Goal: Task Accomplishment & Management: Manage account settings

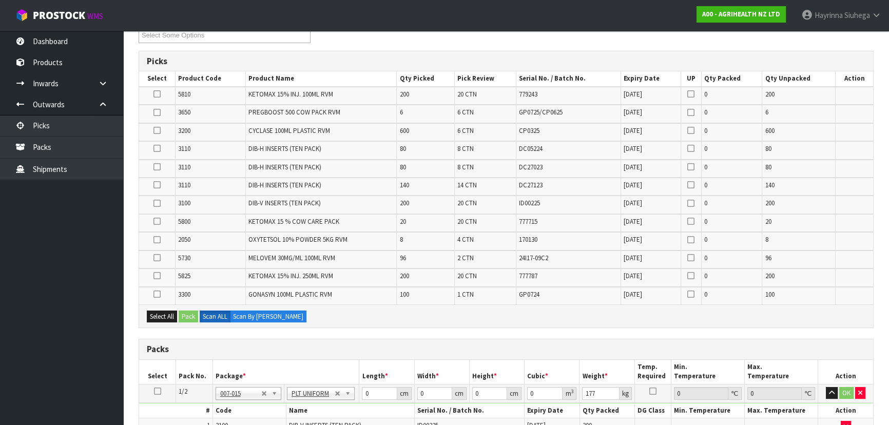
scroll to position [140, 0]
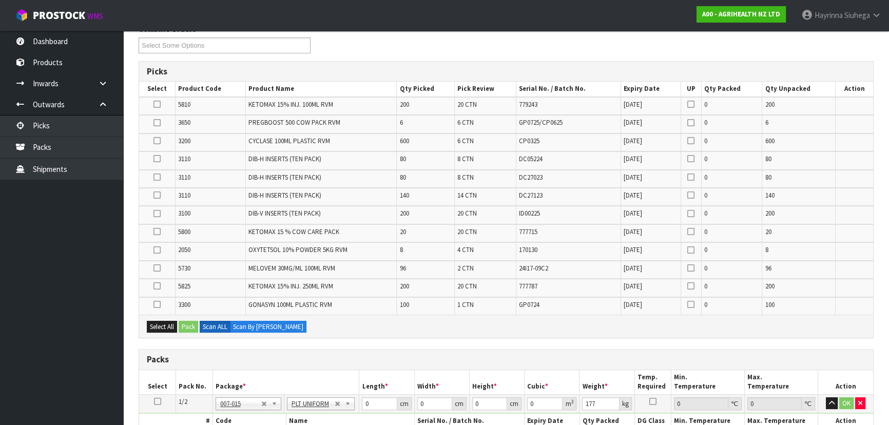
click at [159, 127] on td at bounding box center [157, 124] width 36 height 18
click at [155, 115] on td at bounding box center [157, 124] width 36 height 18
click at [157, 123] on icon at bounding box center [157, 123] width 7 height 1
click at [0, 0] on input "checkbox" at bounding box center [0, 0] width 0 height 0
click at [154, 214] on icon at bounding box center [157, 214] width 7 height 1
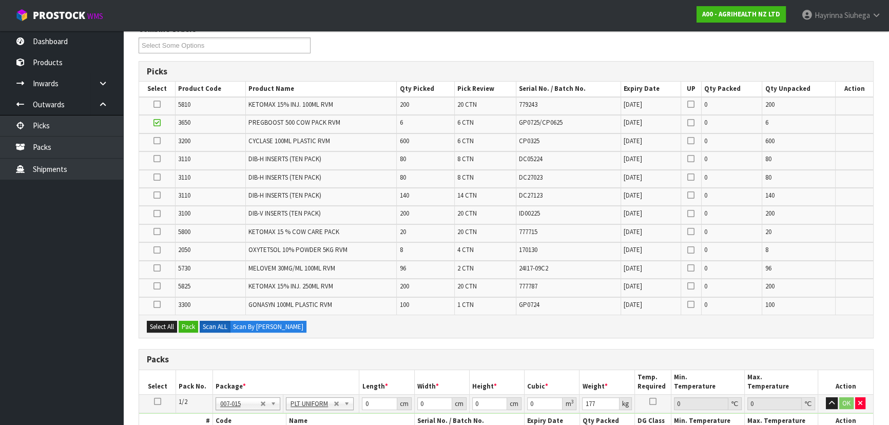
click at [0, 0] on input "checkbox" at bounding box center [0, 0] width 0 height 0
click at [159, 198] on label at bounding box center [157, 195] width 7 height 9
click at [0, 0] on input "checkbox" at bounding box center [0, 0] width 0 height 0
click at [158, 264] on label at bounding box center [157, 268] width 7 height 9
click at [0, 0] on input "checkbox" at bounding box center [0, 0] width 0 height 0
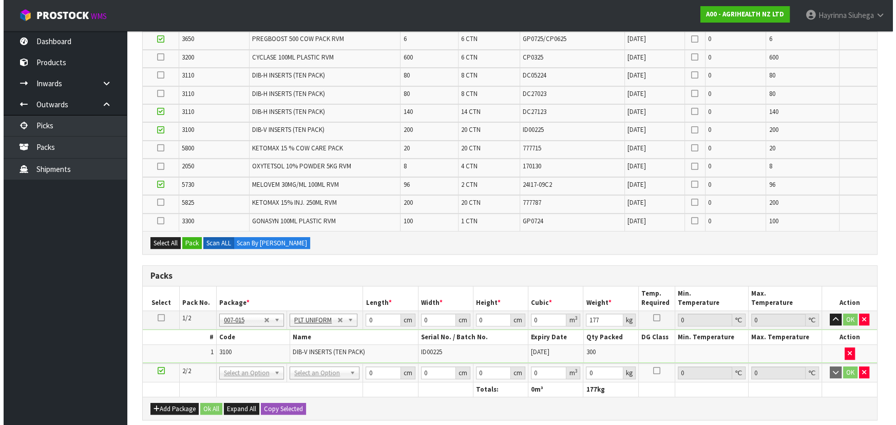
scroll to position [373, 0]
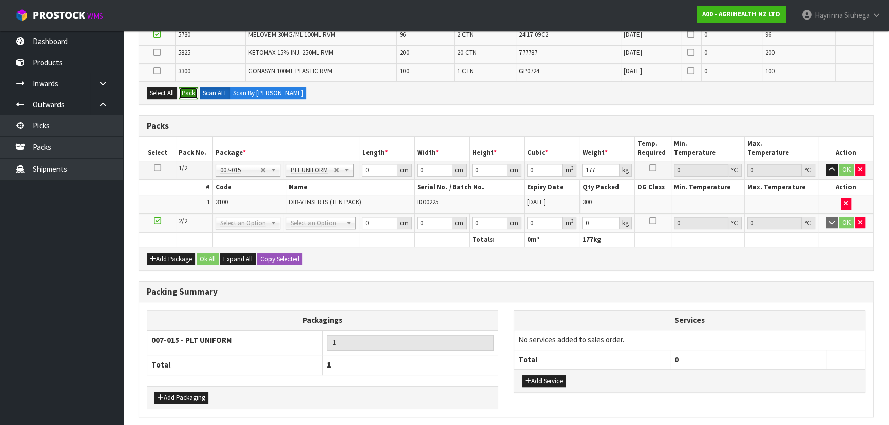
click at [186, 91] on button "Pack" at bounding box center [189, 93] width 20 height 12
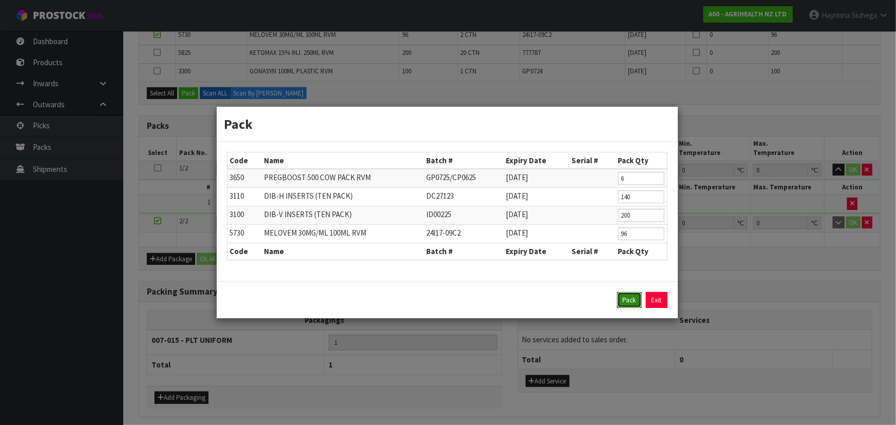
click at [626, 296] on button "Pack" at bounding box center [629, 300] width 25 height 16
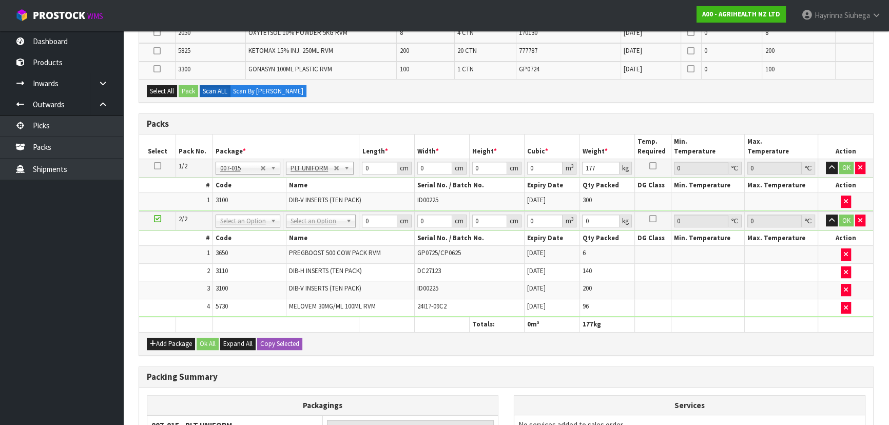
scroll to position [272, 0]
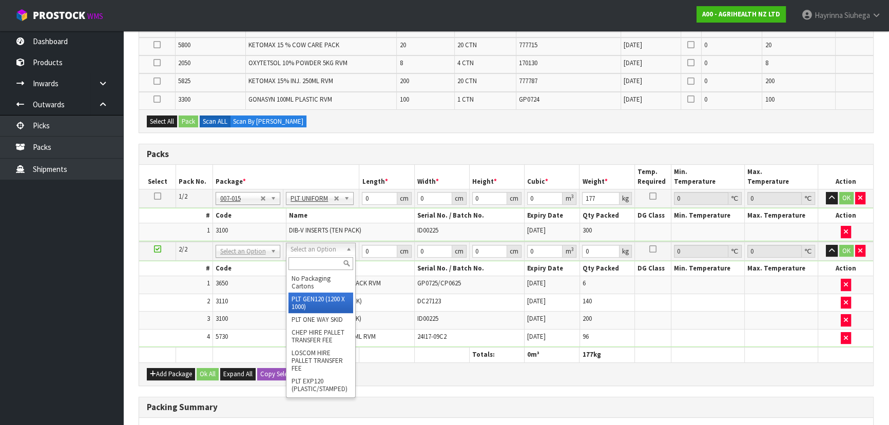
type input "120"
type input "100"
type input "235.6"
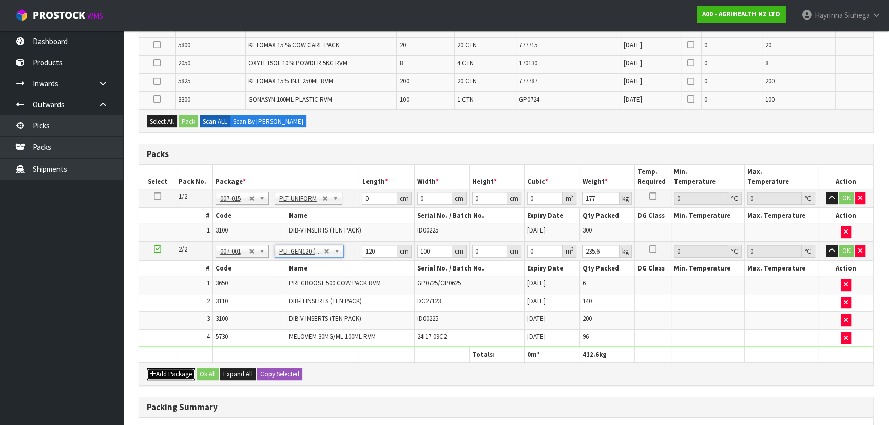
click at [162, 370] on button "Add Package" at bounding box center [171, 374] width 48 height 12
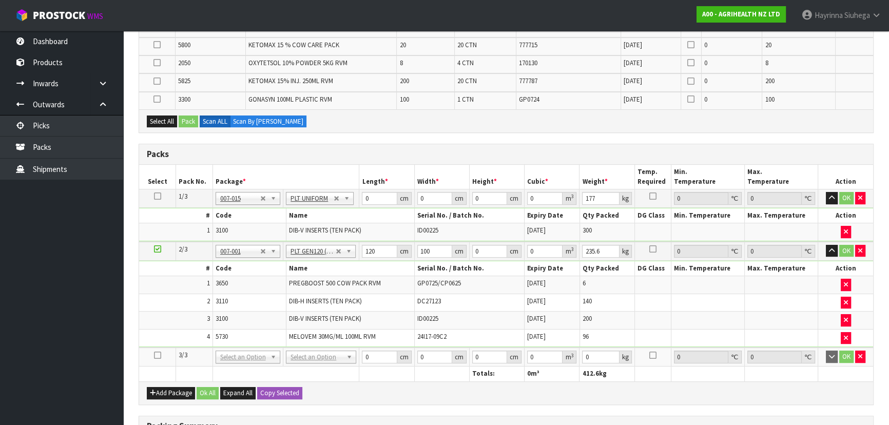
click at [156, 355] on icon at bounding box center [157, 355] width 7 height 1
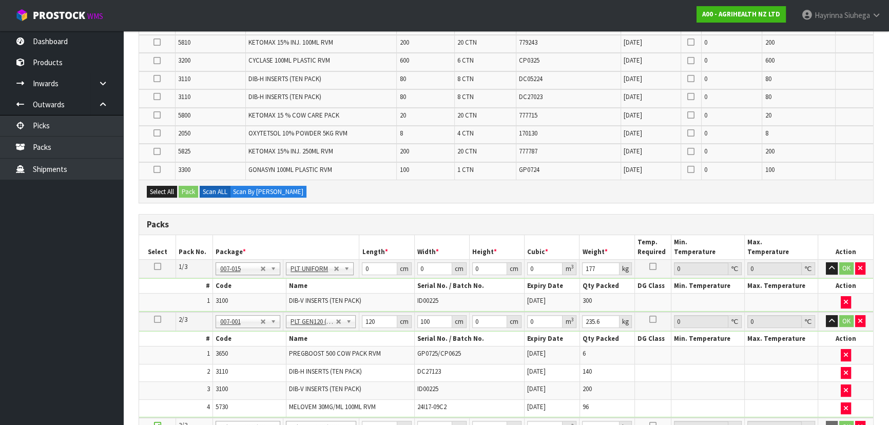
scroll to position [132, 0]
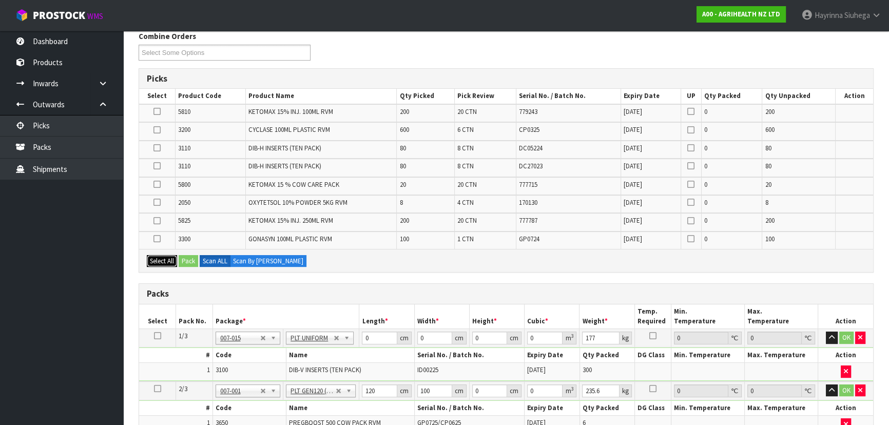
click at [154, 259] on button "Select All" at bounding box center [162, 261] width 30 height 12
click at [184, 257] on button "Pack" at bounding box center [189, 261] width 20 height 12
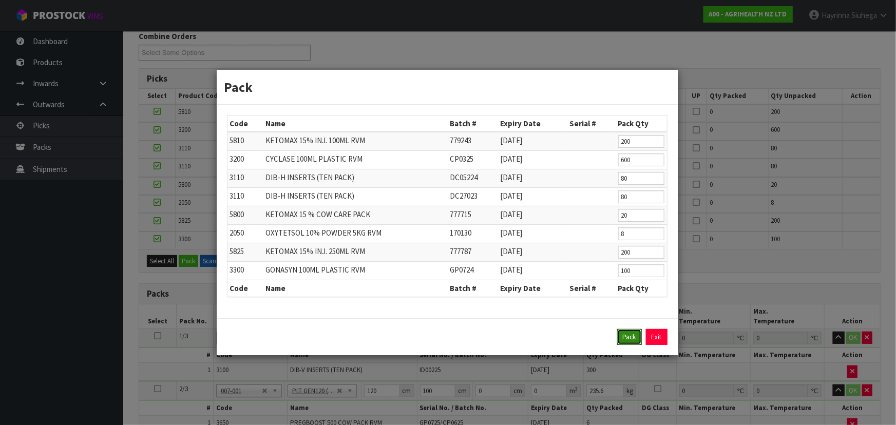
drag, startPoint x: 623, startPoint y: 336, endPoint x: 571, endPoint y: 330, distance: 52.2
click at [625, 335] on button "Pack" at bounding box center [629, 337] width 25 height 16
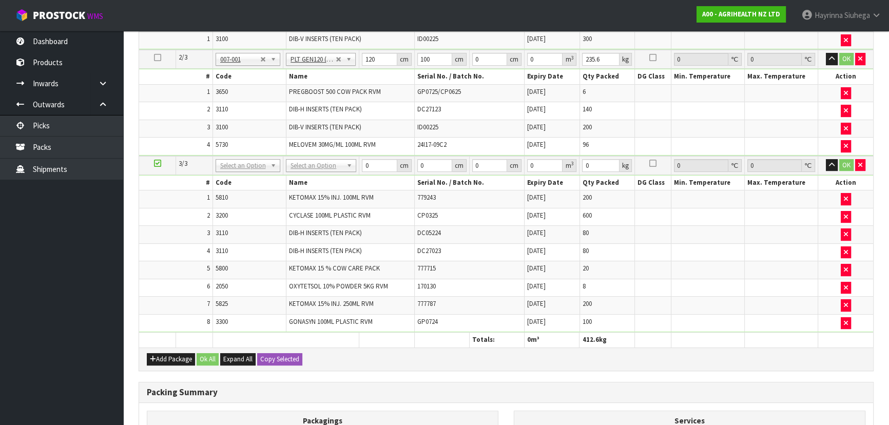
scroll to position [319, 0]
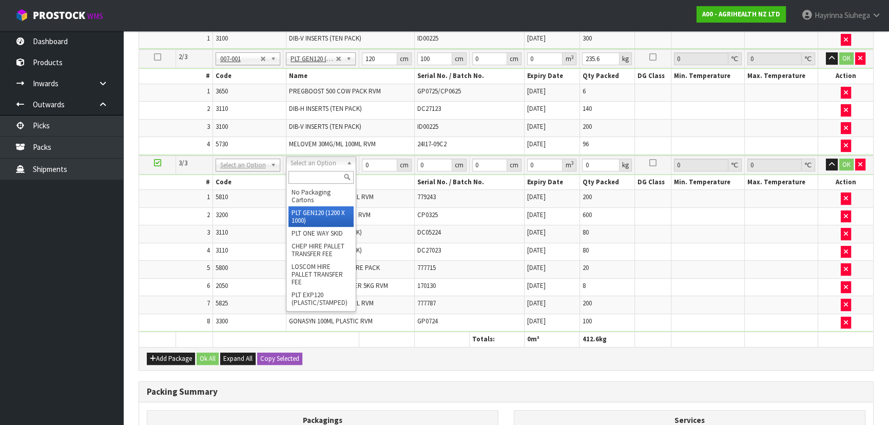
type input "2"
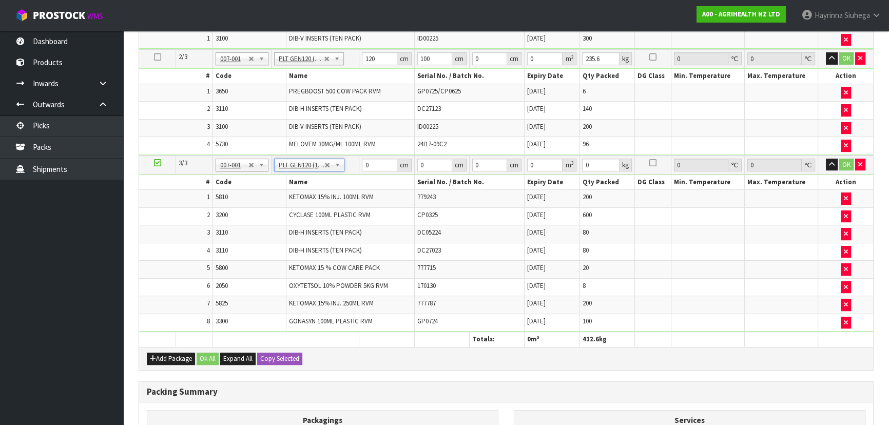
type input "120"
type input "100"
type input "431.25"
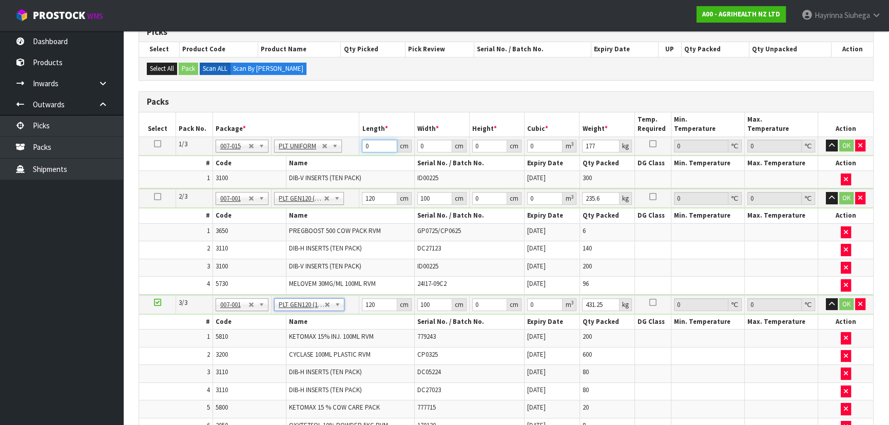
click at [363, 143] on input "0" at bounding box center [379, 146] width 35 height 13
type input "122"
type input "110"
type input "1"
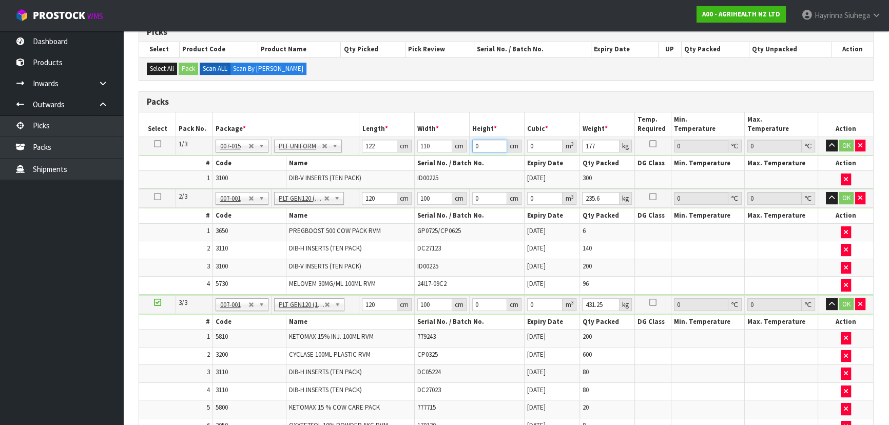
type input "0.01342"
type input "15"
type input "0.2013"
type input "153"
type input "2.05326"
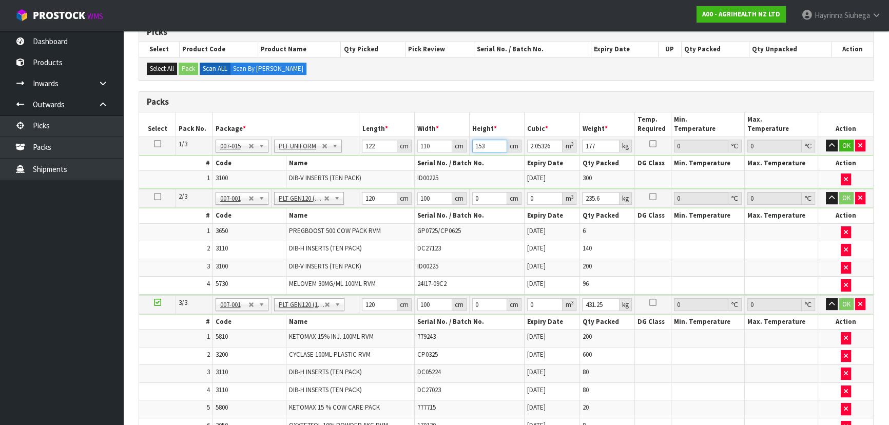
type input "153"
type input "260"
click button "OK" at bounding box center [847, 146] width 14 height 12
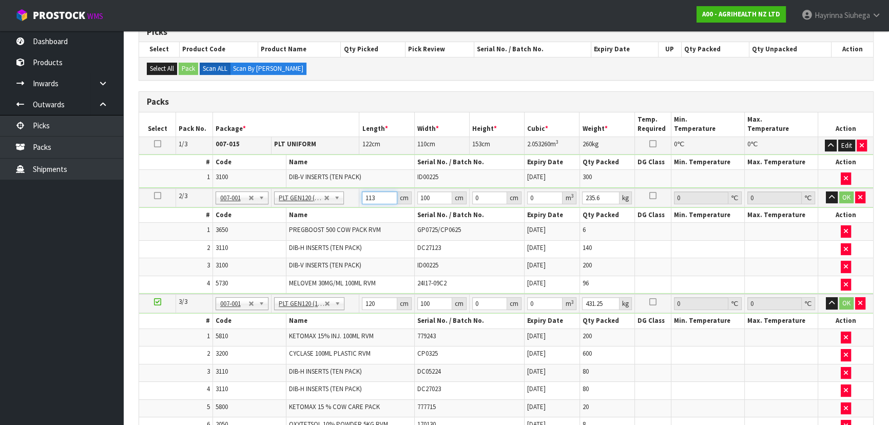
type input "113"
type input "1"
type input "0.012769"
type input "15"
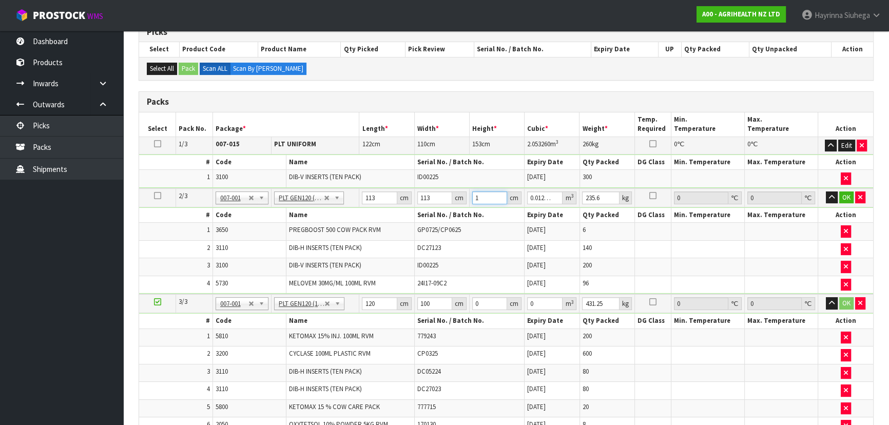
type input "0.191535"
type input "155"
type input "1.979195"
type input "155"
type input "243"
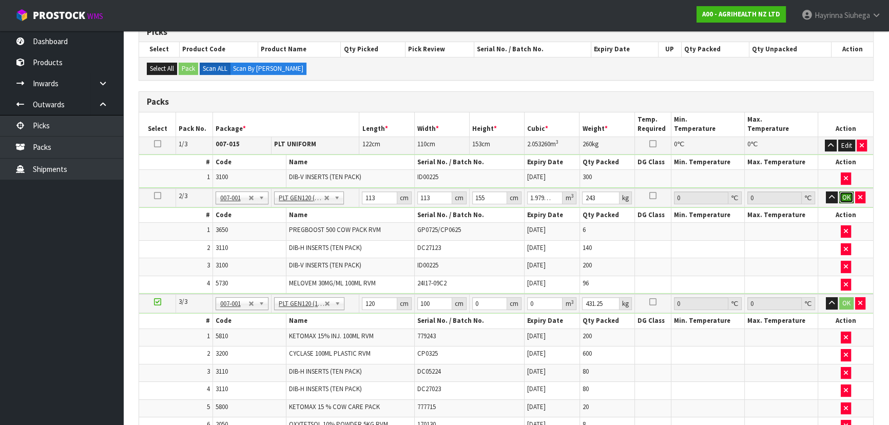
click button "OK" at bounding box center [847, 198] width 14 height 12
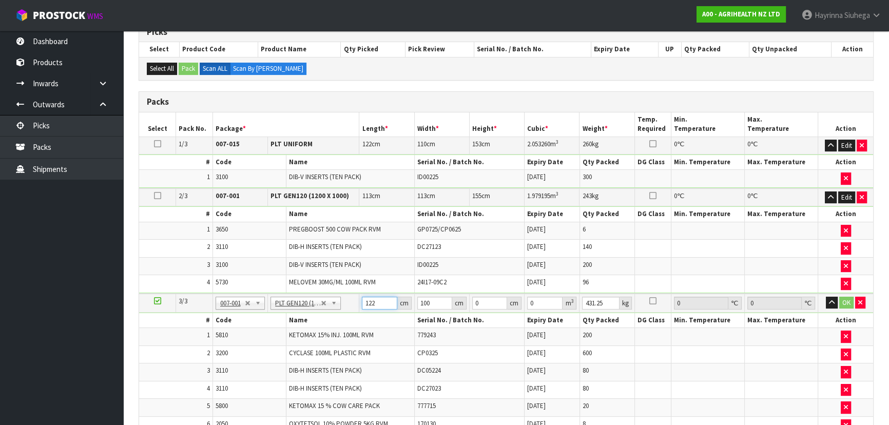
type input "122"
type input "107"
type input "1"
type input "0.013054"
type input "14"
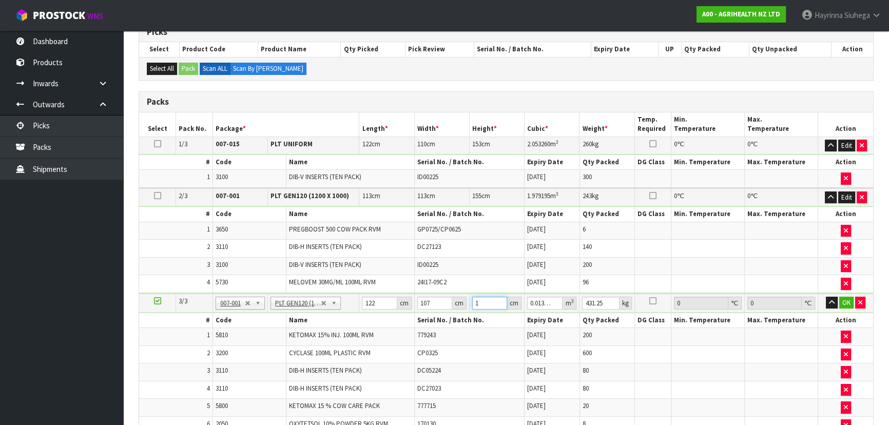
type input "0.182756"
type input "144"
type input "1.879776"
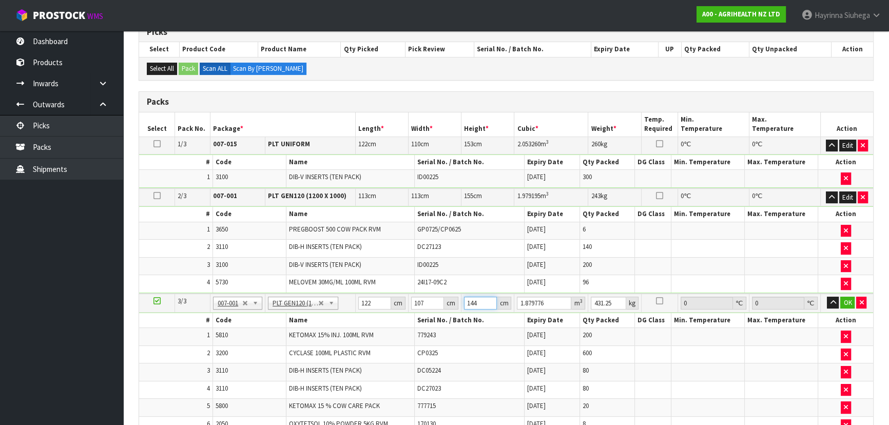
type input "144"
type input "354"
click button "OK" at bounding box center [848, 303] width 14 height 12
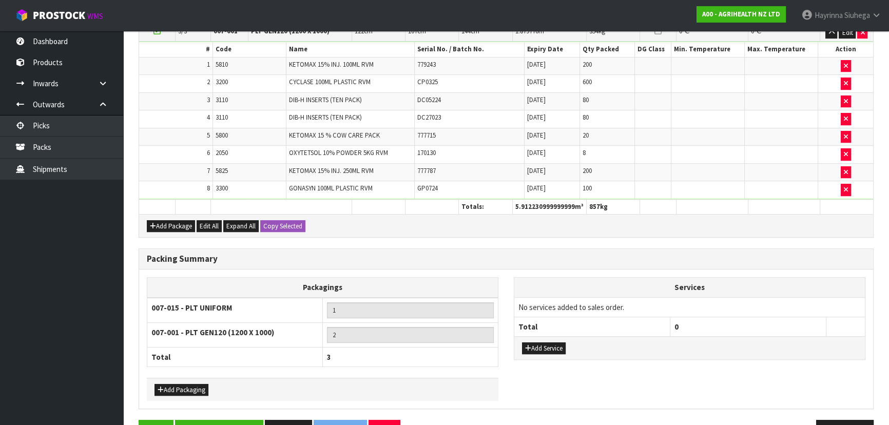
scroll to position [476, 0]
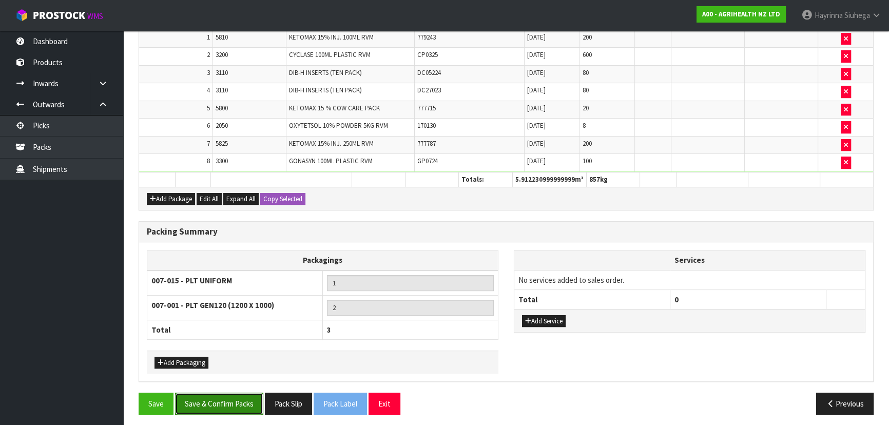
click at [227, 403] on button "Save & Confirm Packs" at bounding box center [219, 404] width 88 height 22
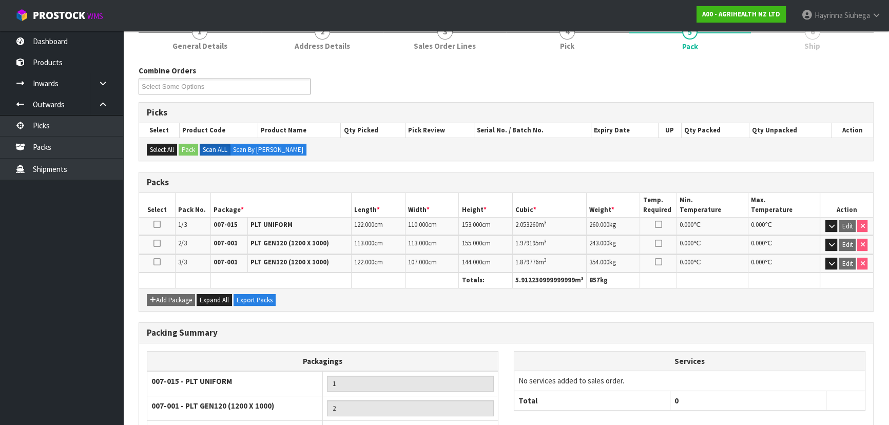
scroll to position [140, 0]
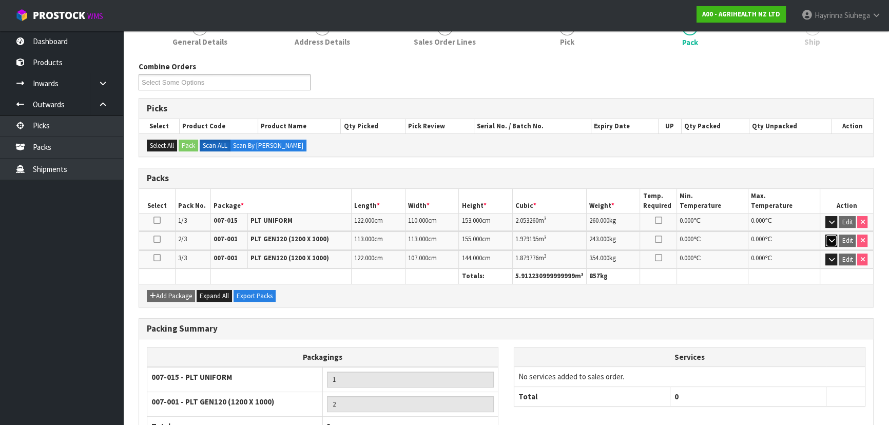
click at [826, 242] on button "button" at bounding box center [832, 241] width 12 height 12
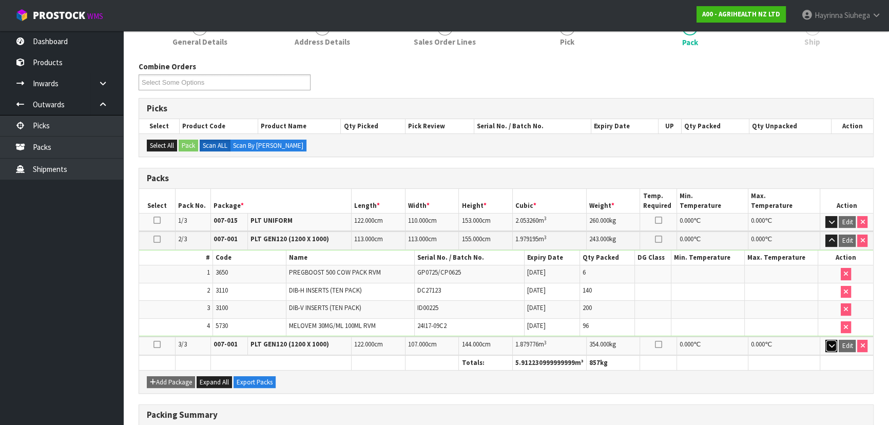
click at [830, 342] on icon "button" at bounding box center [832, 345] width 6 height 7
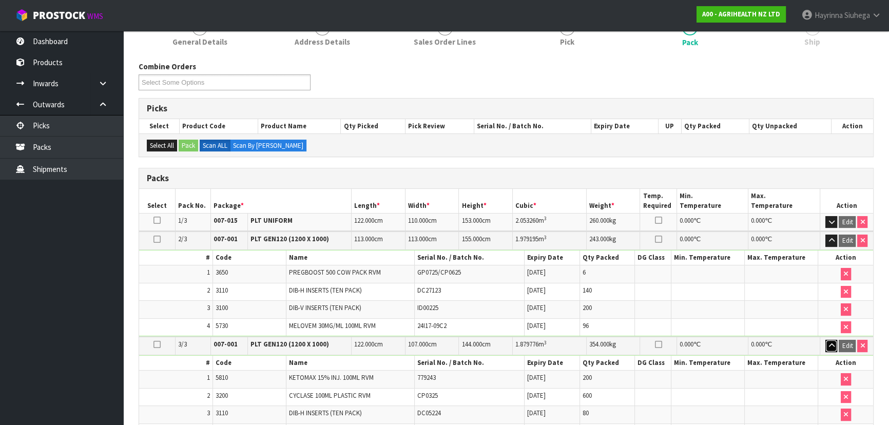
click at [826, 340] on button "button" at bounding box center [832, 346] width 12 height 12
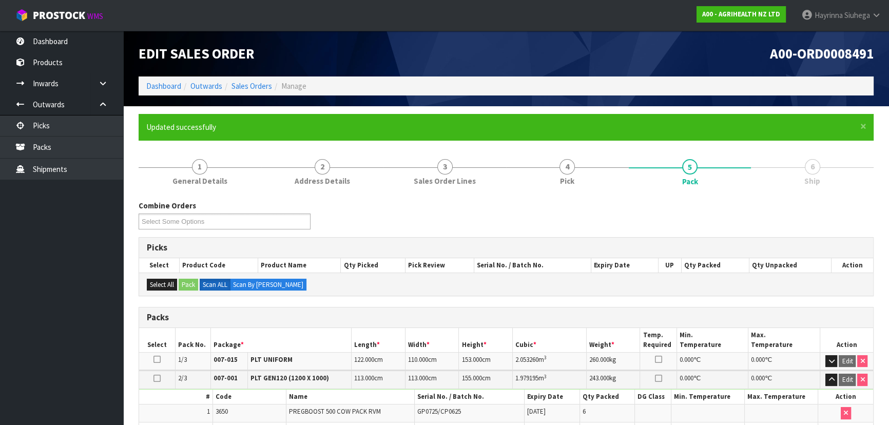
scroll to position [0, 0]
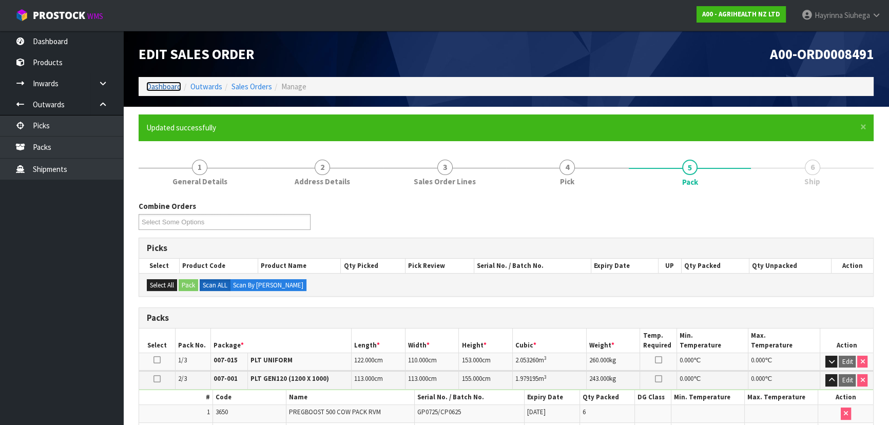
click at [165, 84] on link "Dashboard" at bounding box center [163, 87] width 35 height 10
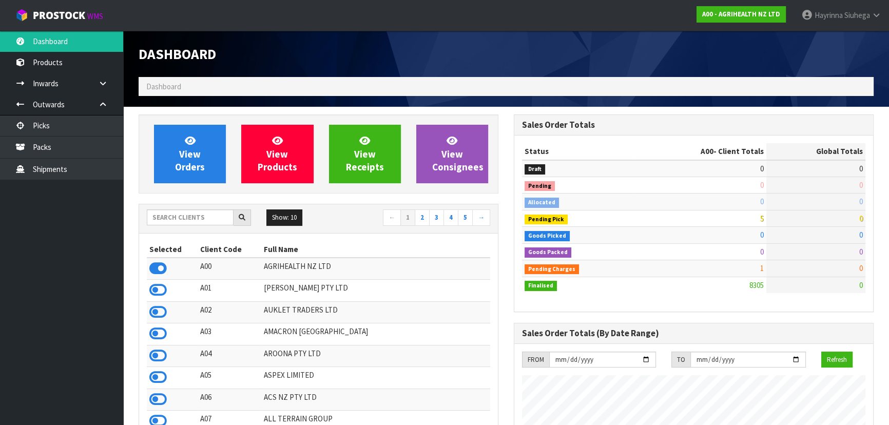
scroll to position [776, 375]
click at [195, 150] on span "View Orders" at bounding box center [190, 154] width 30 height 39
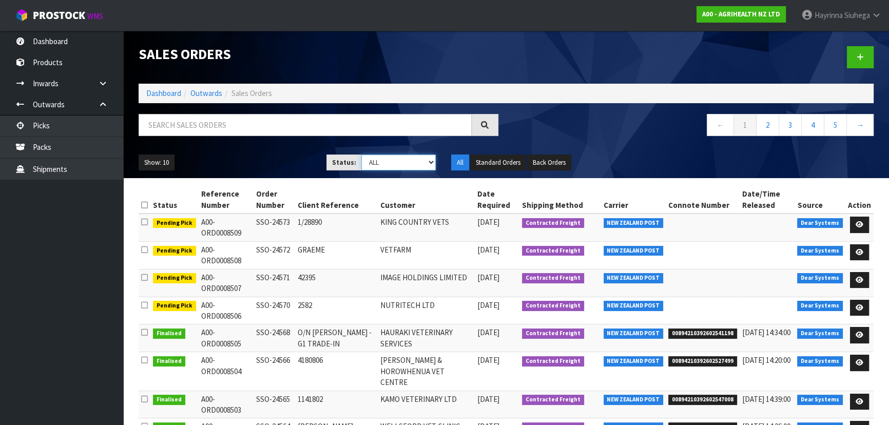
click at [394, 160] on select "Draft Pending Allocated Pending Pick Goods Picked Goods Packed Pending Charges …" at bounding box center [398, 163] width 75 height 16
click at [53, 145] on link "Packs" at bounding box center [61, 147] width 123 height 21
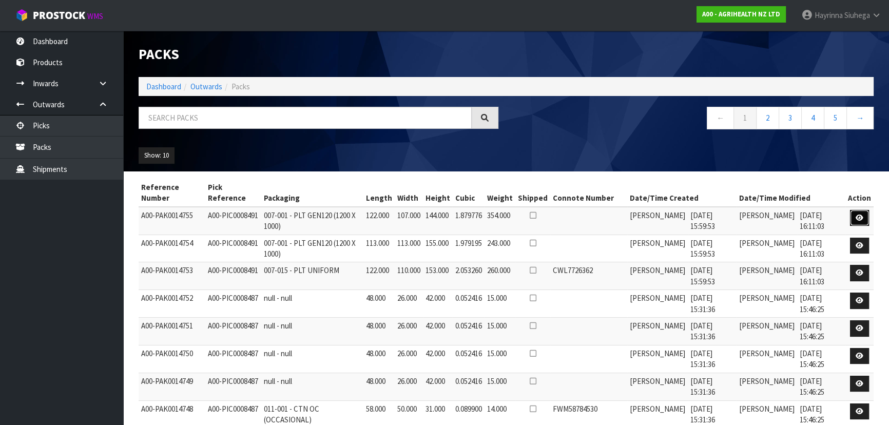
click at [860, 219] on icon at bounding box center [860, 218] width 8 height 7
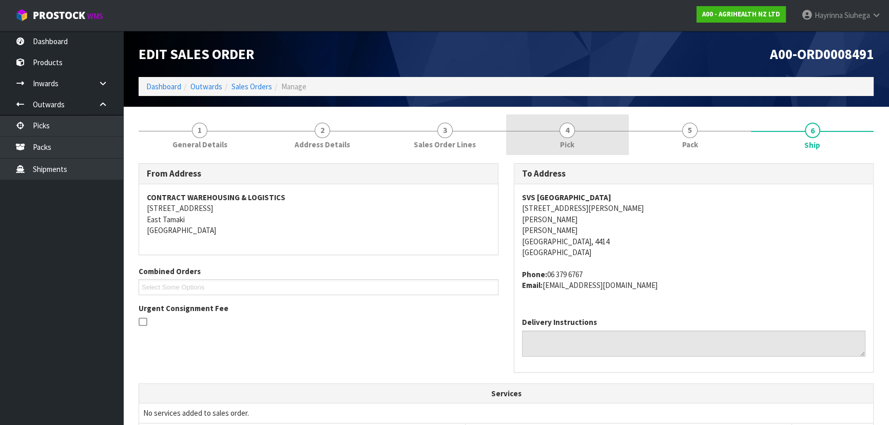
click at [608, 144] on link "4 Pick" at bounding box center [567, 135] width 123 height 41
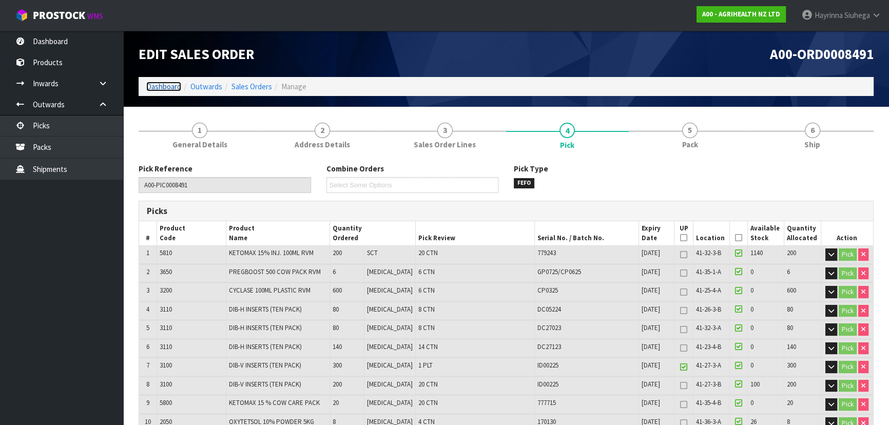
click at [165, 82] on link "Dashboard" at bounding box center [163, 87] width 35 height 10
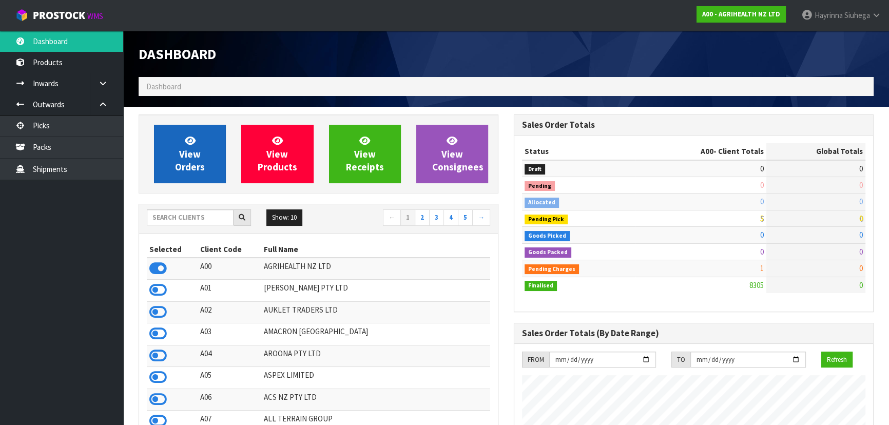
scroll to position [776, 375]
click at [190, 149] on span "View Orders" at bounding box center [190, 154] width 30 height 39
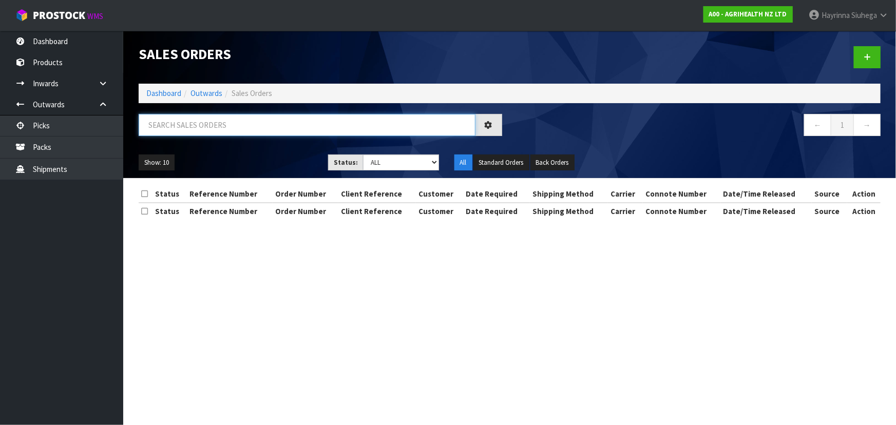
click at [205, 121] on input "text" at bounding box center [307, 125] width 337 height 22
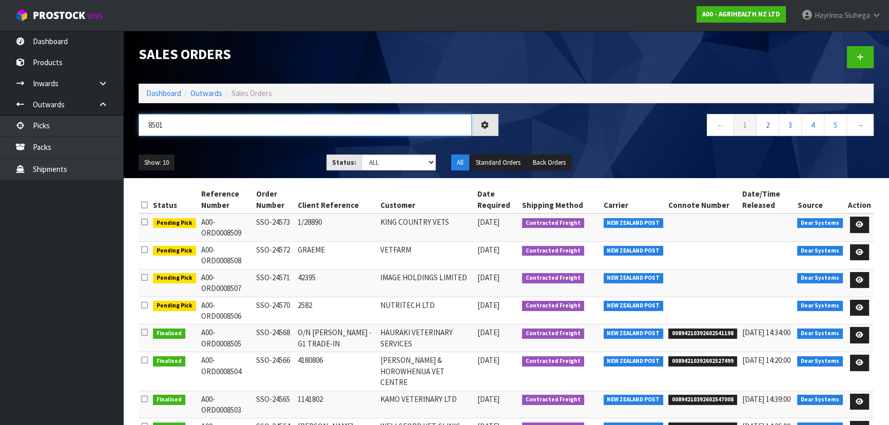
type input "8501"
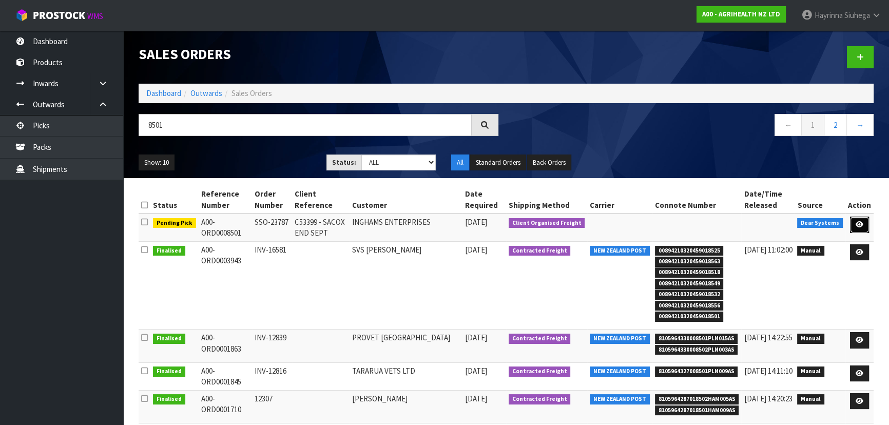
click at [860, 224] on icon at bounding box center [860, 224] width 8 height 7
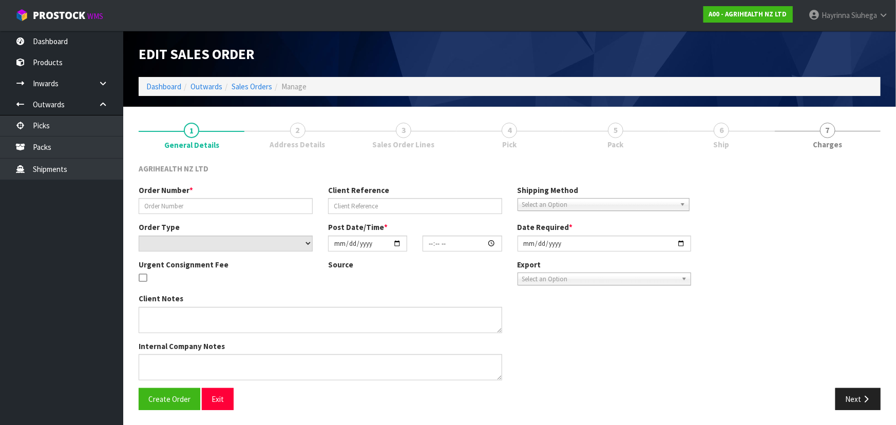
type input "SSO-23787"
type input "C53399 - SACOX END SEPT"
select select "number:0"
type input "2025-09-22"
type input "10:15:14.000"
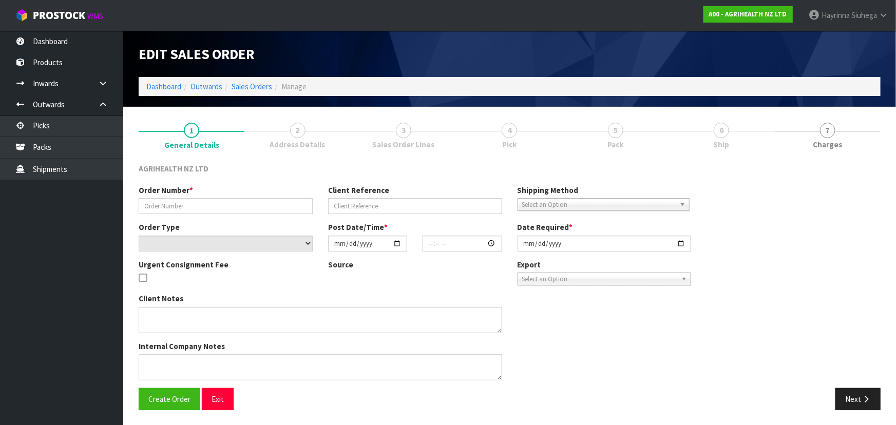
type input "2025-09-22"
type textarea "SHIP BY: Sorensens Vendor # 96533 Original order 52 MT (1300 bags) 1st Draw Dow…"
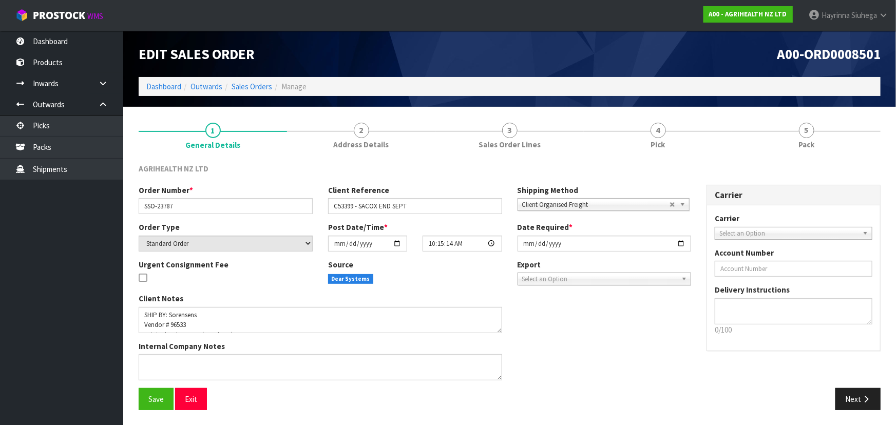
click at [700, 141] on link "4 Pick" at bounding box center [658, 135] width 148 height 41
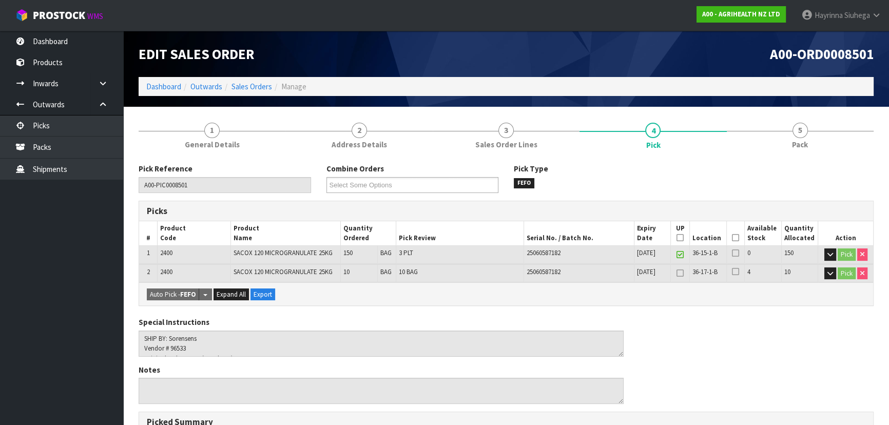
click at [734, 238] on icon at bounding box center [735, 238] width 7 height 1
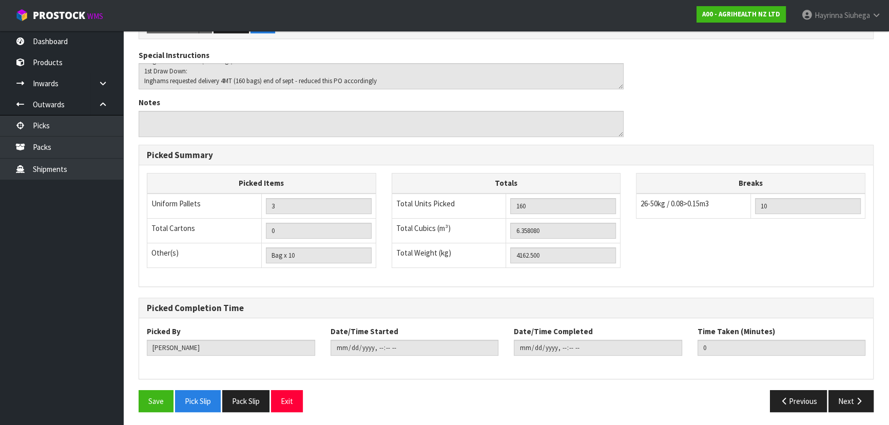
scroll to position [305, 0]
click at [161, 404] on button "Save" at bounding box center [156, 401] width 35 height 22
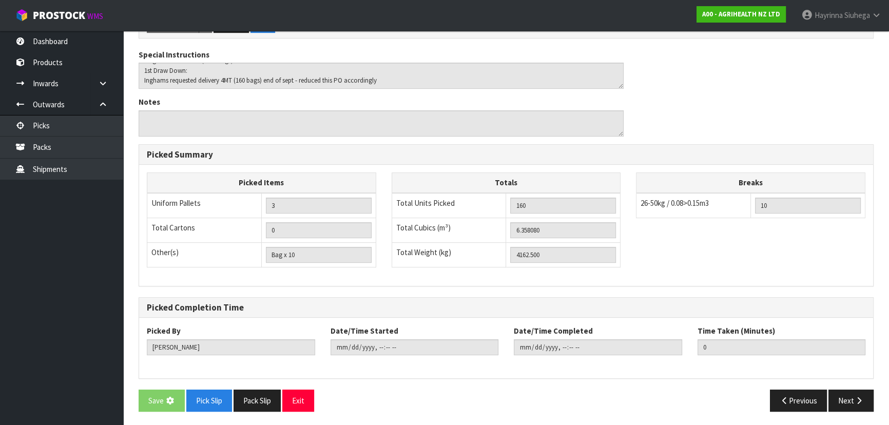
scroll to position [0, 0]
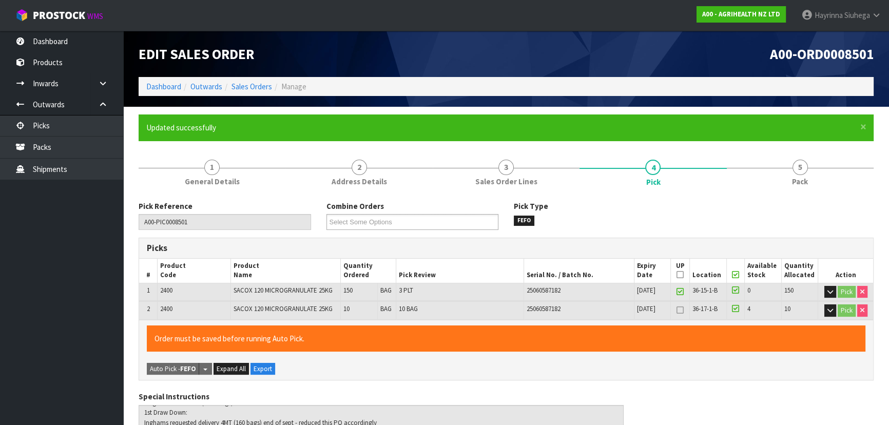
type input "Hayrinna Siuhega"
type input "2025-09-22T16:36:52"
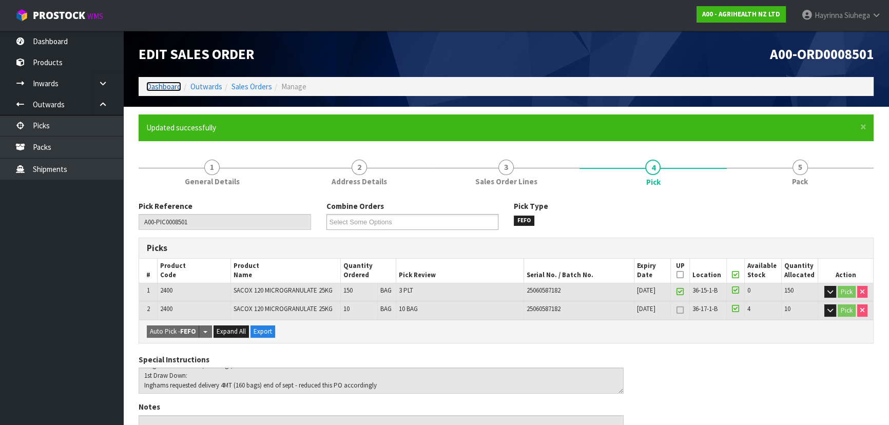
click at [165, 87] on link "Dashboard" at bounding box center [163, 87] width 35 height 10
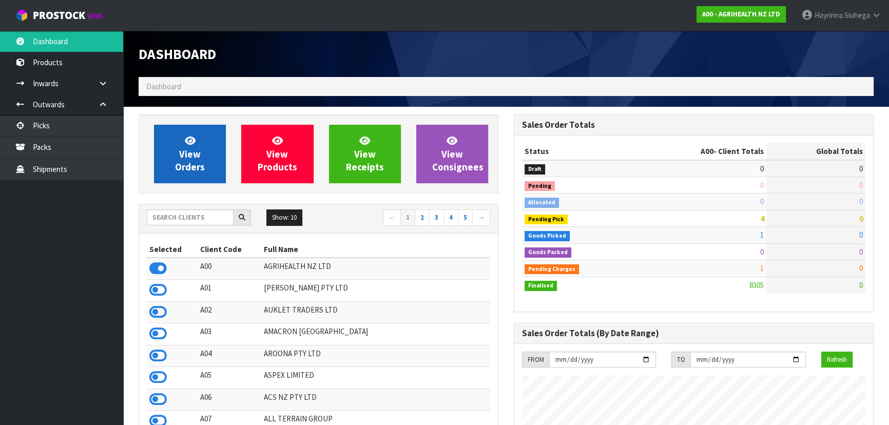
scroll to position [776, 375]
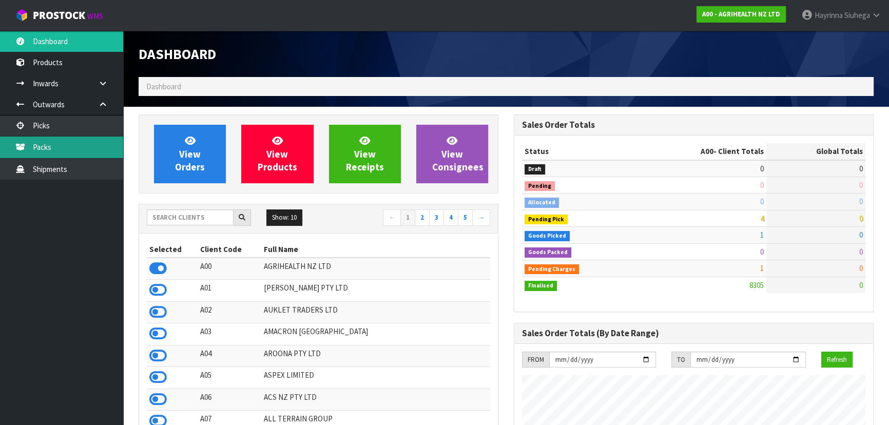
click at [90, 140] on link "Packs" at bounding box center [61, 147] width 123 height 21
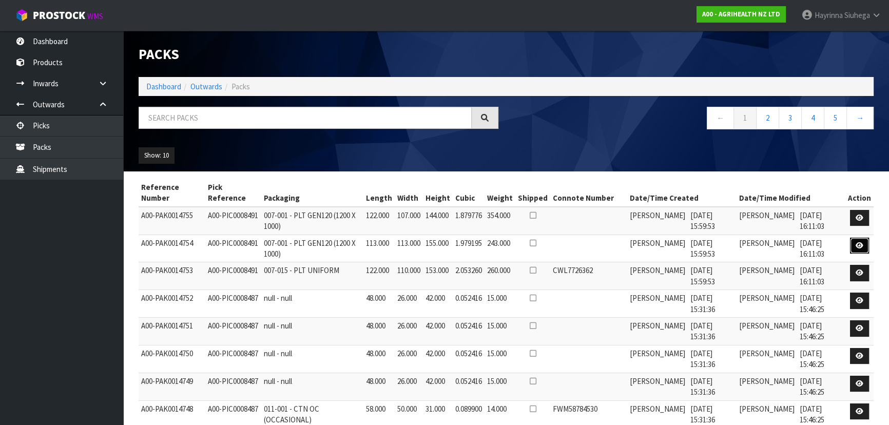
click at [858, 250] on link at bounding box center [859, 246] width 19 height 16
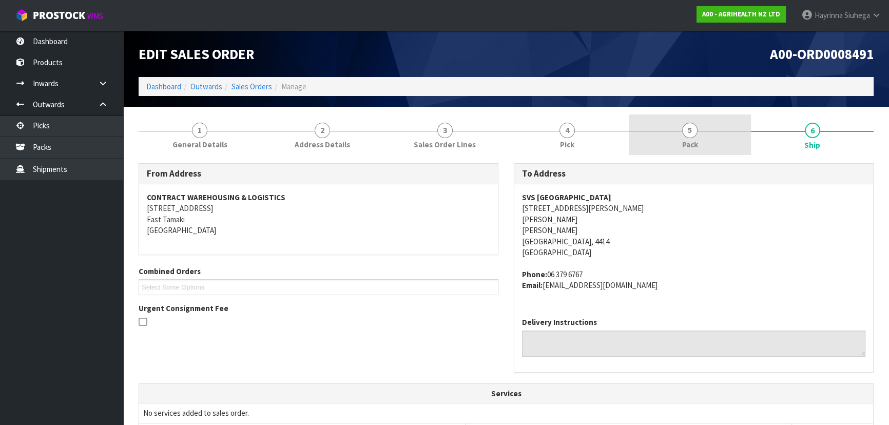
click at [685, 140] on span "Pack" at bounding box center [690, 144] width 16 height 11
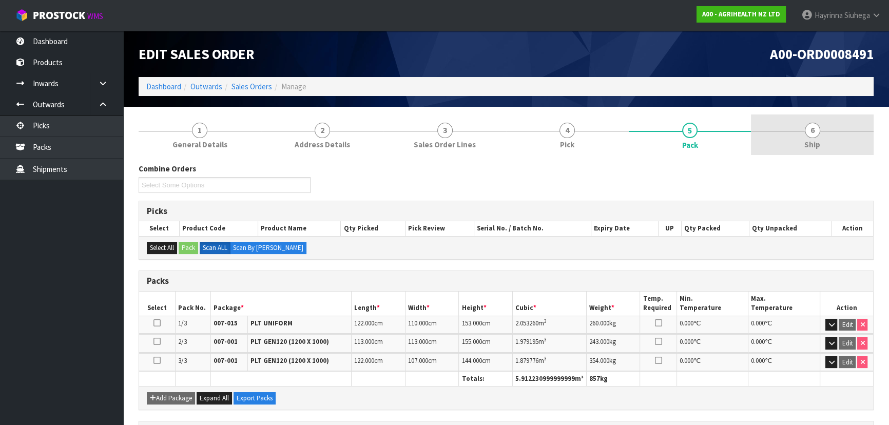
click at [792, 150] on link "6 Ship" at bounding box center [812, 135] width 123 height 41
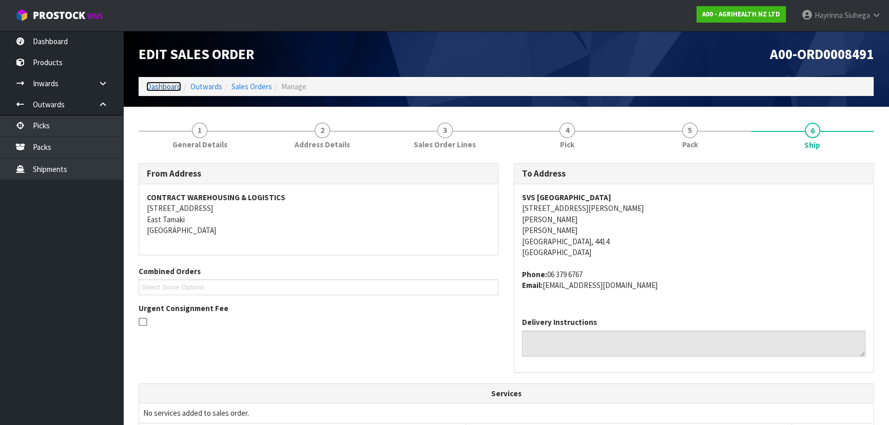
click at [166, 89] on link "Dashboard" at bounding box center [163, 87] width 35 height 10
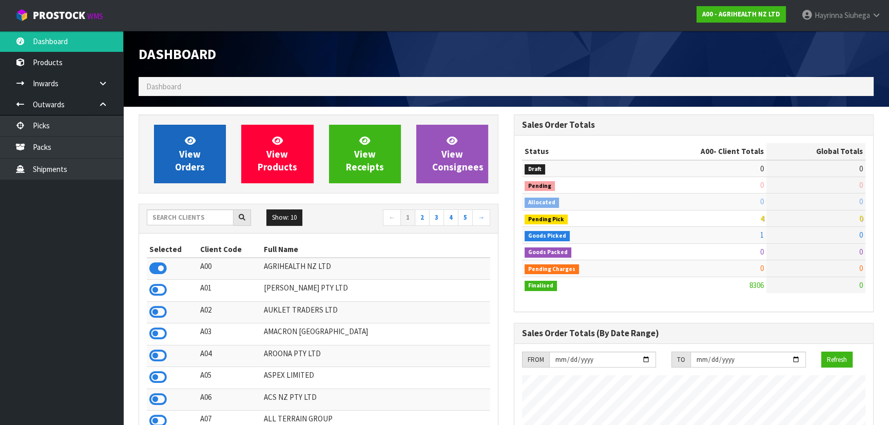
scroll to position [776, 375]
click at [175, 147] on link "View Orders" at bounding box center [190, 154] width 72 height 59
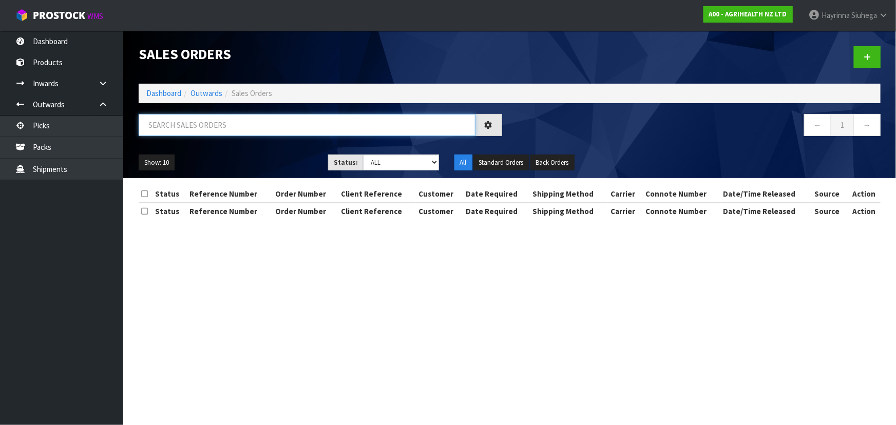
click at [204, 128] on input "text" at bounding box center [307, 125] width 337 height 22
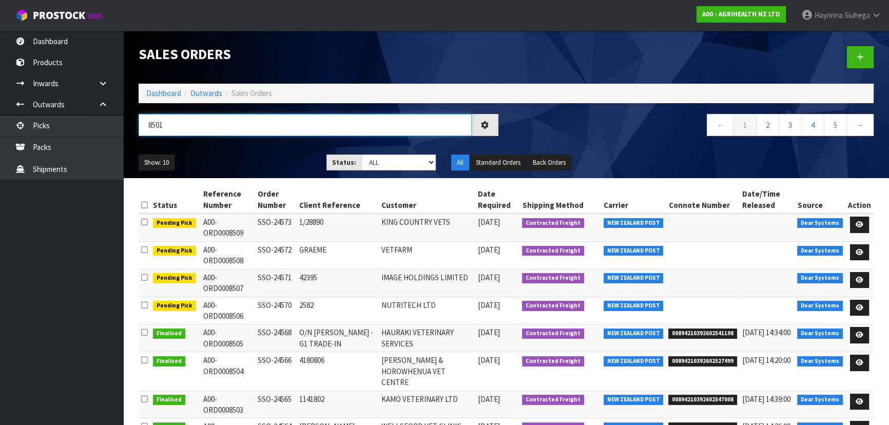
type input "8501"
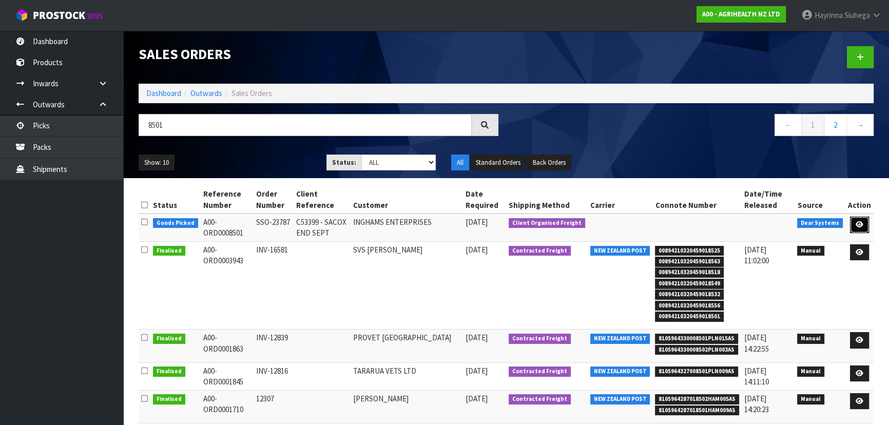
click at [860, 219] on link at bounding box center [859, 225] width 19 height 16
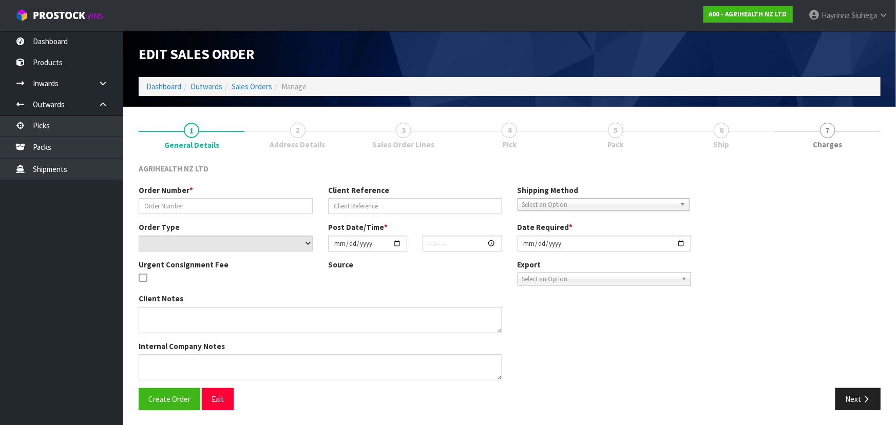
type input "SSO-23787"
type input "C53399 - SACOX END SEPT"
select select "number:0"
type input "2025-09-22"
type input "10:15:14.000"
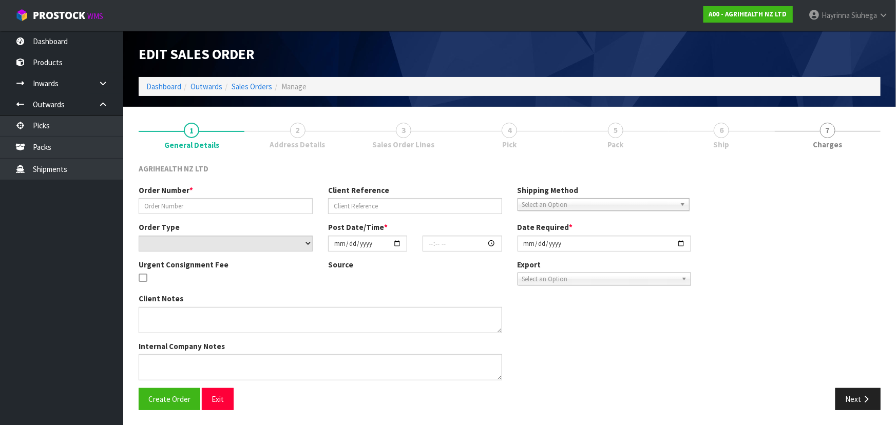
type input "2025-09-22"
type textarea "SHIP BY: Sorensens Vendor # 96533 Original order 52 MT (1300 bags) 1st Draw Dow…"
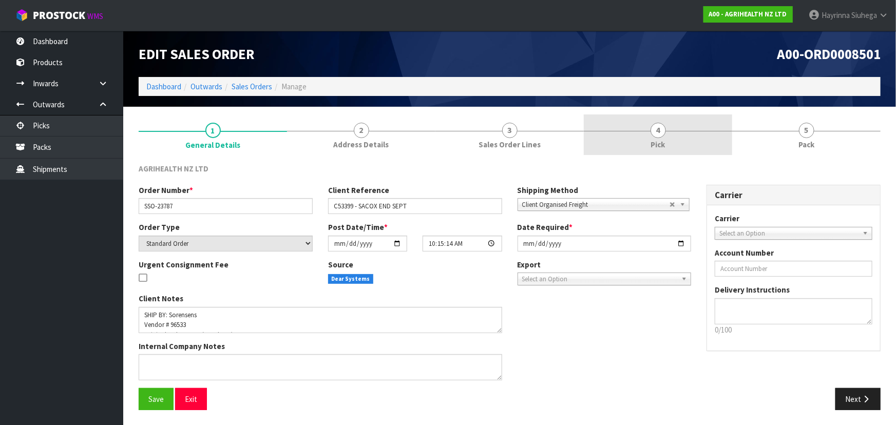
click at [683, 149] on link "4 Pick" at bounding box center [658, 135] width 148 height 41
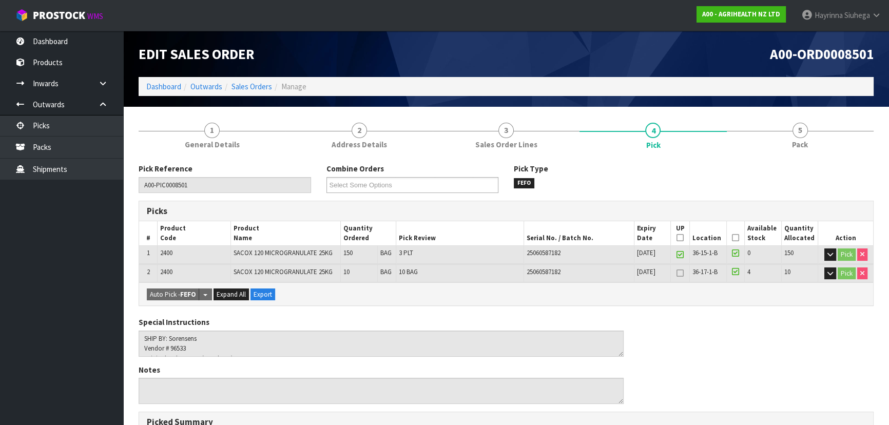
click at [826, 101] on div "Edit Sales Order A00-ORD0008501 Dashboard Outwards Sales Orders Manage" at bounding box center [506, 69] width 751 height 76
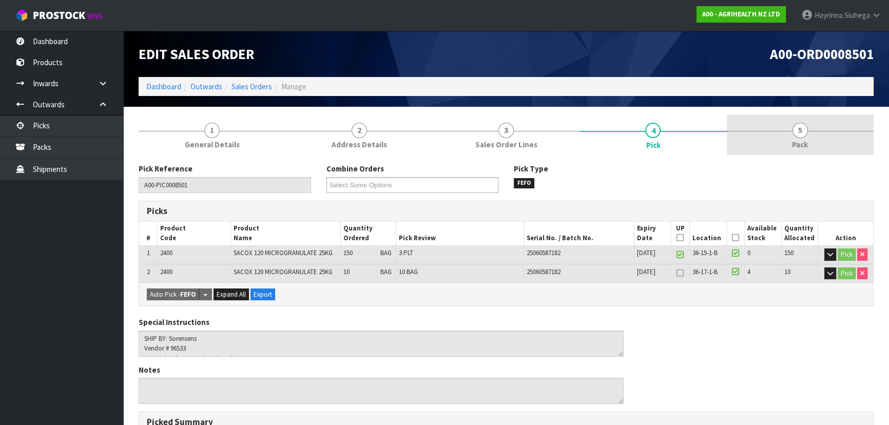
click at [812, 122] on link "5 Pack" at bounding box center [800, 135] width 147 height 41
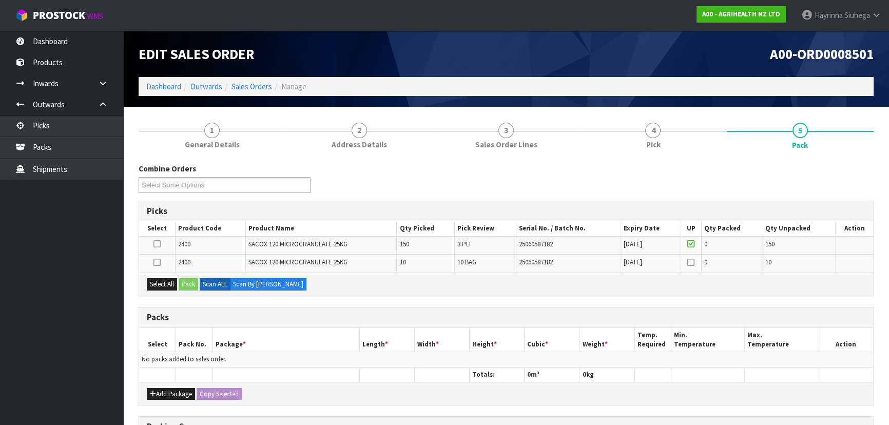
click at [158, 244] on icon at bounding box center [157, 244] width 7 height 1
click at [0, 0] on input "checkbox" at bounding box center [0, 0] width 0 height 0
click at [192, 279] on button "Pack" at bounding box center [189, 284] width 20 height 12
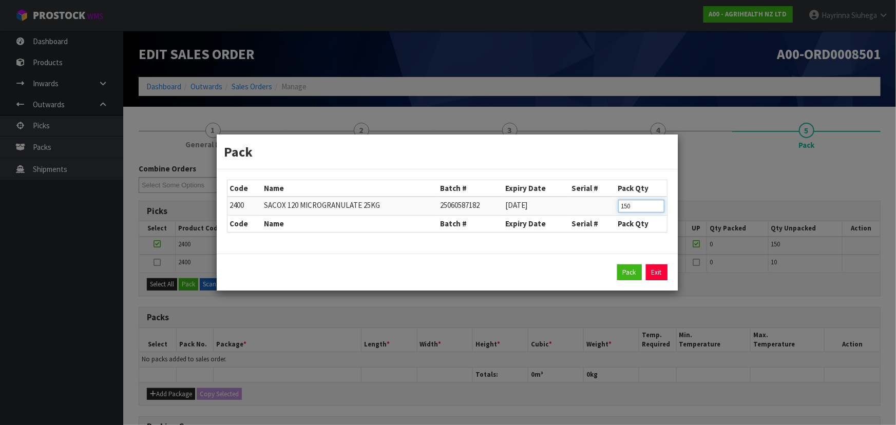
click at [619, 209] on input "150" at bounding box center [641, 206] width 46 height 13
drag, startPoint x: 633, startPoint y: 209, endPoint x: 585, endPoint y: 203, distance: 47.7
click at [585, 203] on tr "2400 SACOX 120 MICROGRANULATE 25KG 25060587182 30/06/2028 150" at bounding box center [447, 206] width 440 height 19
type input "50"
click button "Pack" at bounding box center [629, 272] width 25 height 16
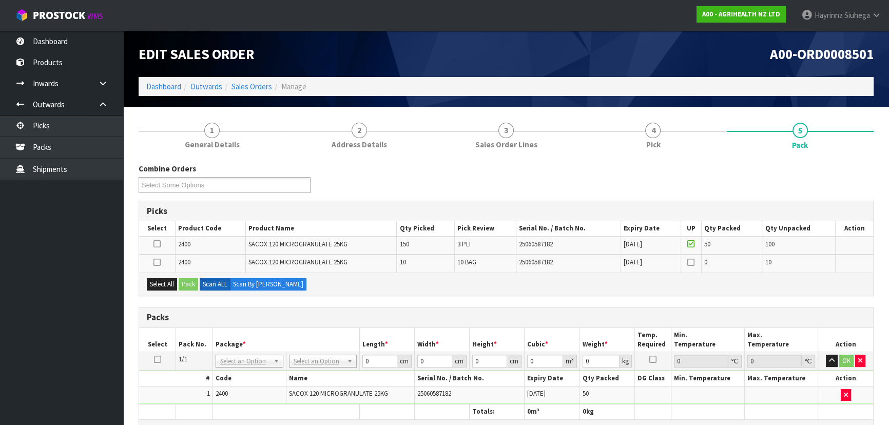
click at [156, 244] on icon at bounding box center [157, 244] width 7 height 1
click at [0, 0] on input "checkbox" at bounding box center [0, 0] width 0 height 0
click at [187, 284] on button "Pack" at bounding box center [189, 284] width 20 height 12
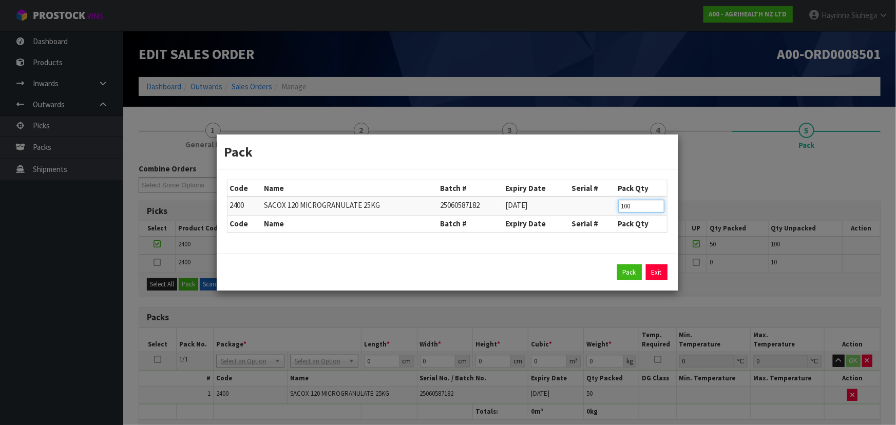
drag, startPoint x: 635, startPoint y: 205, endPoint x: 606, endPoint y: 205, distance: 28.8
click at [609, 205] on tr "2400 SACOX 120 MICROGRANULATE 25KG 25060587182 30/06/2028 100" at bounding box center [447, 206] width 440 height 19
type input "50"
click button "Pack" at bounding box center [629, 272] width 25 height 16
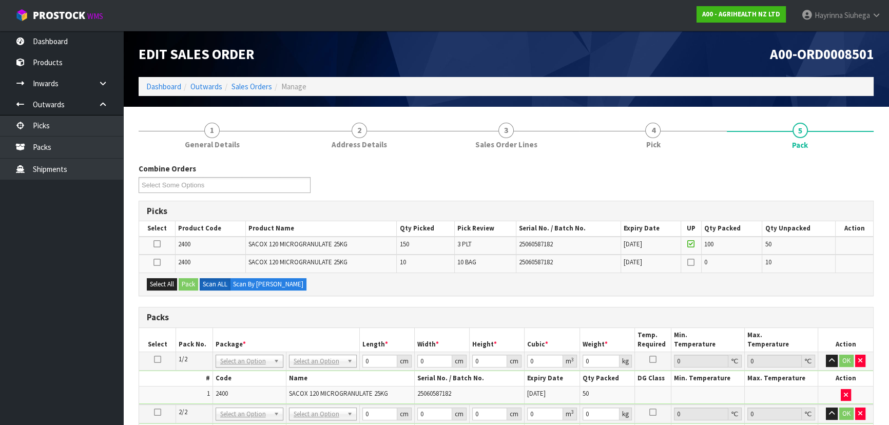
click at [159, 240] on label at bounding box center [157, 244] width 7 height 9
click at [0, 0] on input "checkbox" at bounding box center [0, 0] width 0 height 0
click at [196, 286] on button "Pack" at bounding box center [189, 284] width 20 height 12
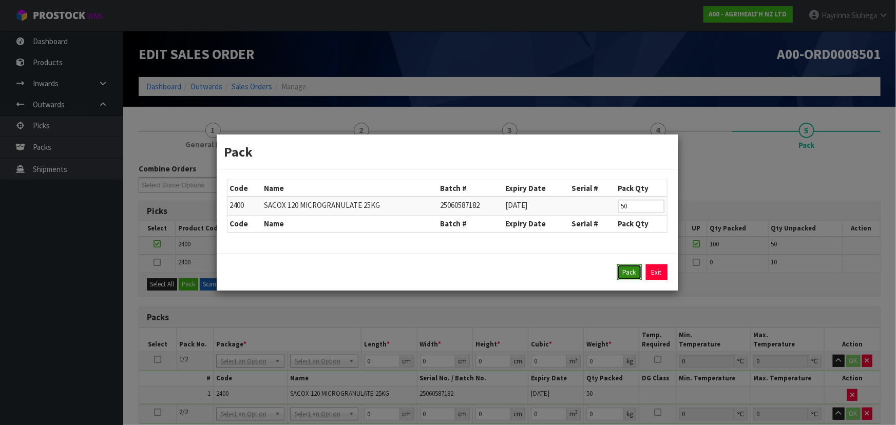
click at [627, 265] on button "Pack" at bounding box center [629, 272] width 25 height 16
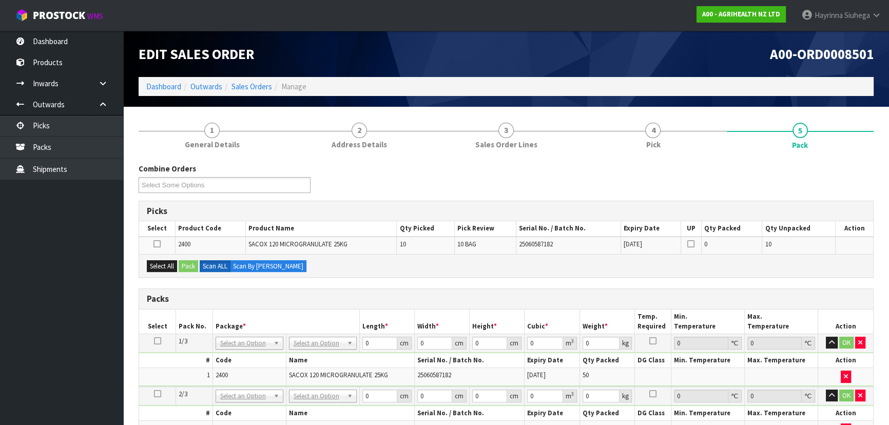
scroll to position [93, 0]
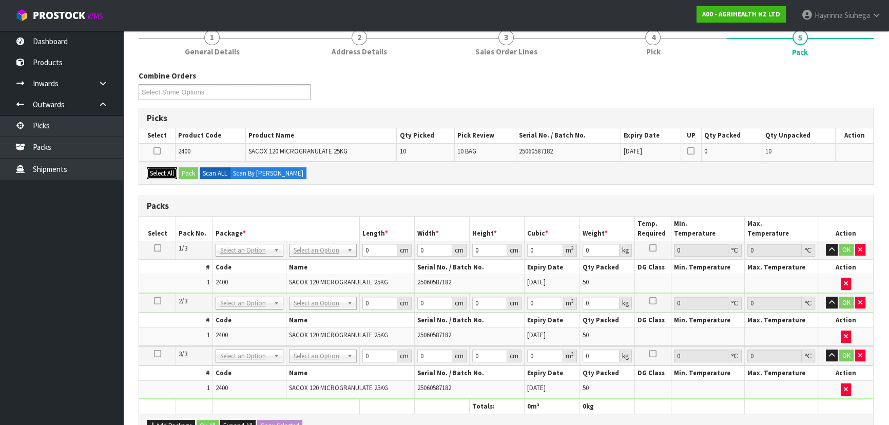
click at [167, 168] on button "Select All" at bounding box center [162, 173] width 30 height 12
click at [192, 175] on button "Pack" at bounding box center [189, 173] width 20 height 12
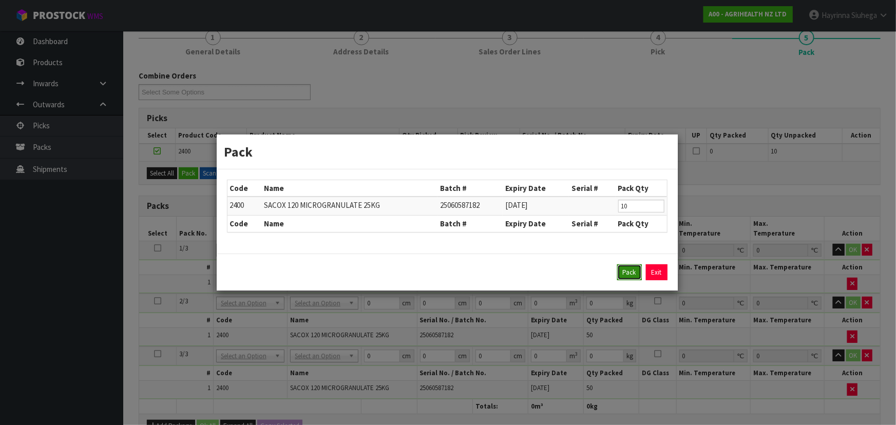
click at [632, 273] on button "Pack" at bounding box center [629, 272] width 25 height 16
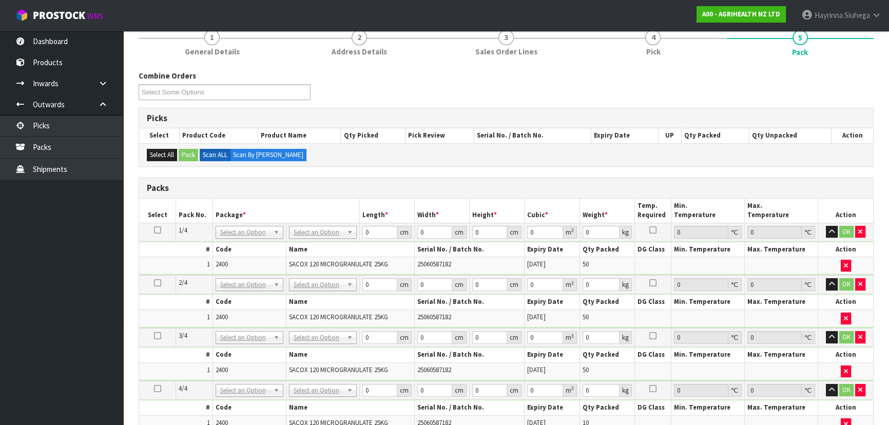
scroll to position [326, 0]
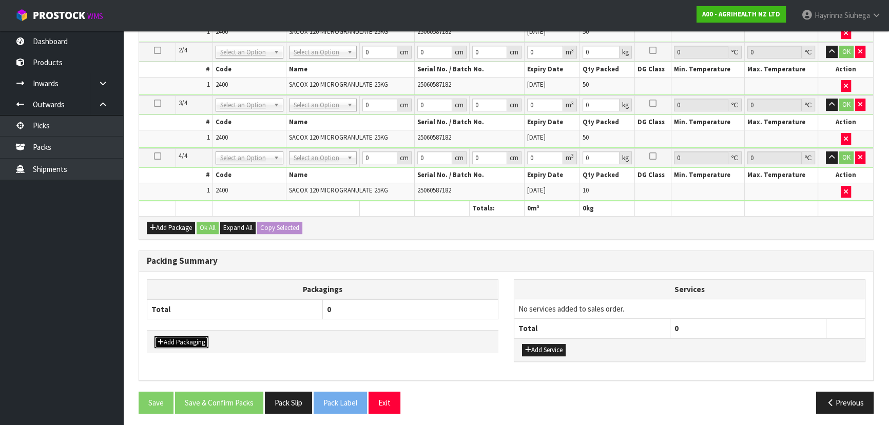
click at [180, 341] on button "Add Packaging" at bounding box center [182, 342] width 54 height 12
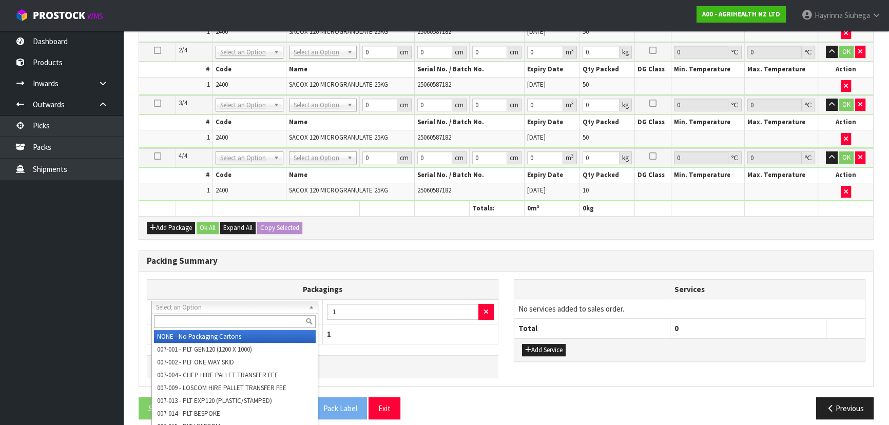
click at [217, 321] on input "text" at bounding box center [235, 321] width 162 height 13
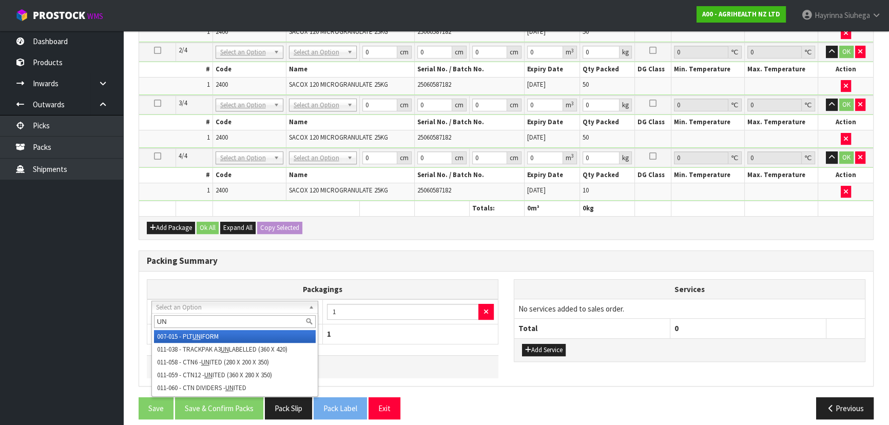
type input "UN"
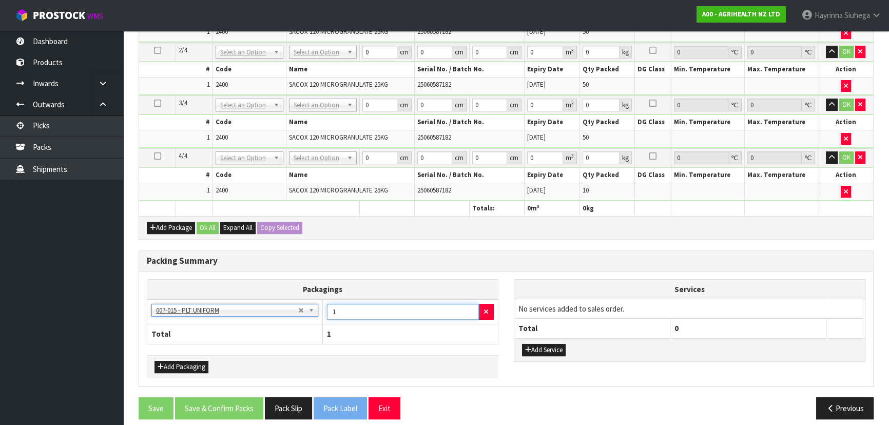
drag, startPoint x: 338, startPoint y: 310, endPoint x: 315, endPoint y: 306, distance: 24.1
click at [314, 306] on tr "NONE - No Packaging Cartons 007-001 - PLT GEN120 (1200 X 1000) 007-002 - PLT ON…" at bounding box center [322, 311] width 351 height 25
type input "3"
click at [376, 258] on h3 "Packing Summary" at bounding box center [506, 261] width 719 height 10
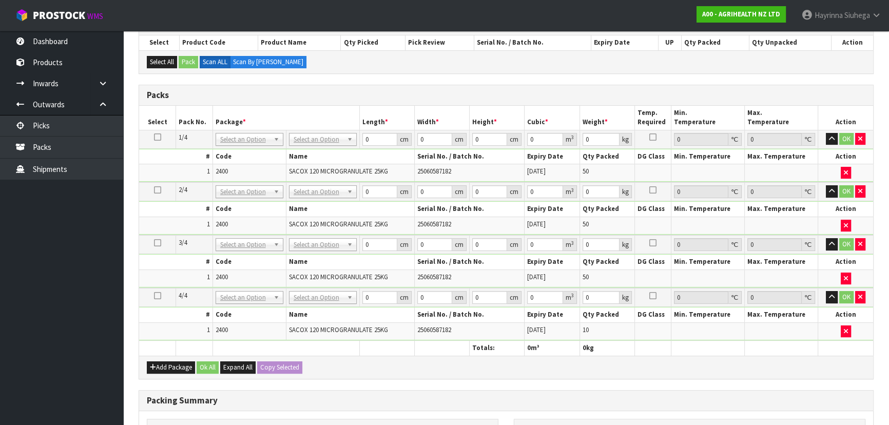
scroll to position [185, 0]
drag, startPoint x: 326, startPoint y: 139, endPoint x: 318, endPoint y: 155, distance: 17.7
click at [318, 154] on input "text" at bounding box center [321, 153] width 63 height 13
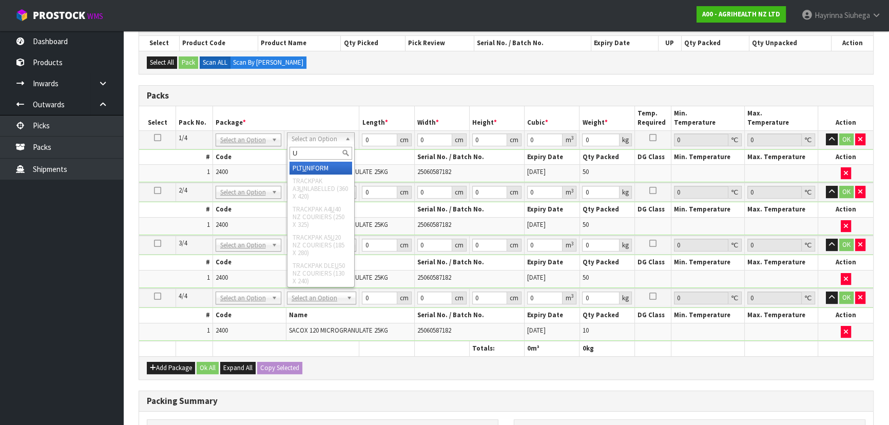
type input "U"
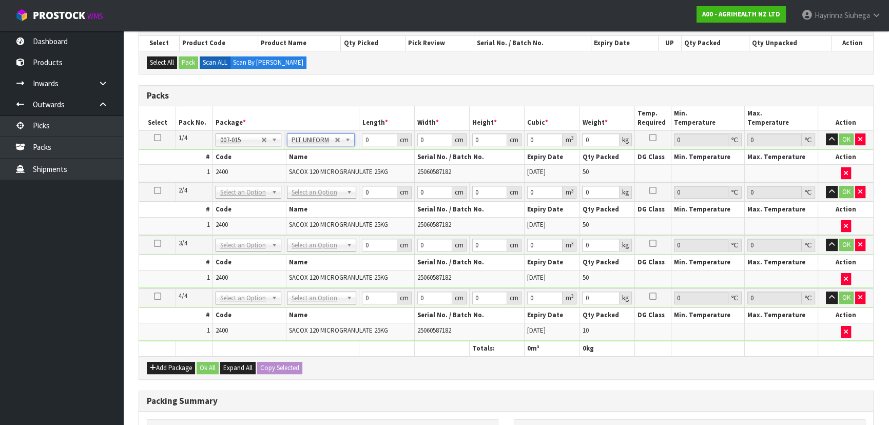
type input "1300"
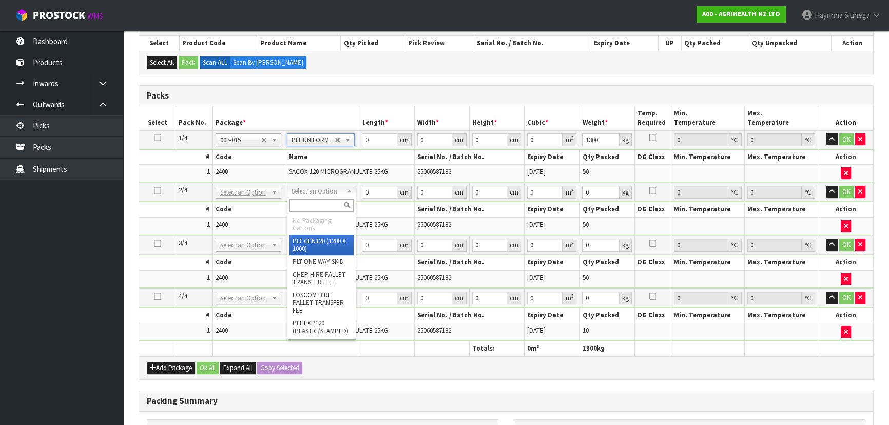
click at [319, 204] on input "text" at bounding box center [322, 205] width 64 height 13
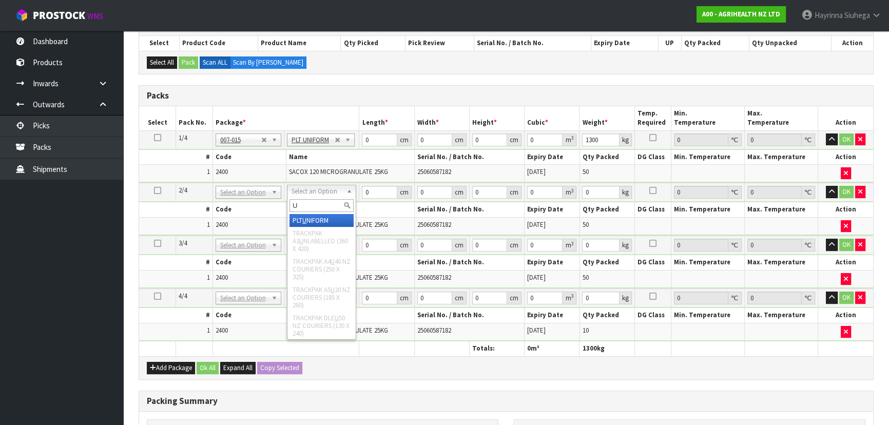
type input "U"
click at [318, 213] on div "U" at bounding box center [322, 205] width 68 height 17
type input "2"
type input "1300"
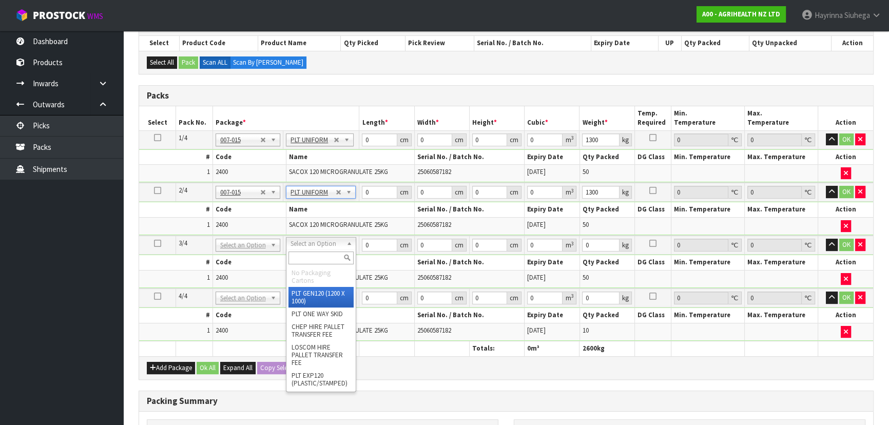
click at [312, 255] on input "text" at bounding box center [321, 258] width 65 height 13
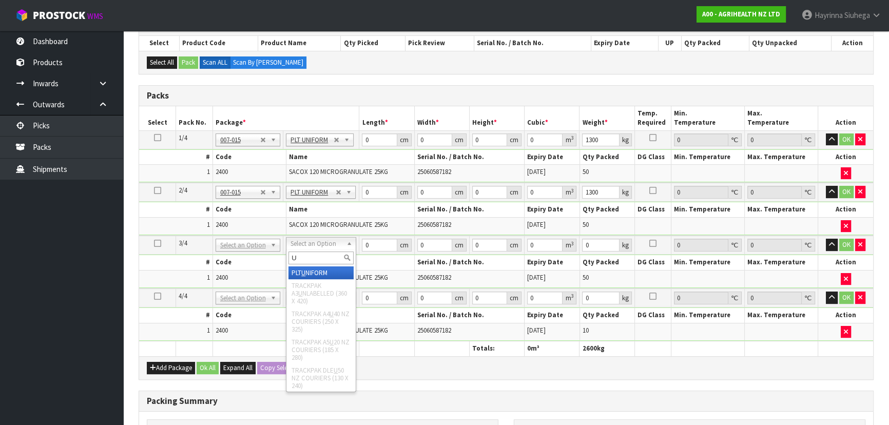
type input "U"
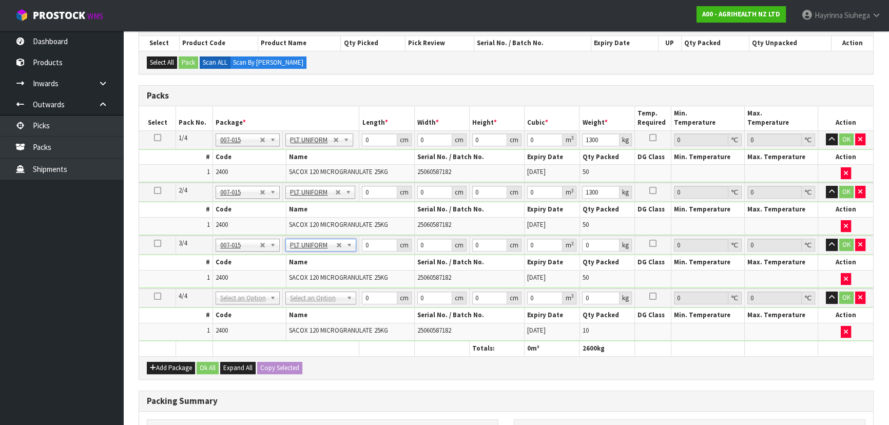
type input "3"
type input "1300"
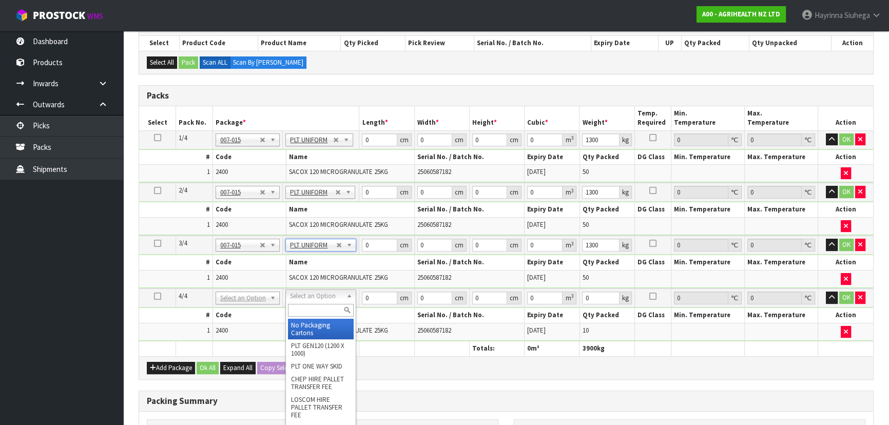
click at [312, 309] on input "text" at bounding box center [321, 310] width 66 height 13
type input "U"
type input "4"
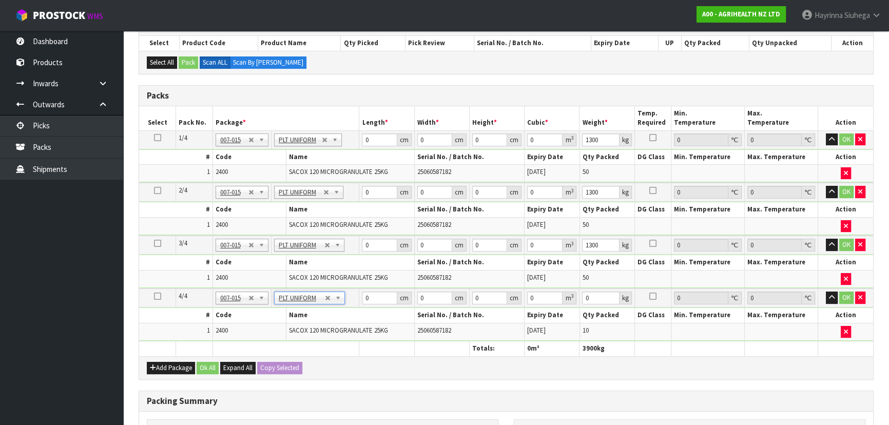
type input "262.5"
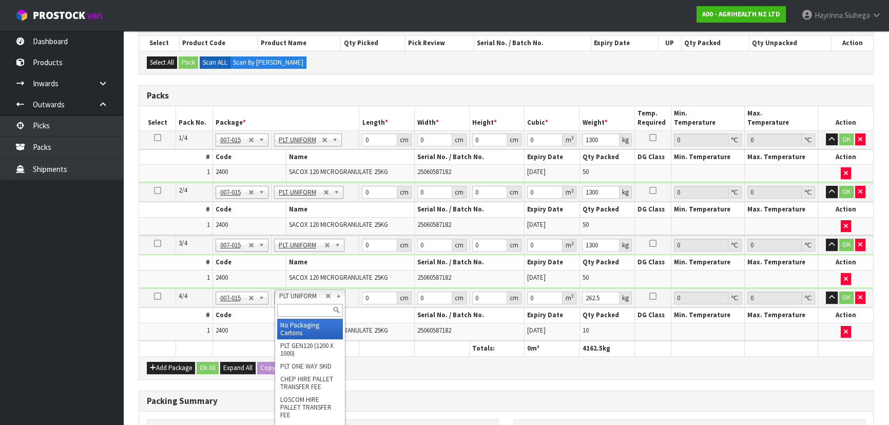
type input "3"
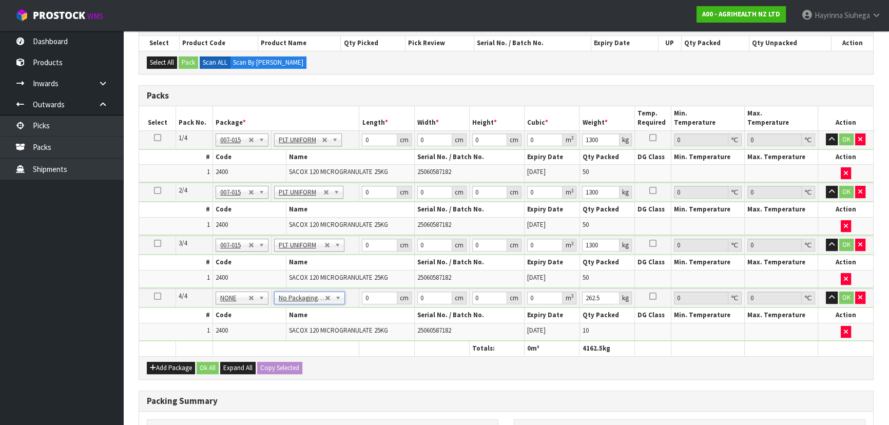
type input "0"
type input "120"
type input "100"
type input "262.5"
click at [362, 139] on input "0" at bounding box center [379, 140] width 35 height 13
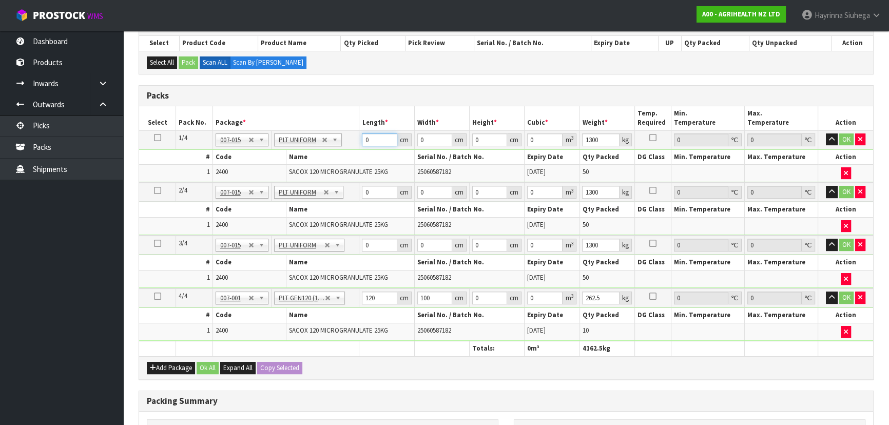
click at [362, 139] on input "0" at bounding box center [379, 140] width 35 height 13
type input "120"
type input "100"
type input "1"
type input "0.012"
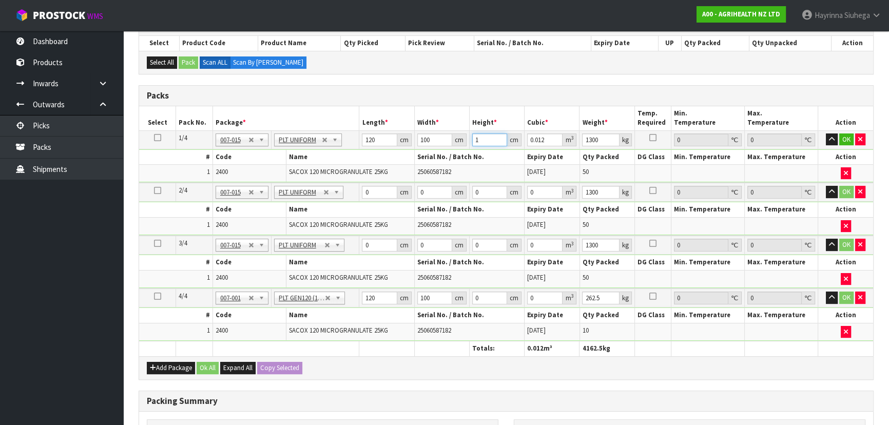
type input "16"
type input "0.192"
type input "165"
type input "1.98"
type input "165"
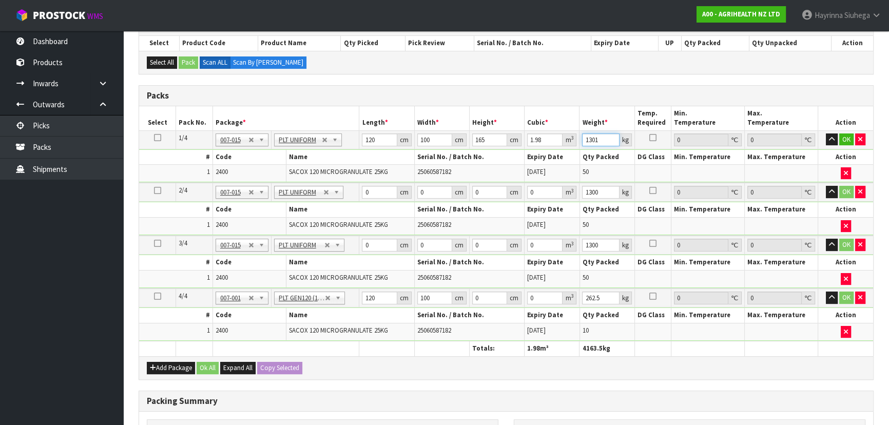
type input "1301"
click button "OK" at bounding box center [847, 140] width 14 height 12
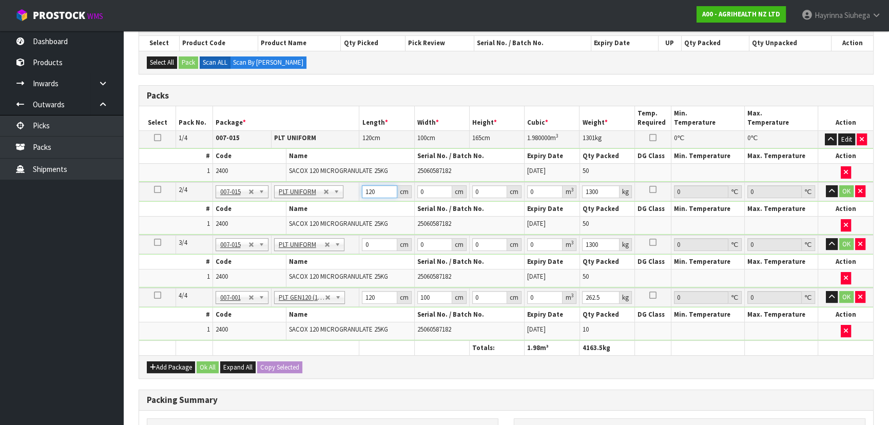
type input "120"
type input "100"
type input "1"
type input "0.012"
type input "16"
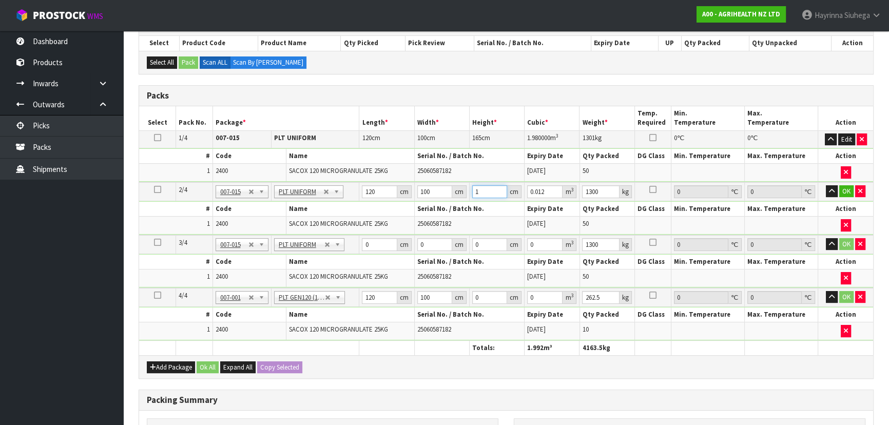
type input "0.192"
type input "165"
type input "1.98"
type input "165"
type input "1301"
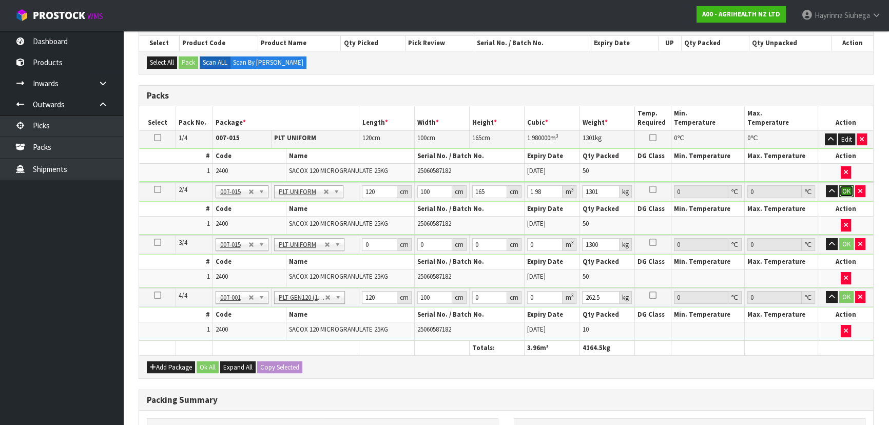
click button "OK" at bounding box center [847, 191] width 14 height 12
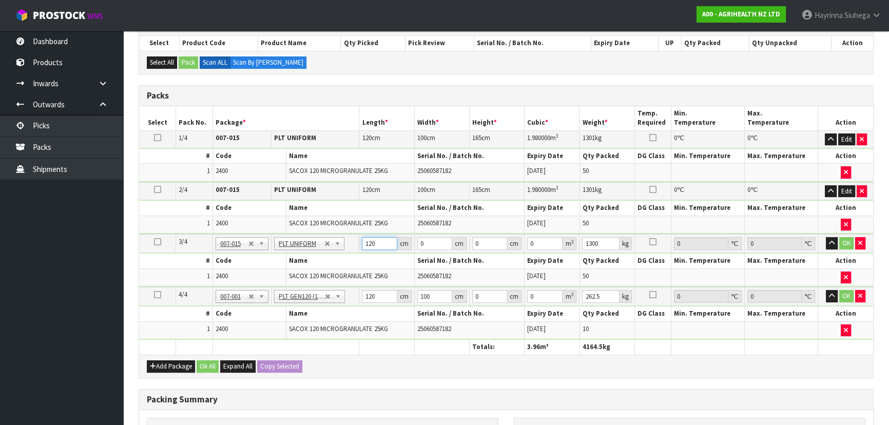
type input "120"
type input "100"
type input "1"
type input "0.012"
type input "16"
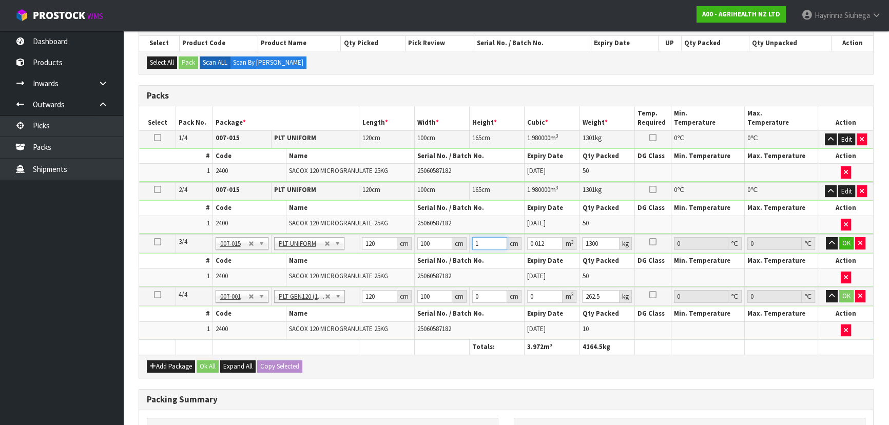
type input "0.192"
type input "165"
type input "1.98"
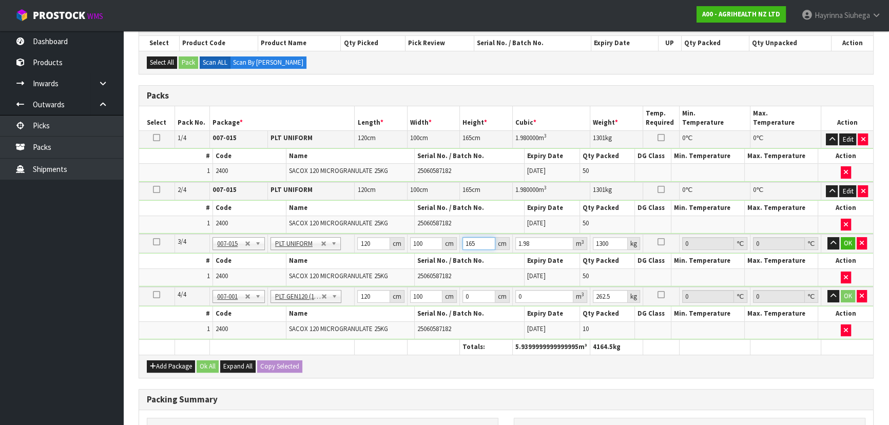
type input "165"
type input "1301"
click button "OK" at bounding box center [848, 243] width 14 height 12
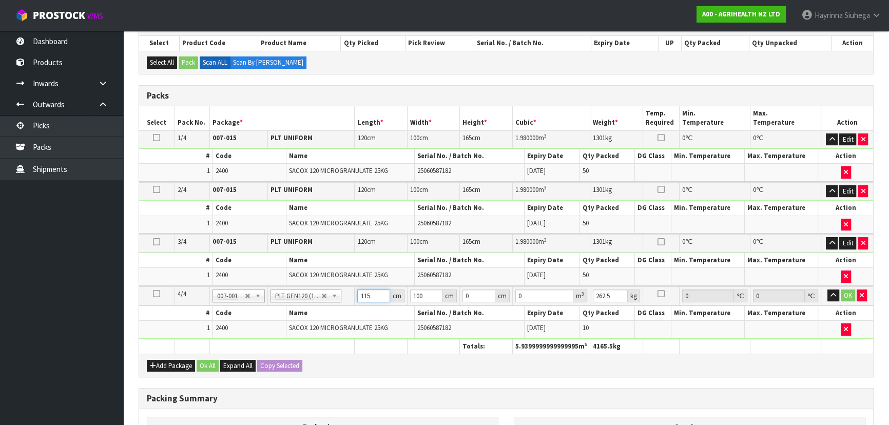
type input "115"
type input "6"
type input "0.07935"
type input "602"
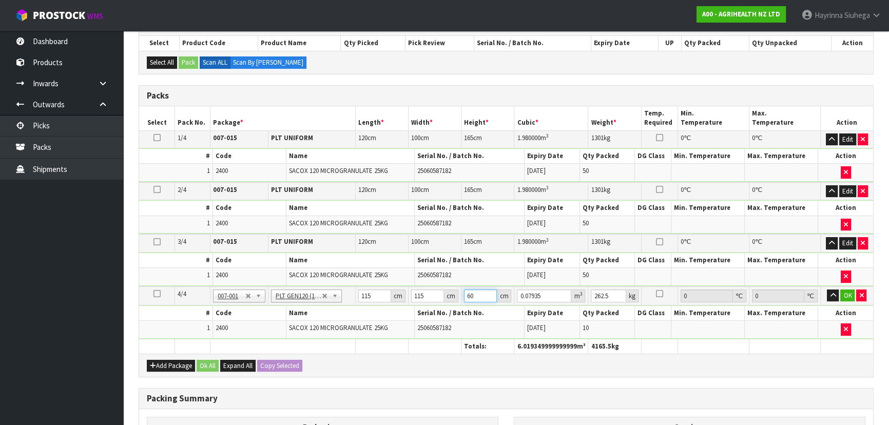
type input "7.96145"
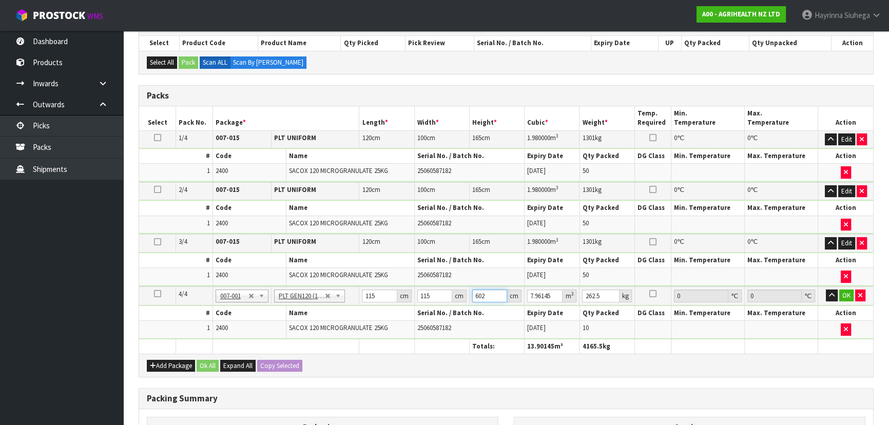
type input "60"
type input "0.7935"
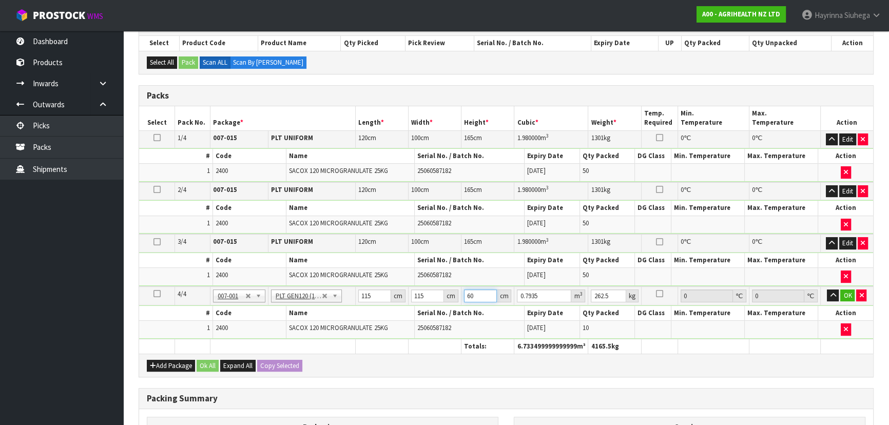
type input "60"
type input "251"
click button "OK" at bounding box center [848, 296] width 14 height 12
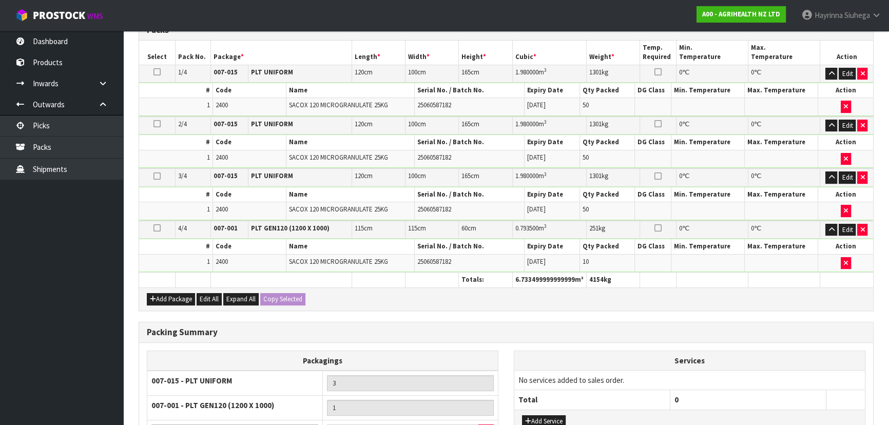
scroll to position [372, 0]
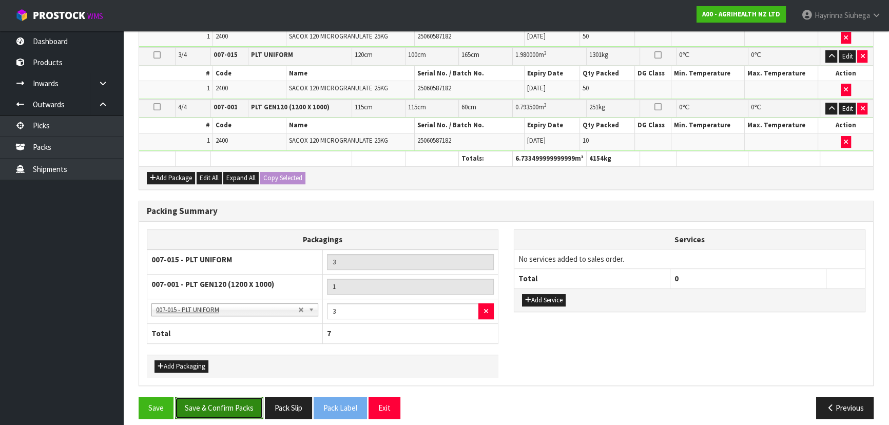
drag, startPoint x: 227, startPoint y: 406, endPoint x: 215, endPoint y: 411, distance: 13.8
click at [227, 405] on button "Save & Confirm Packs" at bounding box center [219, 408] width 88 height 22
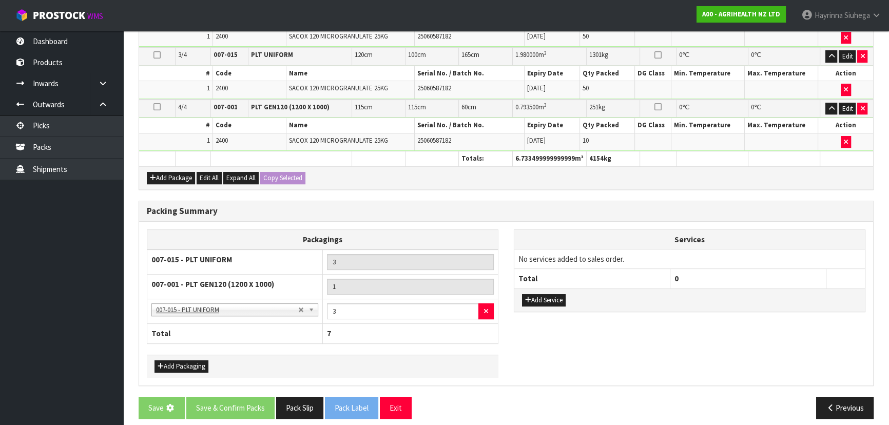
scroll to position [0, 0]
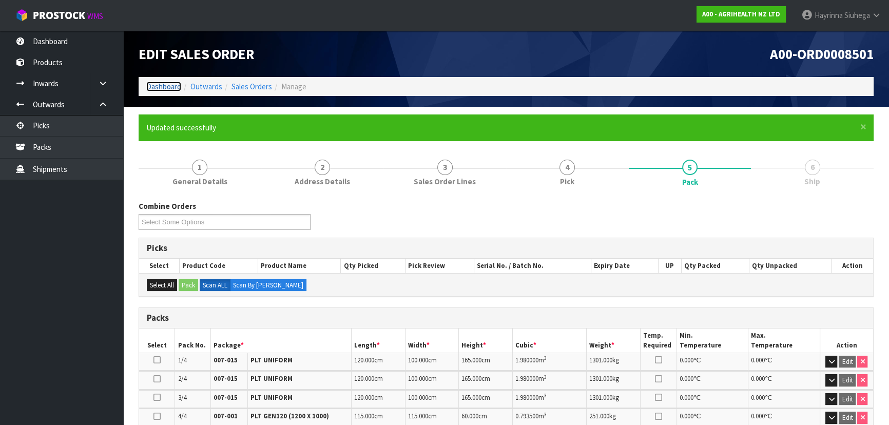
click at [160, 86] on link "Dashboard" at bounding box center [163, 87] width 35 height 10
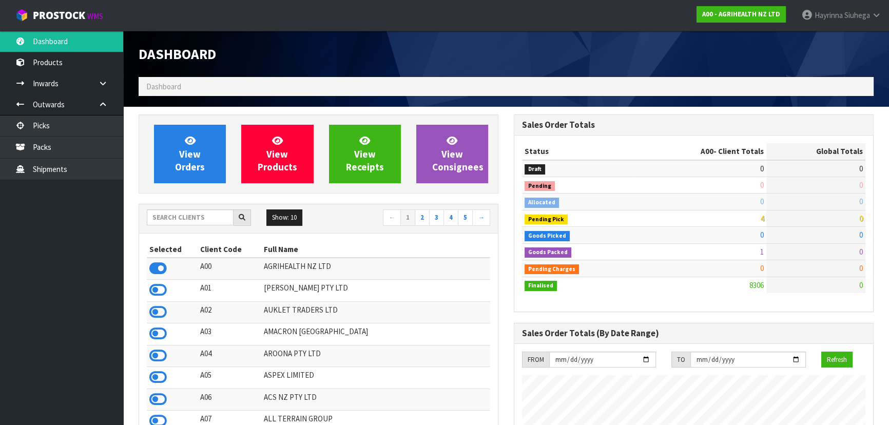
scroll to position [776, 375]
click at [98, 150] on link "Packs" at bounding box center [61, 147] width 123 height 21
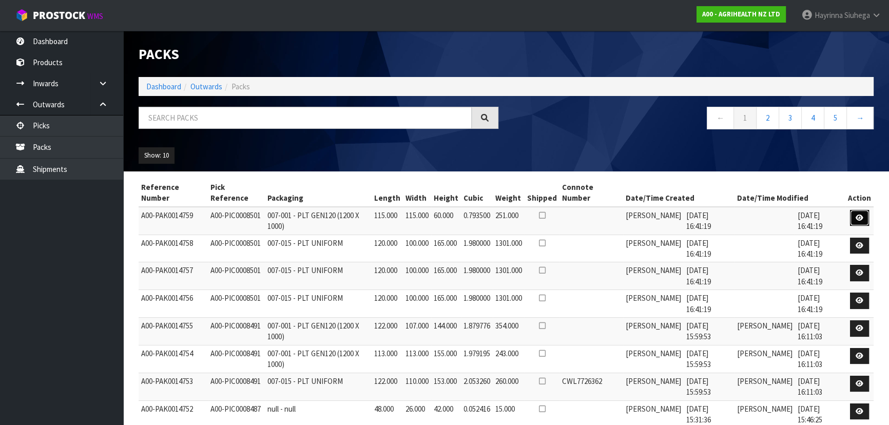
click at [855, 219] on link at bounding box center [859, 218] width 19 height 16
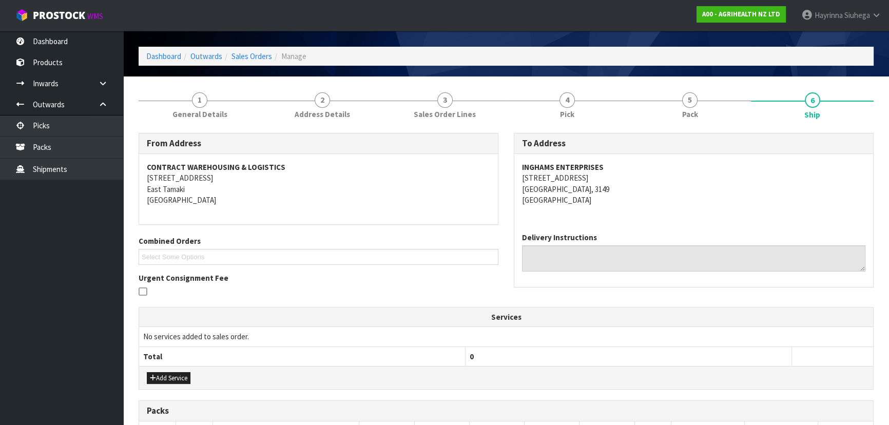
scroll to position [23, 0]
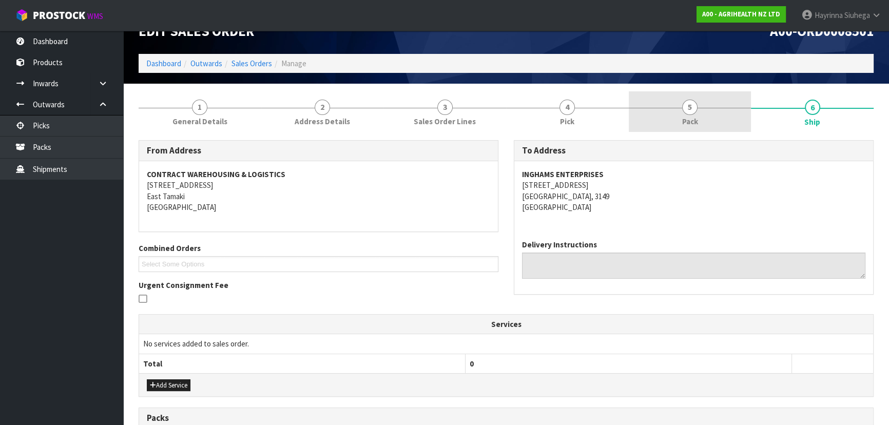
click at [713, 122] on link "5 Pack" at bounding box center [690, 111] width 123 height 41
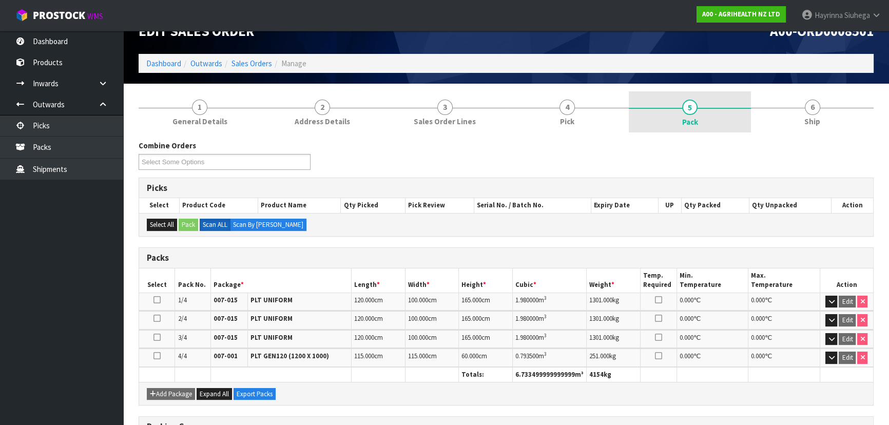
scroll to position [222, 0]
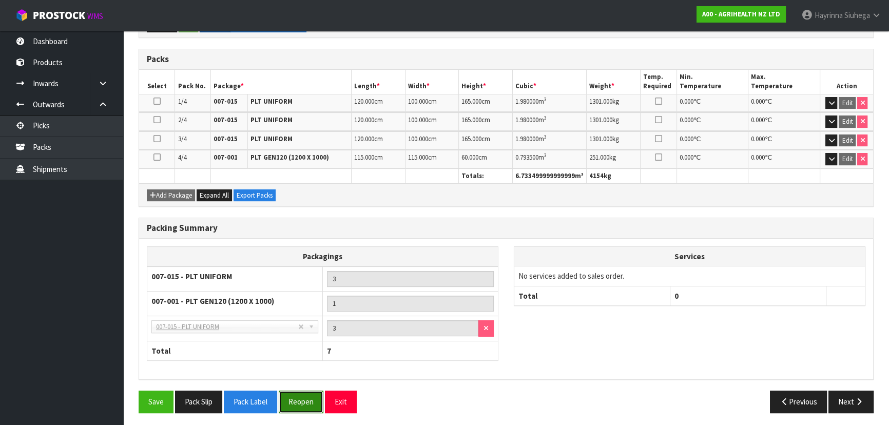
click at [297, 396] on button "Reopen" at bounding box center [301, 402] width 45 height 22
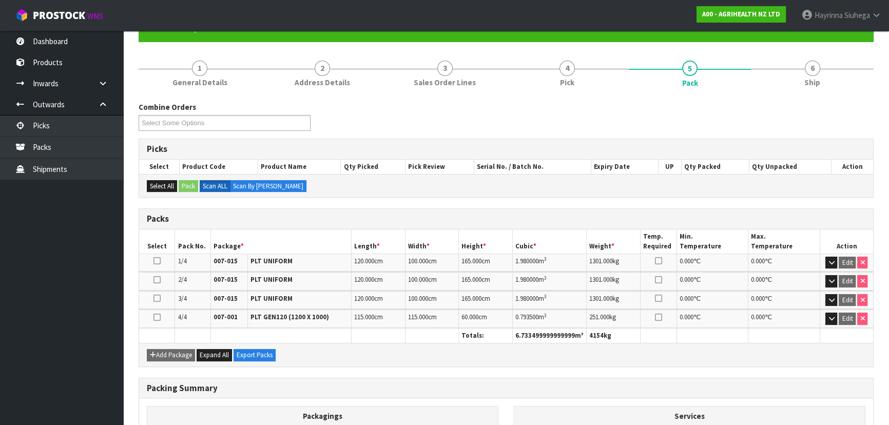
scroll to position [233, 0]
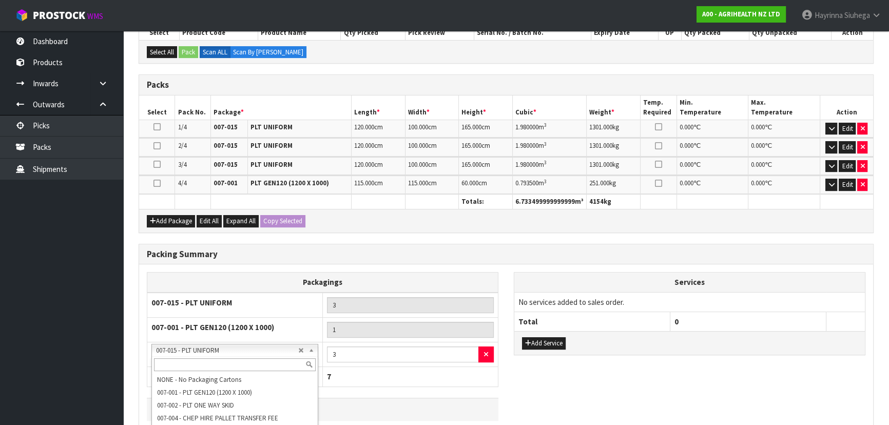
click at [256, 362] on input "text" at bounding box center [235, 364] width 162 height 13
type input "GEN"
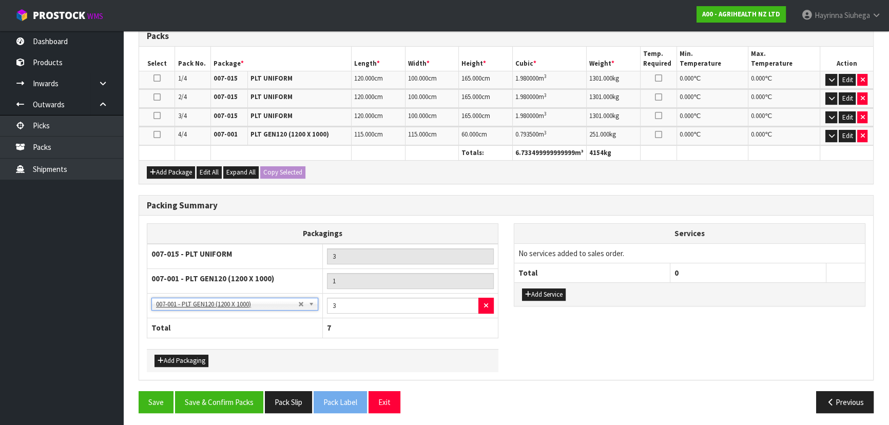
scroll to position [282, 0]
click at [229, 397] on button "Save & Confirm Packs" at bounding box center [219, 402] width 88 height 22
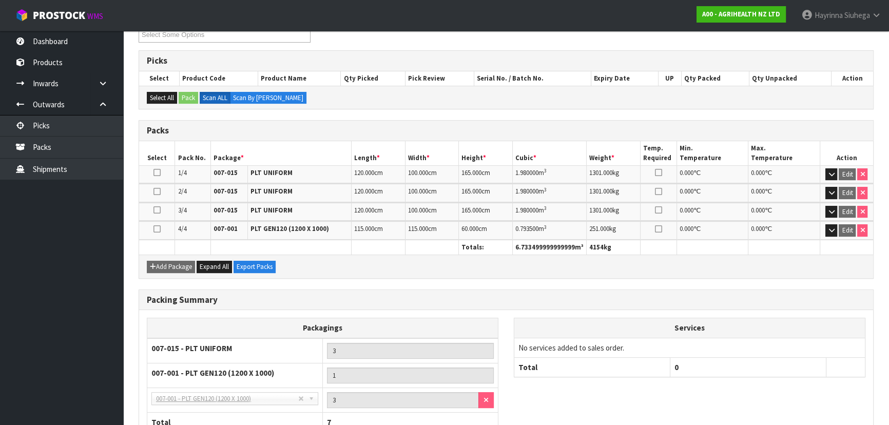
scroll to position [259, 0]
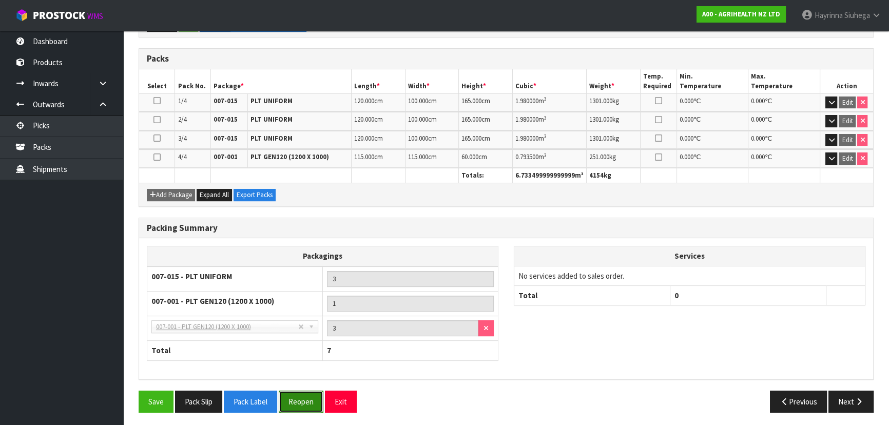
click at [314, 401] on button "Reopen" at bounding box center [301, 402] width 45 height 22
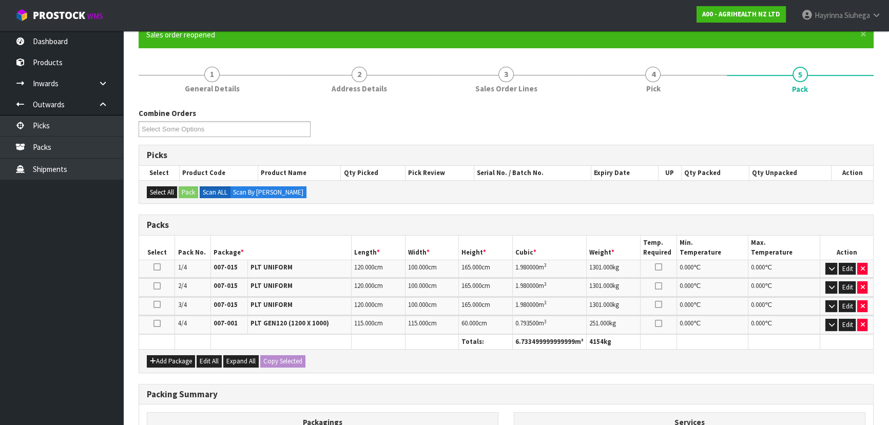
scroll to position [233, 0]
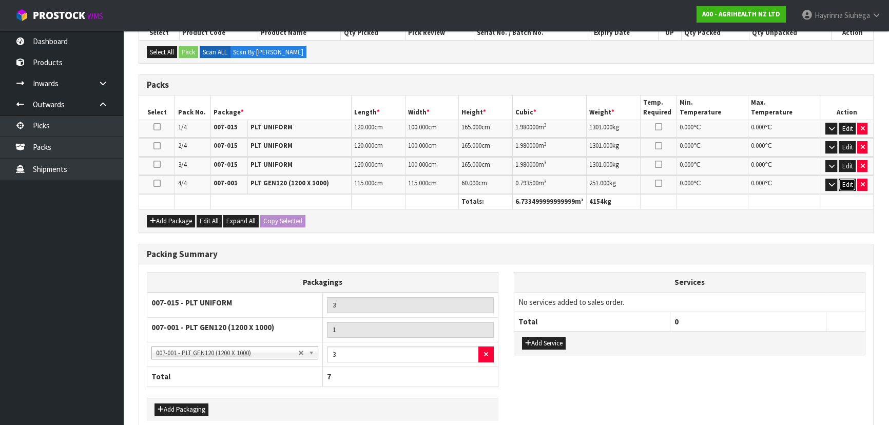
click at [845, 184] on button "Edit" at bounding box center [847, 185] width 17 height 12
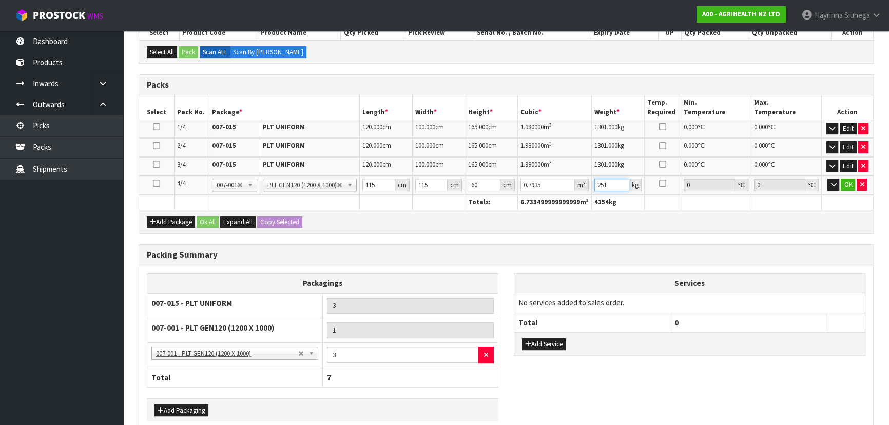
click at [601, 188] on input "251" at bounding box center [612, 185] width 35 height 13
type input "276"
click at [847, 188] on button "OK" at bounding box center [848, 185] width 14 height 12
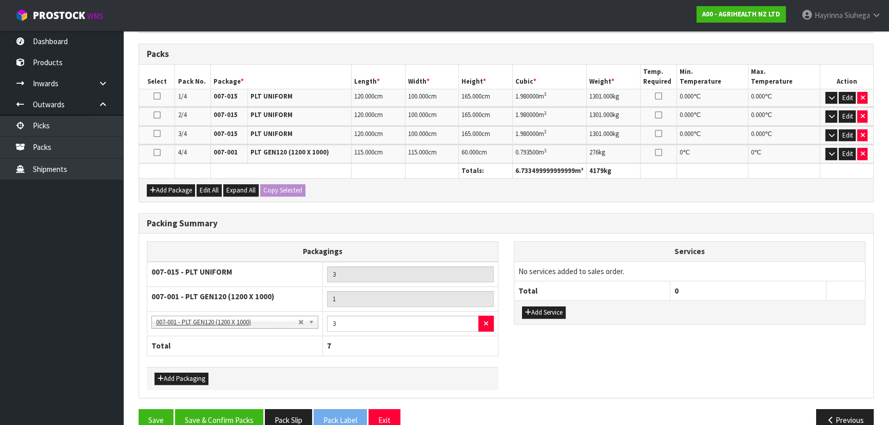
scroll to position [282, 0]
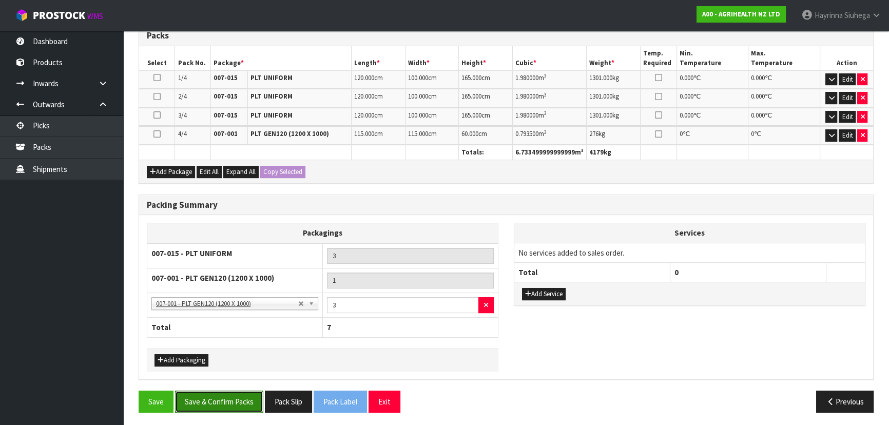
click at [202, 401] on button "Save & Confirm Packs" at bounding box center [219, 402] width 88 height 22
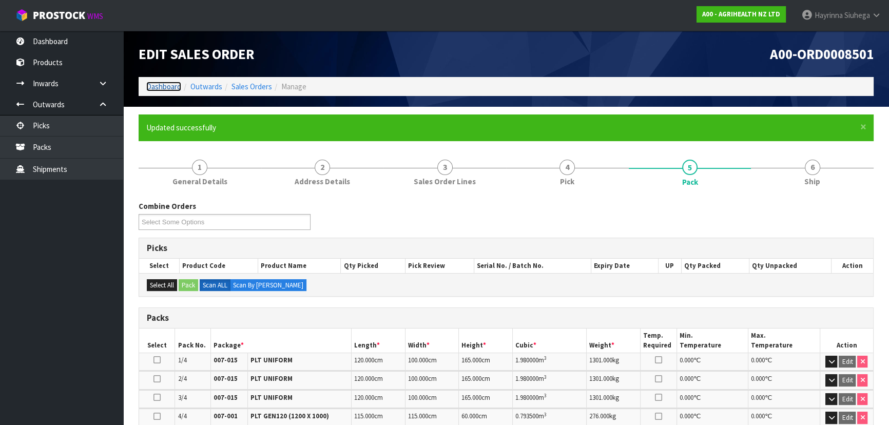
click at [167, 82] on link "Dashboard" at bounding box center [163, 87] width 35 height 10
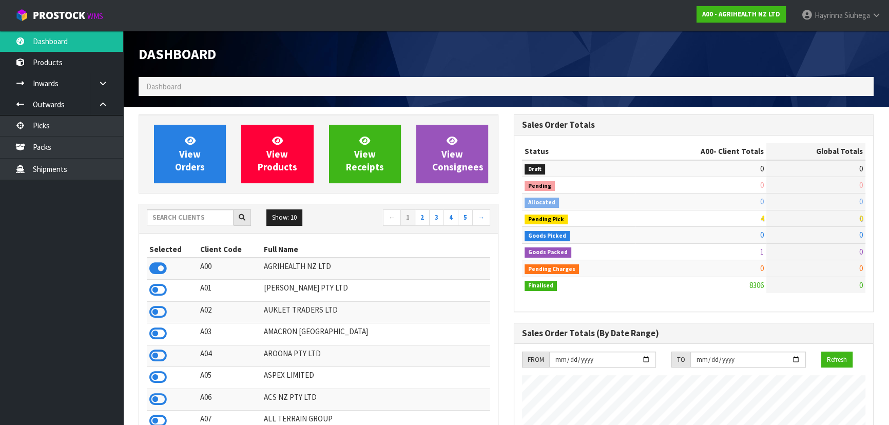
scroll to position [776, 375]
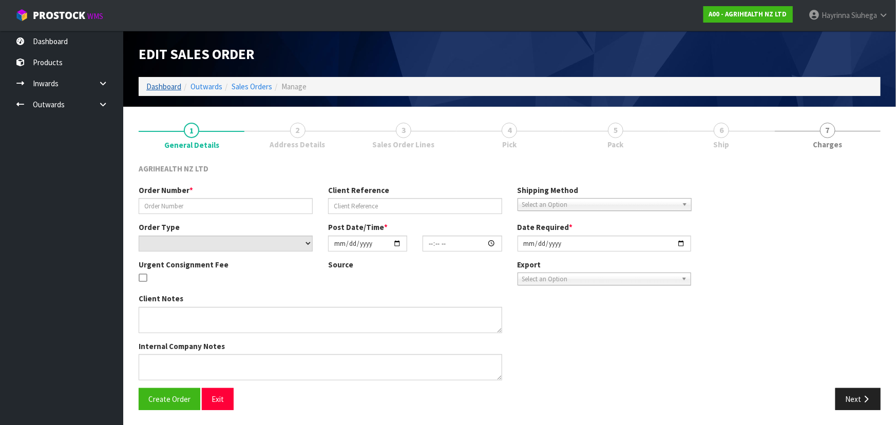
type input "SSO-23787"
type input "C53399 - SACOX END SEPT"
select select "number:0"
type input "[DATE]"
type input "10:15:14.000"
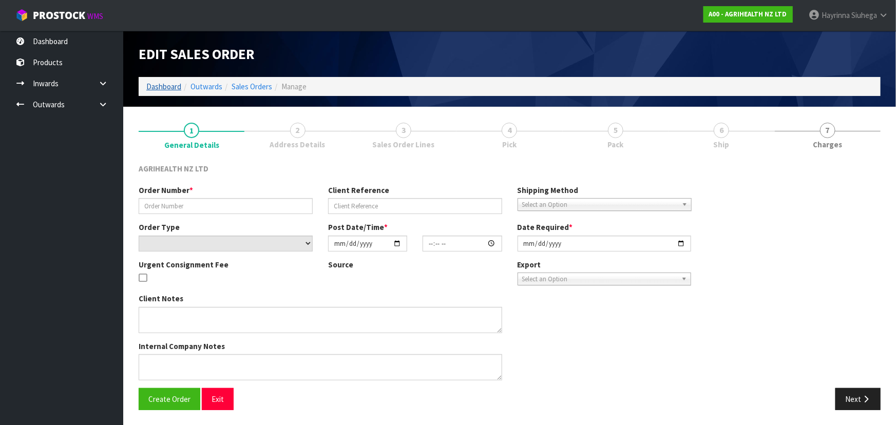
type input "[DATE]"
type textarea "SHIP BY: Sorensens Vendor # 96533 Original order 52 MT (1300 bags) 1st Draw Dow…"
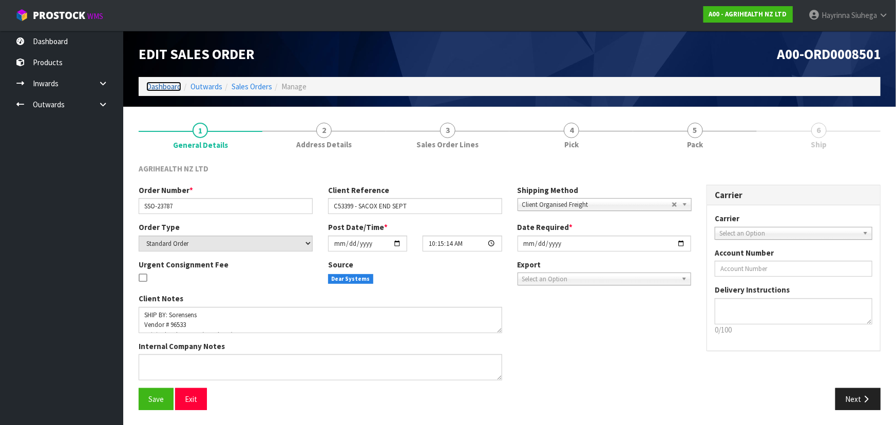
click at [171, 85] on link "Dashboard" at bounding box center [163, 87] width 35 height 10
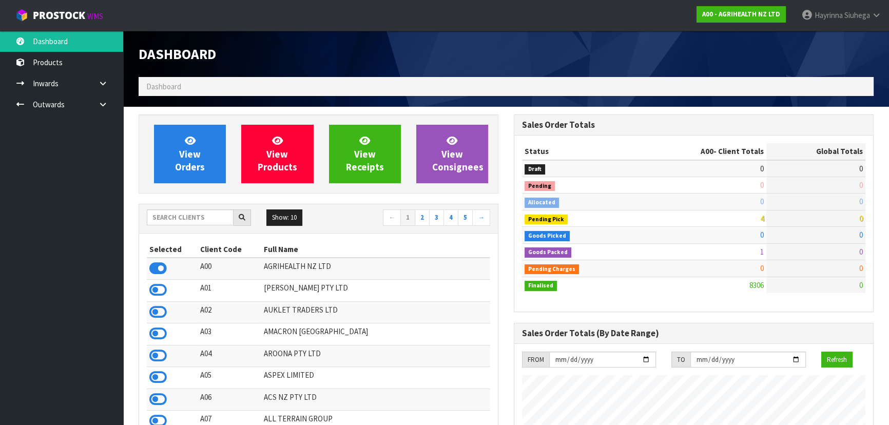
scroll to position [776, 375]
click at [208, 217] on input "text" at bounding box center [190, 217] width 87 height 16
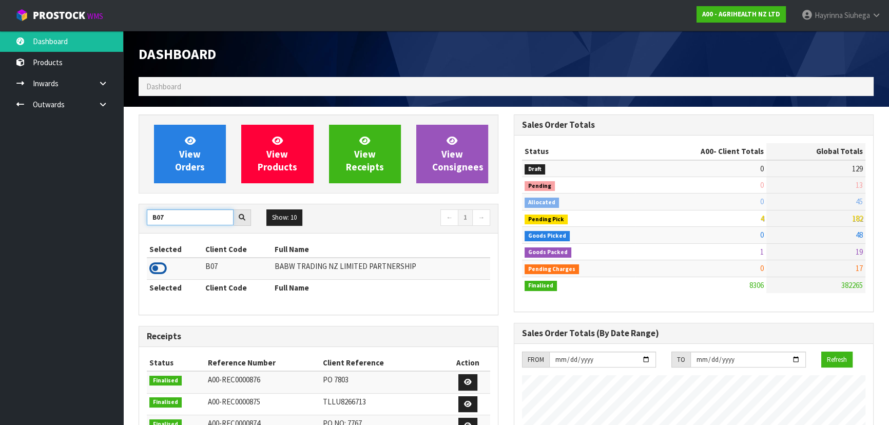
type input "B07"
click at [156, 265] on icon at bounding box center [157, 268] width 17 height 15
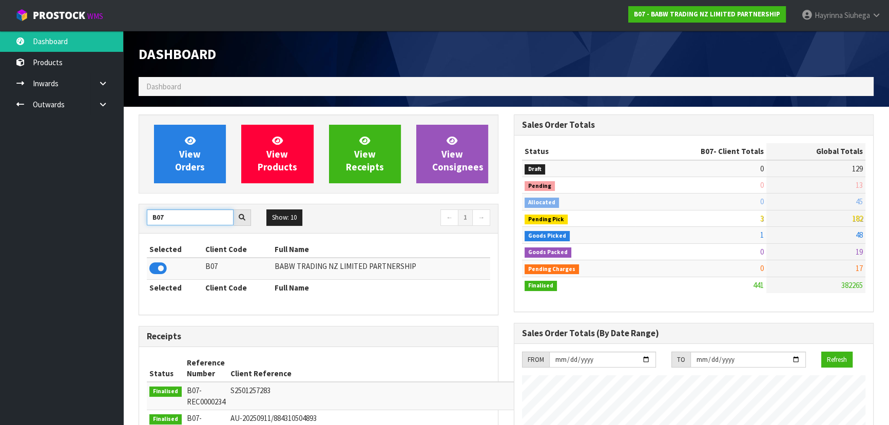
drag, startPoint x: 165, startPoint y: 220, endPoint x: 151, endPoint y: 220, distance: 13.9
click at [157, 220] on input "B07" at bounding box center [190, 217] width 87 height 16
click at [175, 221] on input "B07" at bounding box center [190, 217] width 87 height 16
drag, startPoint x: 175, startPoint y: 221, endPoint x: 144, endPoint y: 214, distance: 32.3
click at [144, 214] on div "B07" at bounding box center [199, 217] width 120 height 16
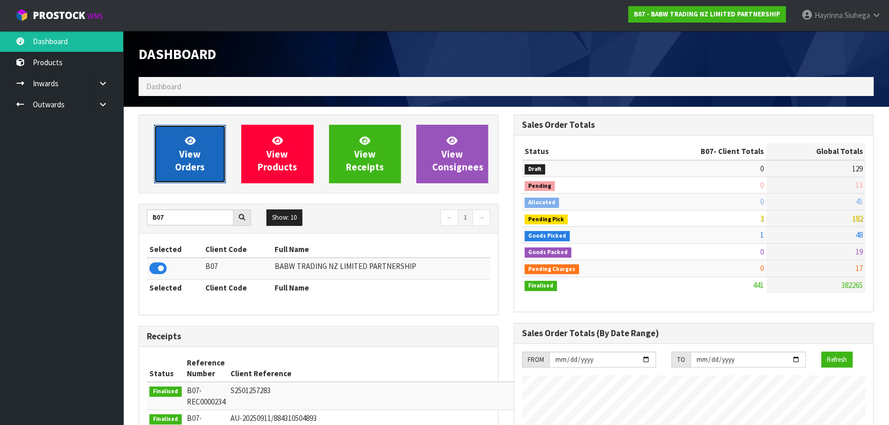
click at [199, 136] on link "View Orders" at bounding box center [190, 154] width 72 height 59
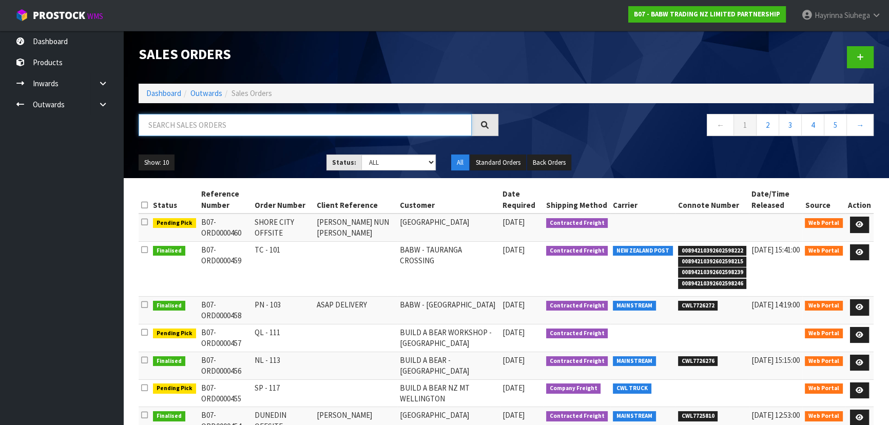
click at [215, 131] on input "text" at bounding box center [305, 125] width 333 height 22
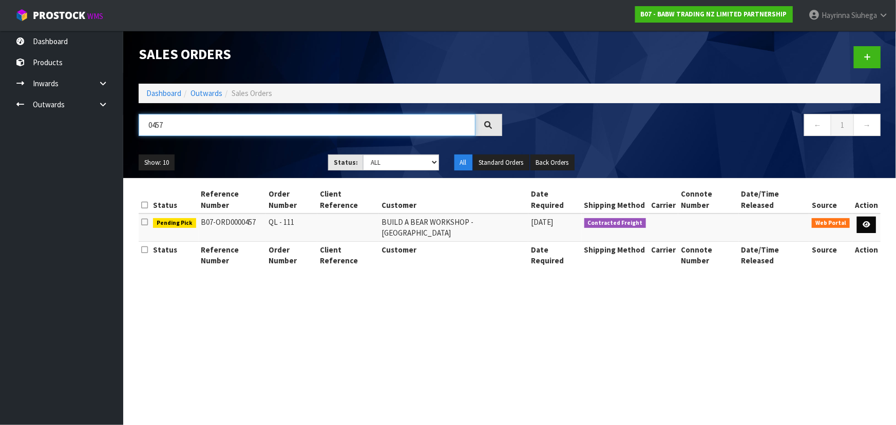
type input "0457"
click at [873, 217] on link at bounding box center [866, 225] width 19 height 16
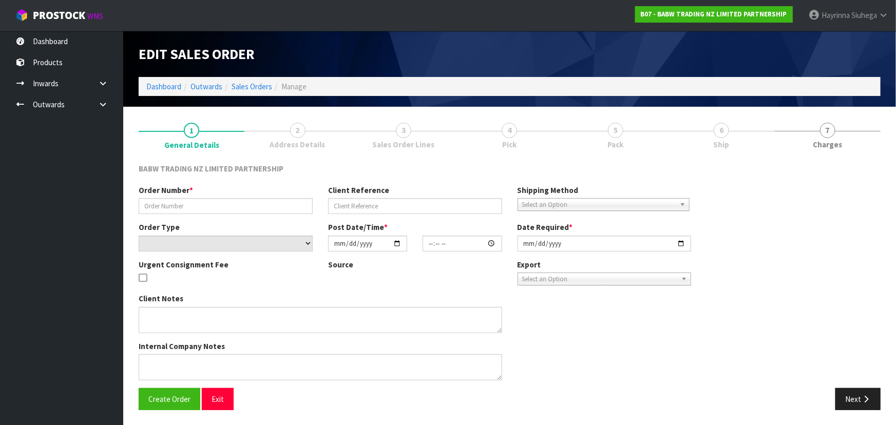
type input "QL - 111"
select select "number:0"
type input "[DATE]"
type input "17:24:00.000"
type input "[DATE]"
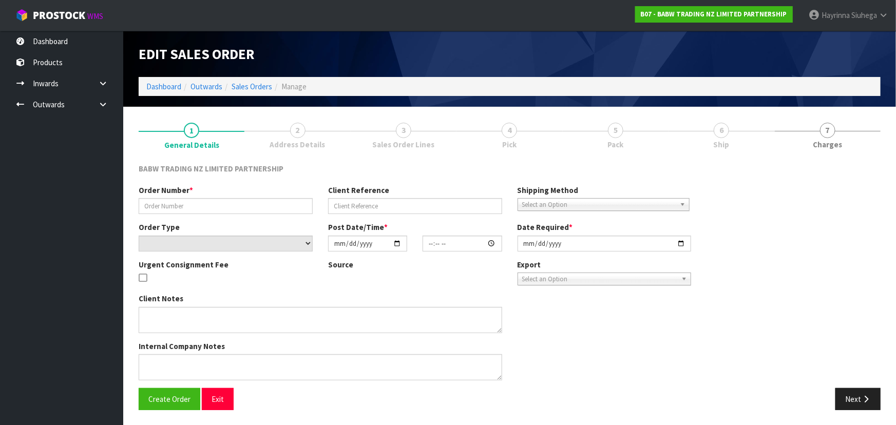
type textarea "DELIVER BETWEEN 8AM AND 8.30AM CALL - SANTANA ON 0221550016 AFTERNOON PRIOR TO …"
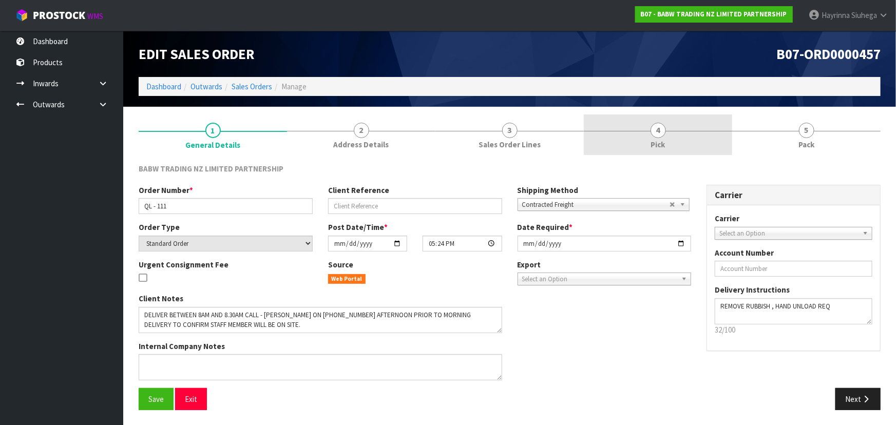
click at [683, 135] on link "4 Pick" at bounding box center [658, 135] width 148 height 41
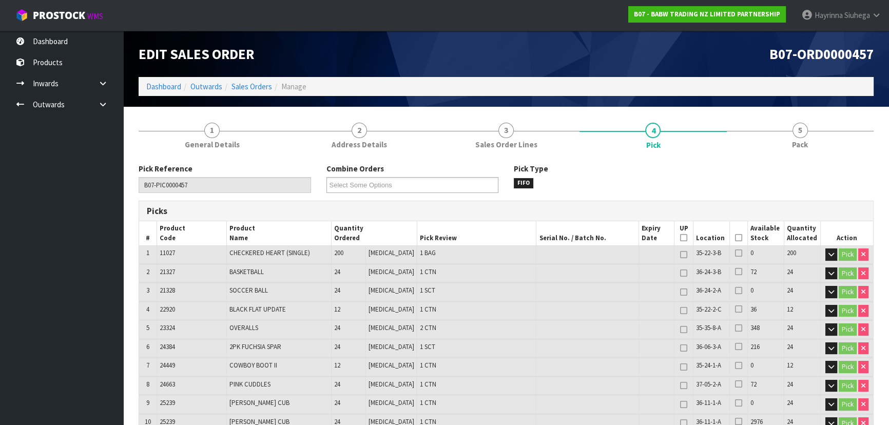
click at [736, 238] on icon at bounding box center [738, 238] width 7 height 1
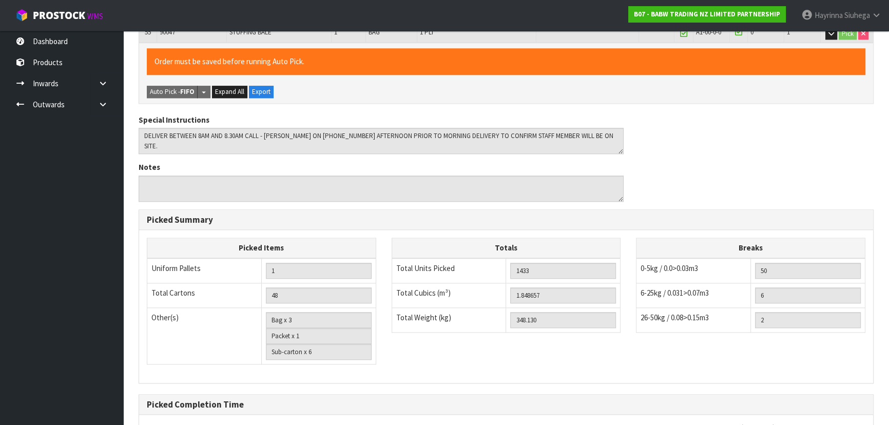
scroll to position [1324, 0]
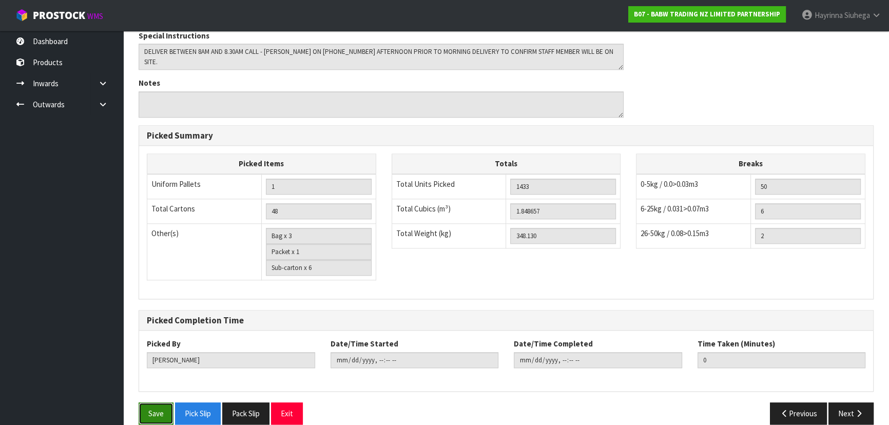
click at [155, 403] on button "Save" at bounding box center [156, 414] width 35 height 22
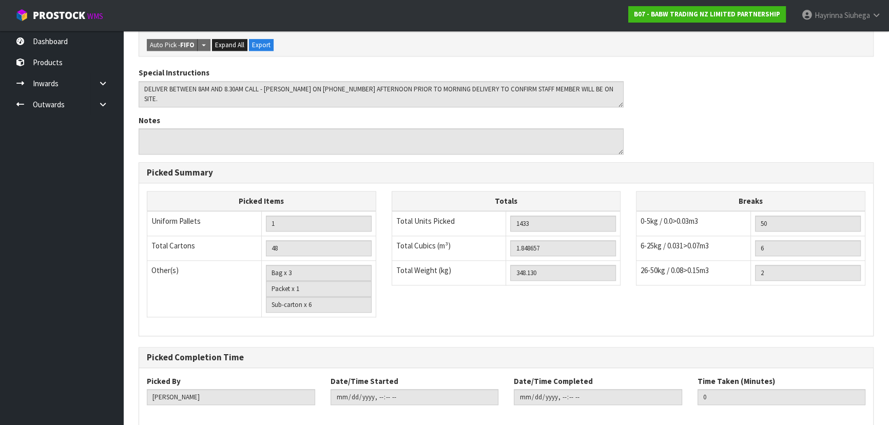
scroll to position [0, 0]
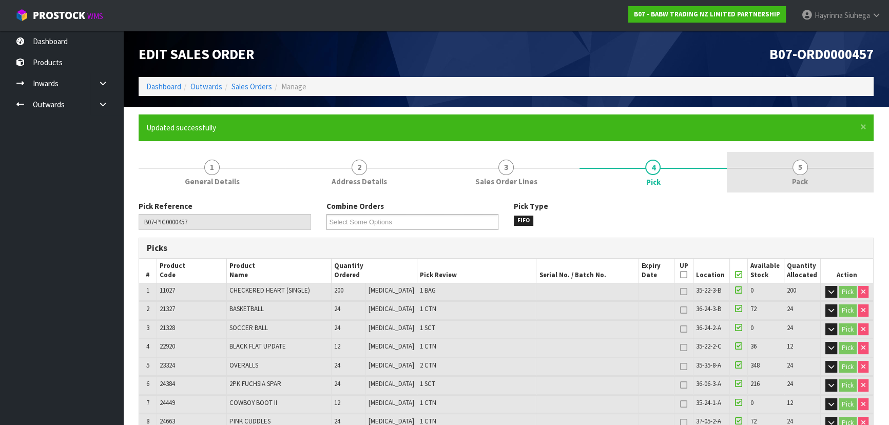
click at [800, 160] on span "5" at bounding box center [800, 167] width 15 height 15
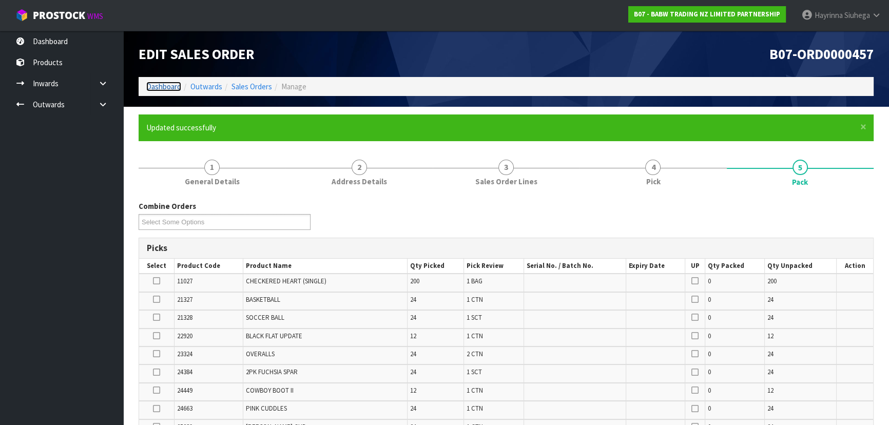
click at [149, 87] on link "Dashboard" at bounding box center [163, 87] width 35 height 10
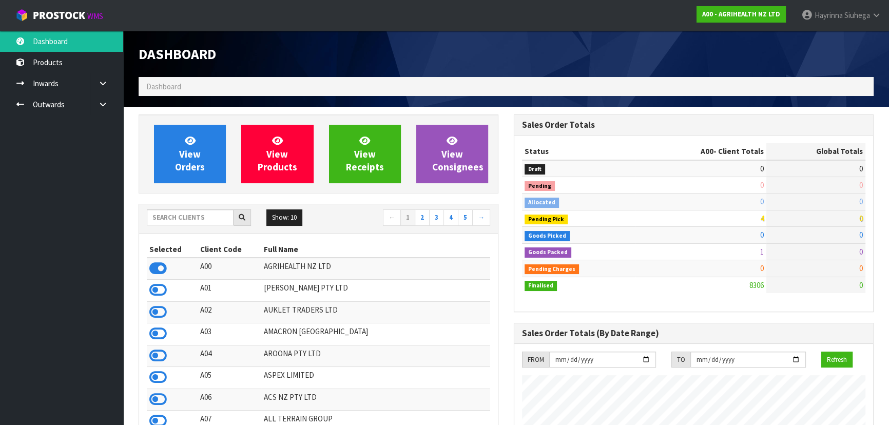
scroll to position [776, 375]
click at [195, 211] on input "text" at bounding box center [190, 217] width 87 height 16
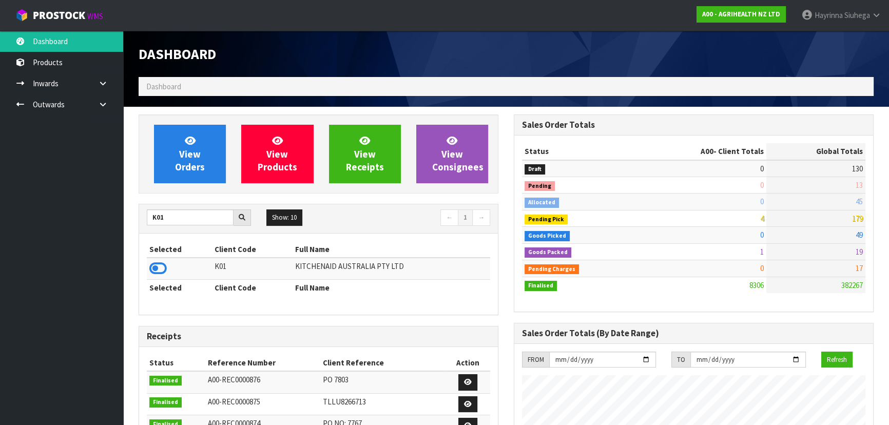
click at [152, 262] on icon at bounding box center [157, 268] width 17 height 15
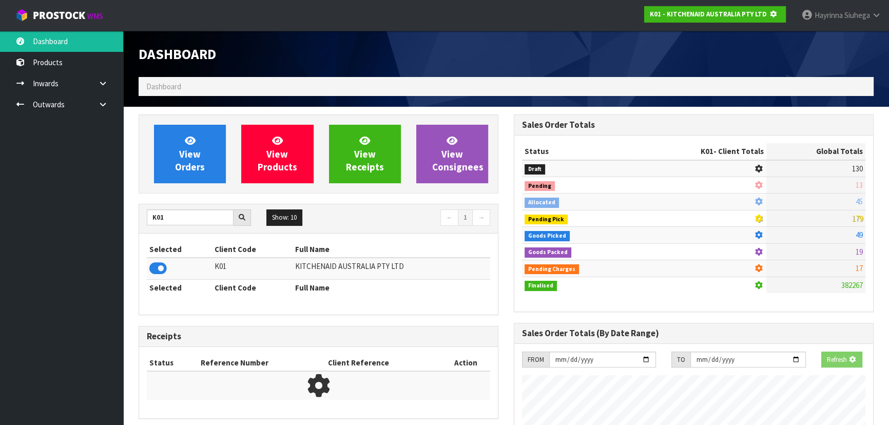
scroll to position [639, 375]
click at [156, 220] on input "K01" at bounding box center [190, 217] width 87 height 16
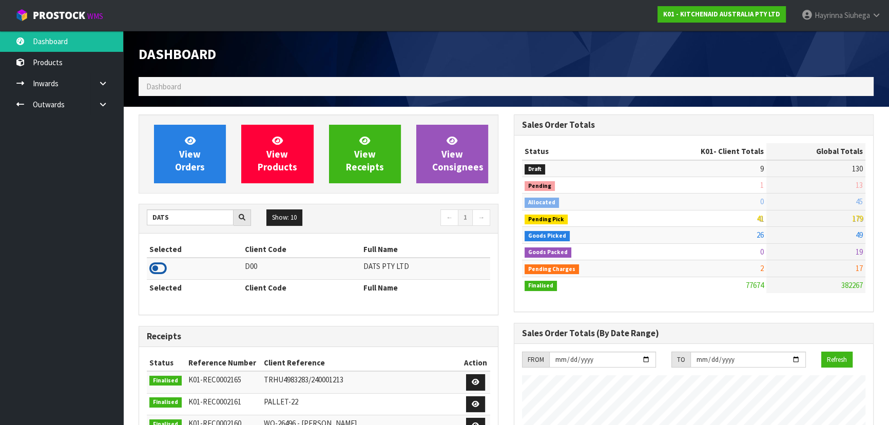
click at [156, 266] on icon at bounding box center [157, 268] width 17 height 15
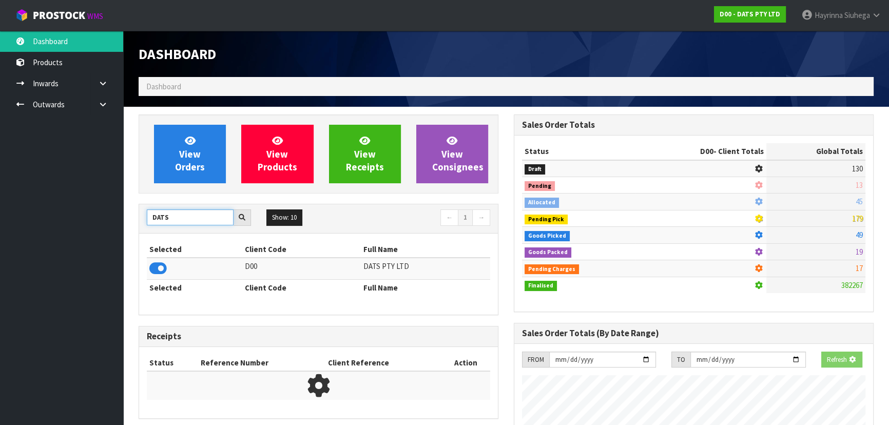
click at [159, 221] on input "DATS" at bounding box center [190, 217] width 87 height 16
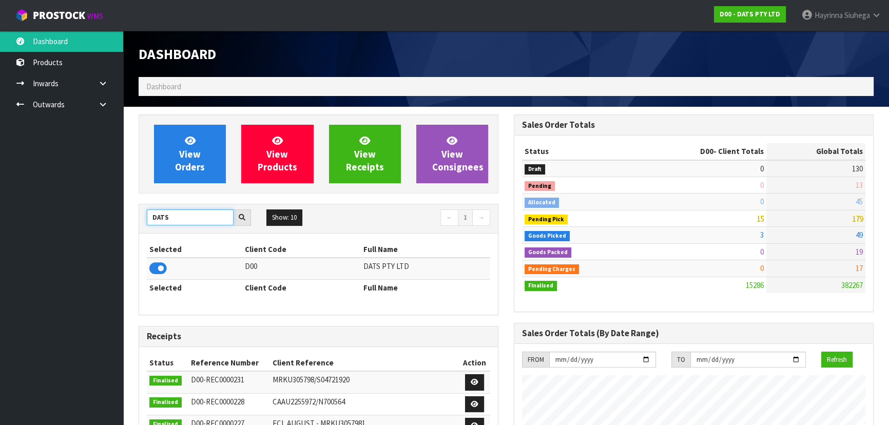
click at [159, 221] on input "DATS" at bounding box center [190, 217] width 87 height 16
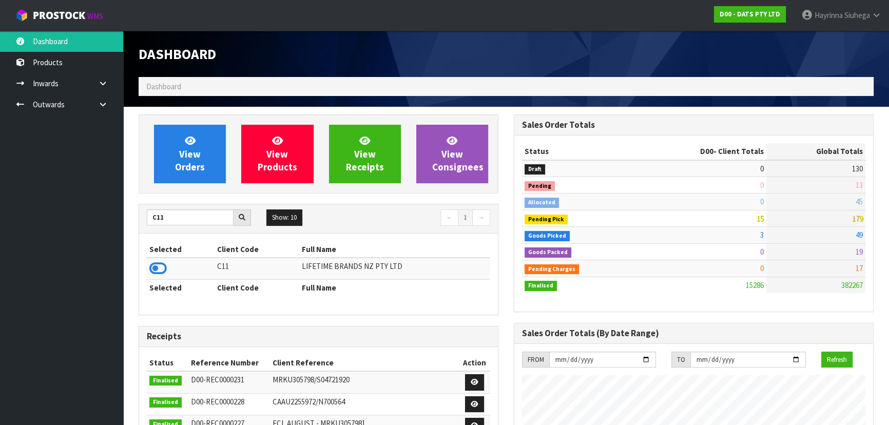
click at [154, 278] on td at bounding box center [181, 269] width 68 height 22
click at [160, 261] on icon at bounding box center [157, 268] width 17 height 15
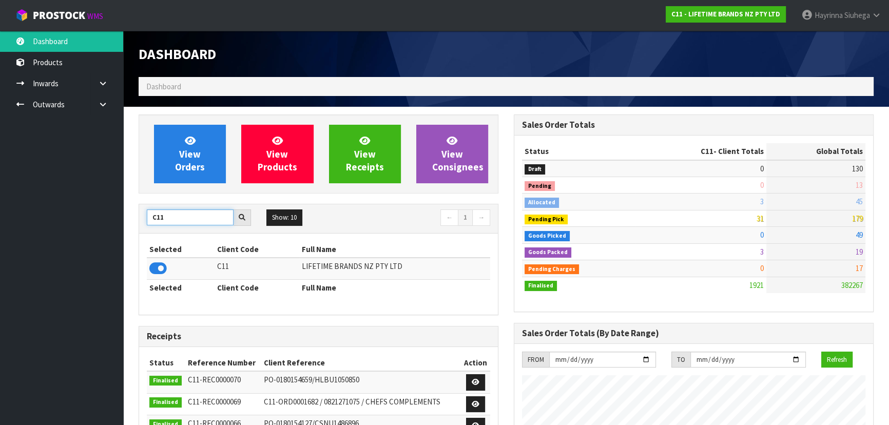
drag, startPoint x: 170, startPoint y: 220, endPoint x: 158, endPoint y: 220, distance: 12.3
click at [159, 220] on input "C11" at bounding box center [190, 217] width 87 height 16
click at [171, 216] on input "C11" at bounding box center [190, 217] width 87 height 16
drag, startPoint x: 176, startPoint y: 216, endPoint x: 135, endPoint y: 220, distance: 40.8
click at [135, 220] on div "View Orders View Products View Receipts View Consignees C11 Show: 10 5 10 25 50…" at bounding box center [318, 426] width 375 height 623
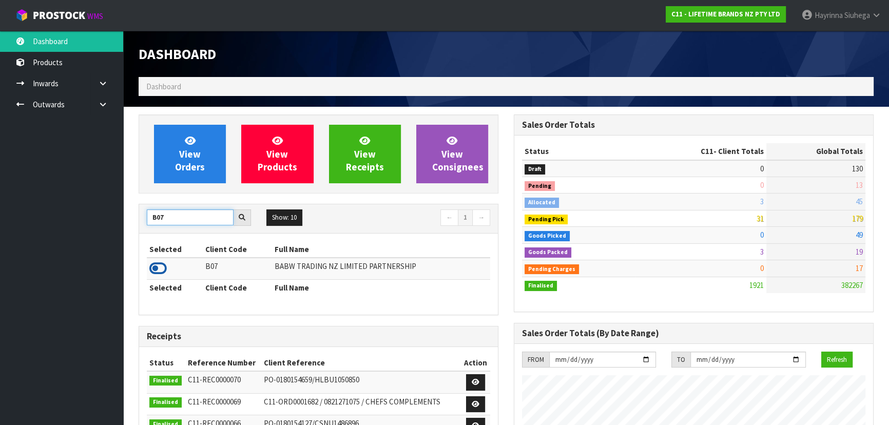
type input "B07"
click at [160, 261] on icon at bounding box center [157, 268] width 17 height 15
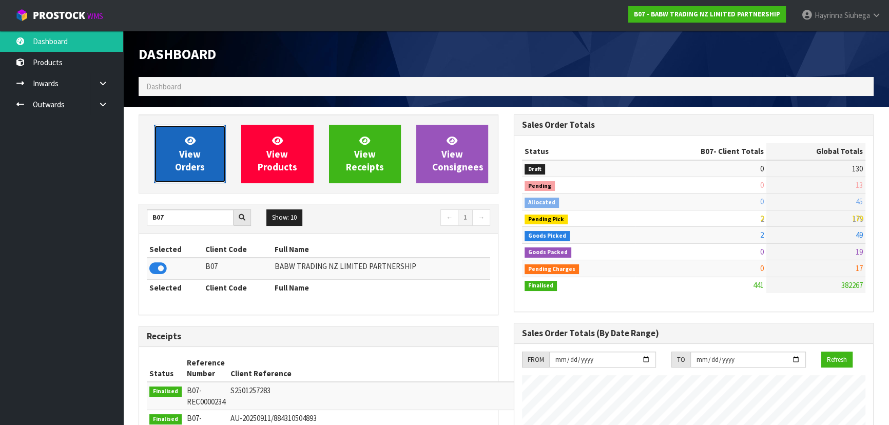
click at [197, 161] on span "View Orders" at bounding box center [190, 154] width 30 height 39
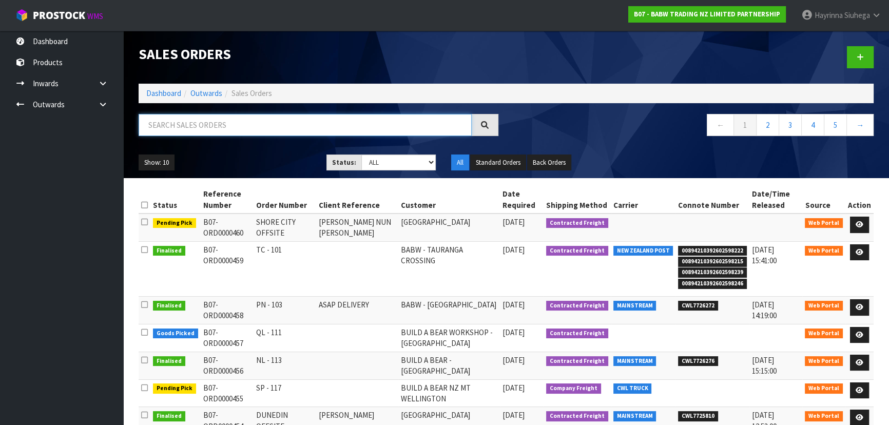
click at [238, 130] on input "text" at bounding box center [305, 125] width 333 height 22
type input "2"
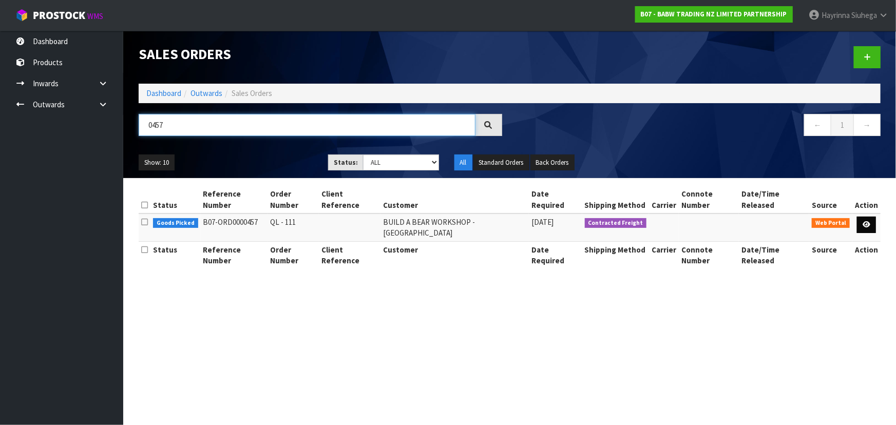
type input "0457"
click at [863, 221] on icon at bounding box center [867, 224] width 8 height 7
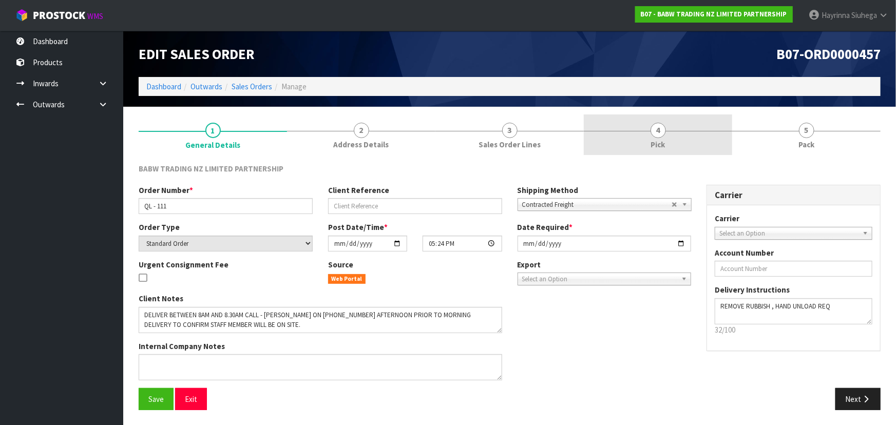
click at [691, 136] on link "4 Pick" at bounding box center [658, 135] width 148 height 41
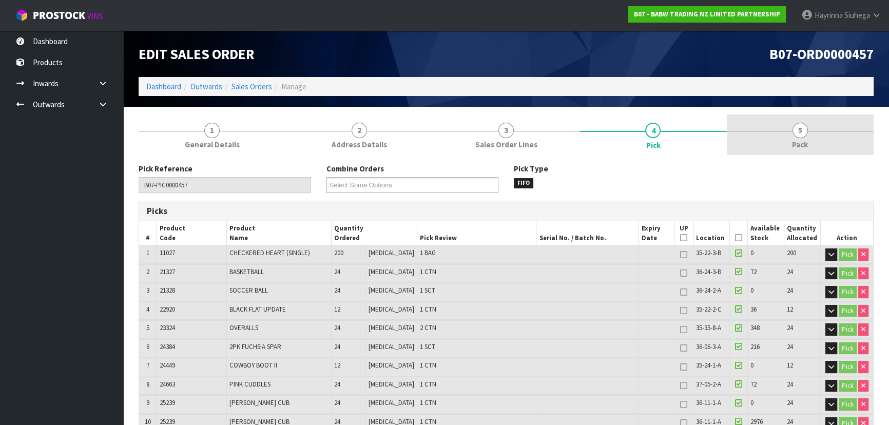
click at [779, 132] on link "5 Pack" at bounding box center [800, 135] width 147 height 41
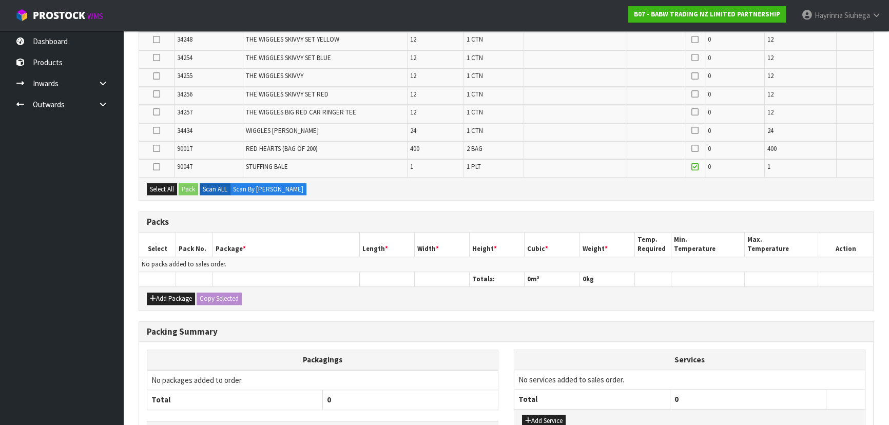
scroll to position [1120, 0]
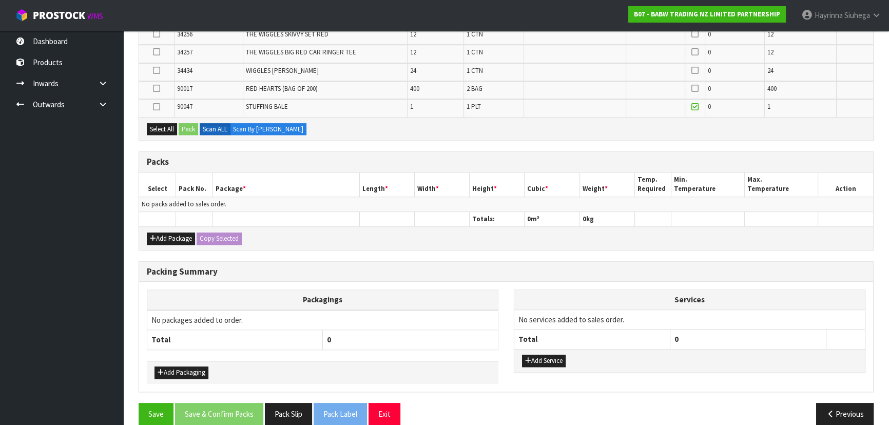
click at [155, 107] on icon at bounding box center [156, 107] width 7 height 1
click at [0, 0] on input "checkbox" at bounding box center [0, 0] width 0 height 0
drag, startPoint x: 192, startPoint y: 124, endPoint x: 205, endPoint y: 126, distance: 13.5
click at [192, 124] on button "Pack" at bounding box center [189, 129] width 20 height 12
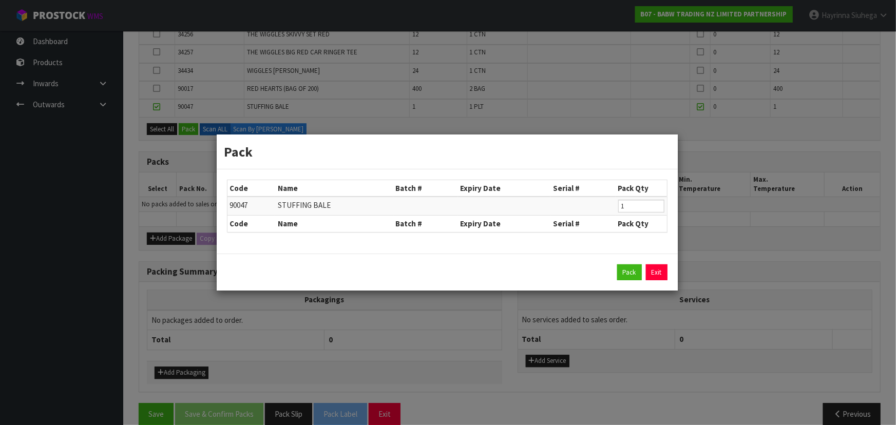
click at [642, 273] on div "Pack Exit" at bounding box center [447, 272] width 441 height 16
click at [631, 271] on button "Pack" at bounding box center [629, 272] width 25 height 16
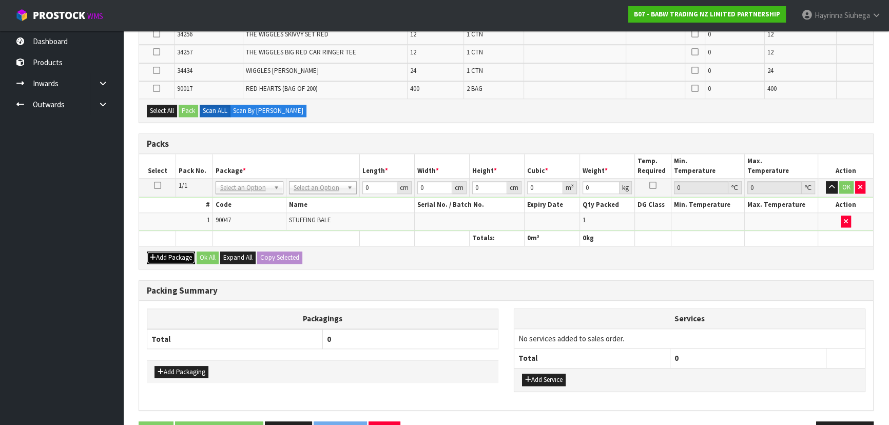
click at [179, 252] on button "Add Package" at bounding box center [171, 258] width 48 height 12
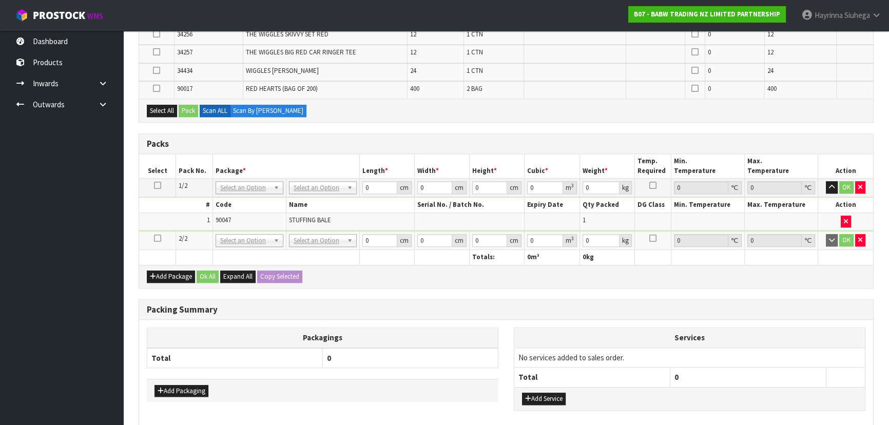
click at [158, 238] on icon at bounding box center [157, 238] width 7 height 1
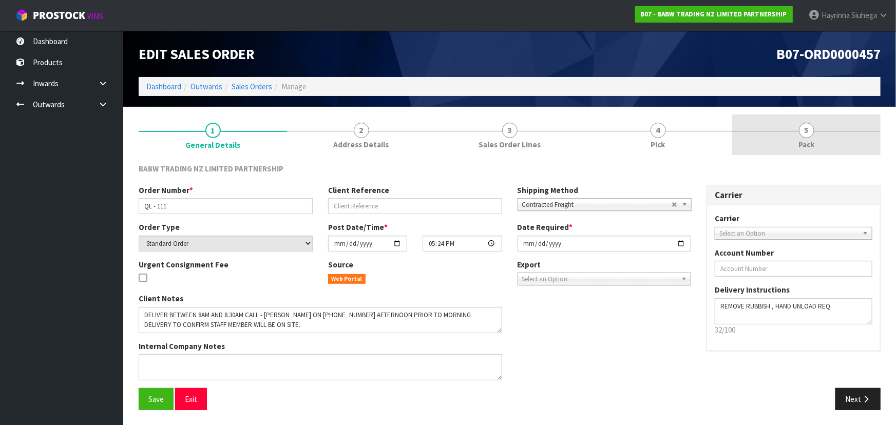
click at [805, 134] on span "5" at bounding box center [806, 130] width 15 height 15
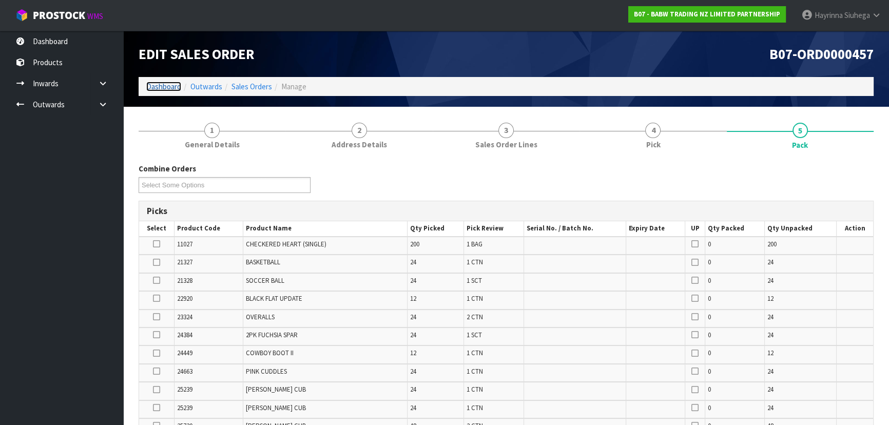
click at [169, 88] on link "Dashboard" at bounding box center [163, 87] width 35 height 10
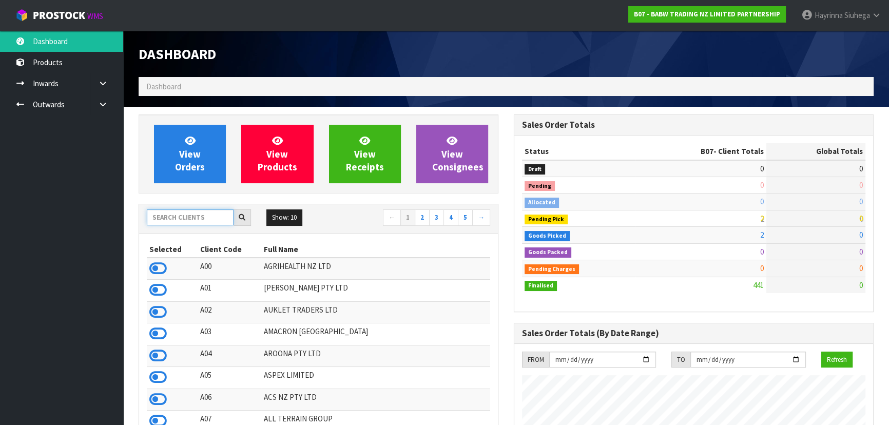
click at [190, 221] on input "text" at bounding box center [190, 217] width 87 height 16
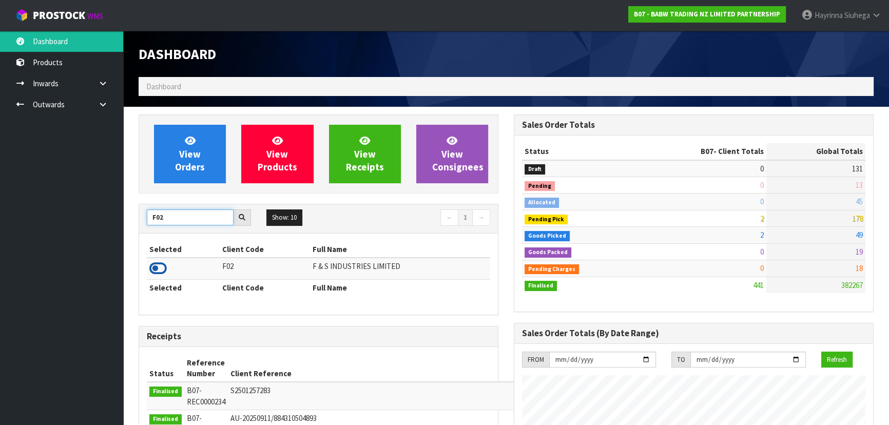
type input "F02"
click at [162, 267] on icon at bounding box center [157, 268] width 17 height 15
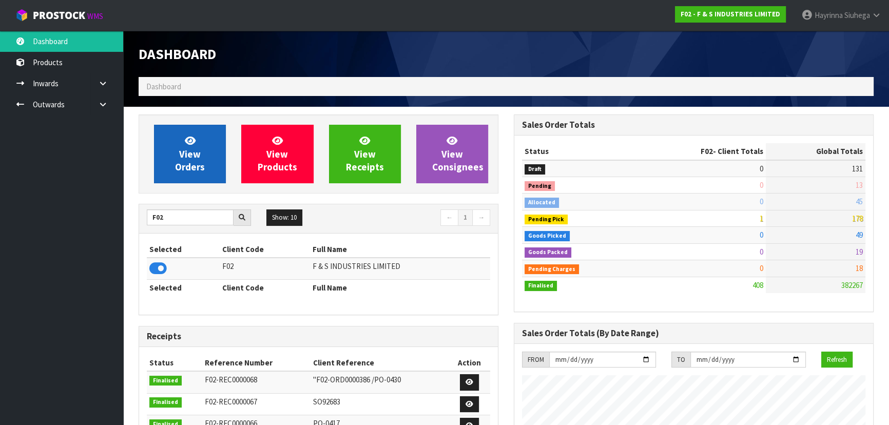
scroll to position [709, 375]
click at [209, 137] on link "View Orders" at bounding box center [190, 154] width 72 height 59
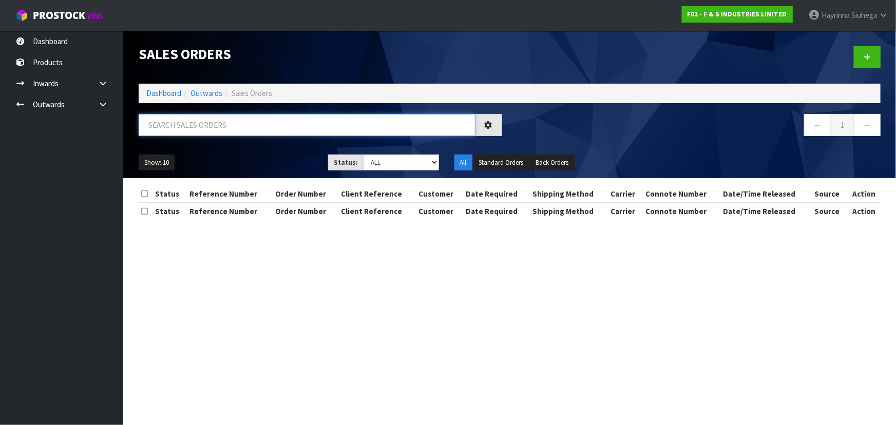
click at [231, 117] on input "text" at bounding box center [307, 125] width 337 height 22
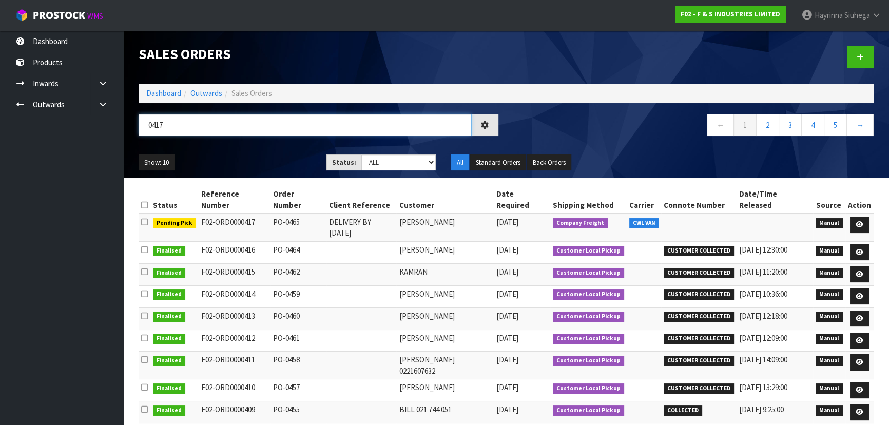
type input "0417"
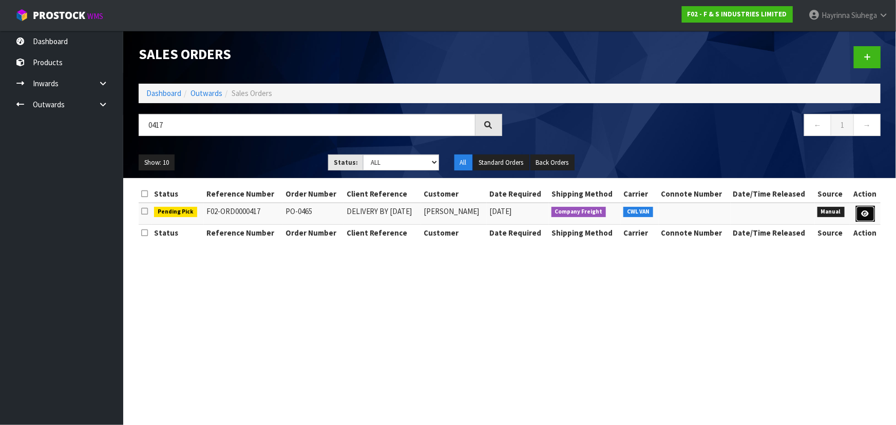
click at [866, 212] on icon at bounding box center [866, 214] width 8 height 7
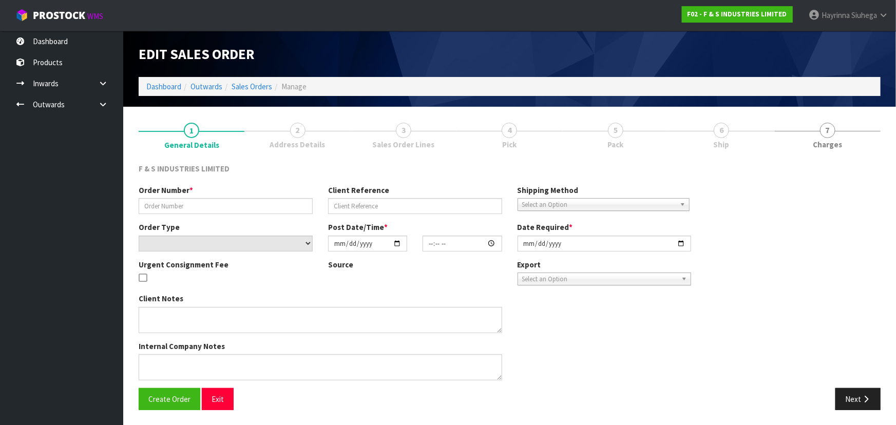
type input "PO-0465"
type input "DELIVERY BY TUESDAY 23/09"
select select "number:0"
type input "2025-09-18"
type input "14:34:00.000"
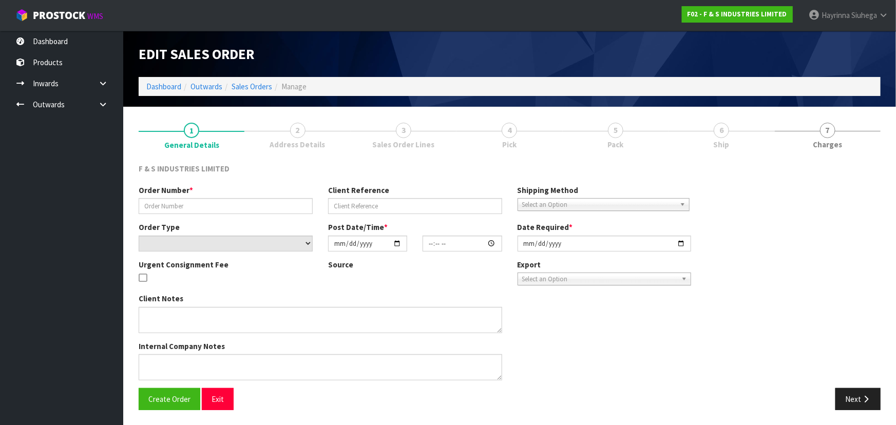
type input "[DATE]"
type textarea "PLEASE DELIVER BY TUESDAY, TO 16 COCHRAN ROAD ORATIA 0604 BY UTE ONLY"
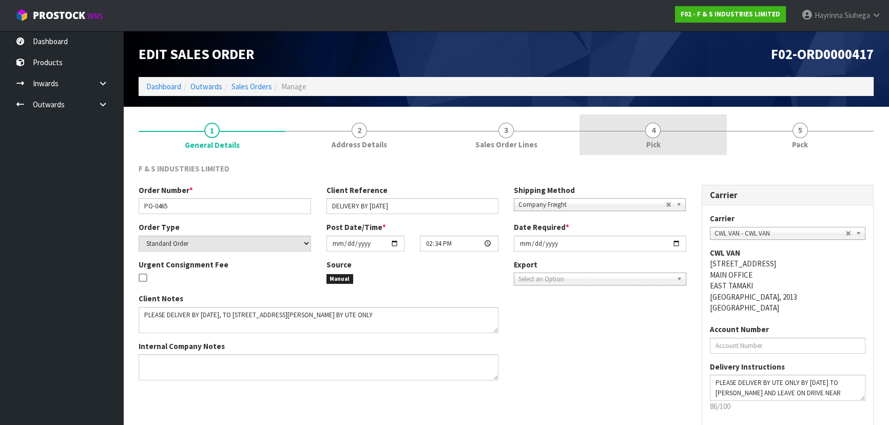
click at [696, 135] on link "4 Pick" at bounding box center [653, 135] width 147 height 41
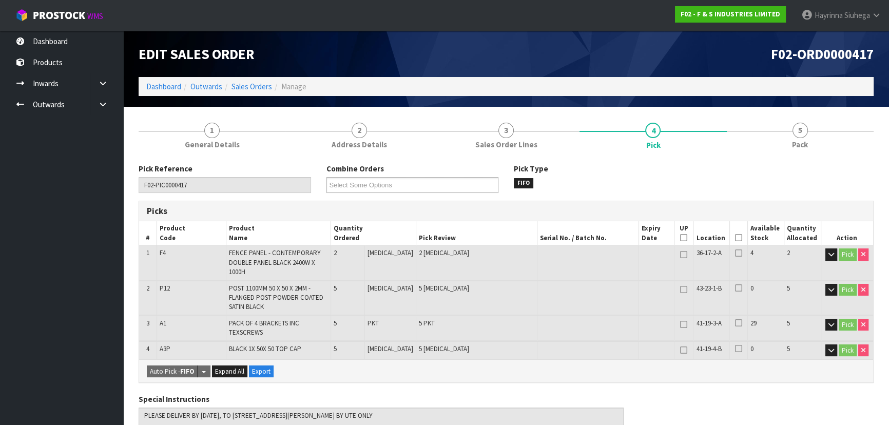
click at [735, 238] on icon at bounding box center [738, 238] width 7 height 1
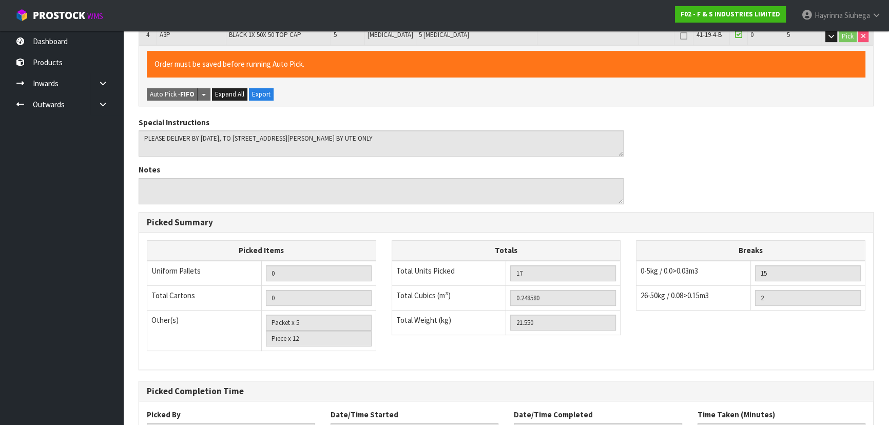
scroll to position [397, 0]
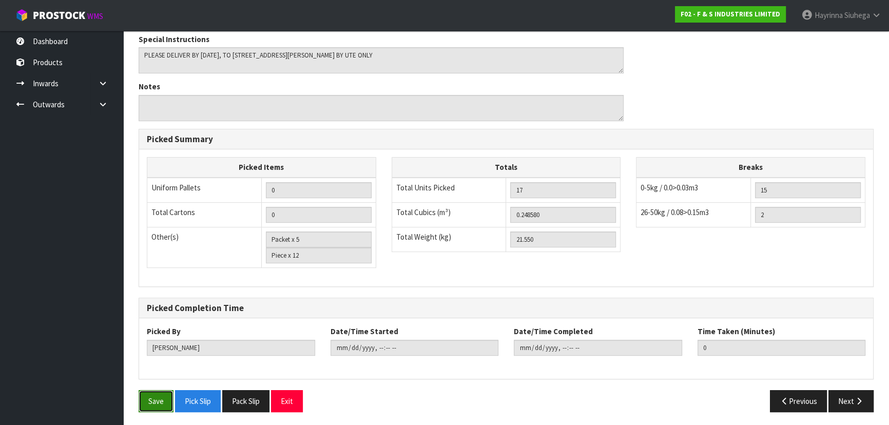
click at [158, 405] on button "Save" at bounding box center [156, 401] width 35 height 22
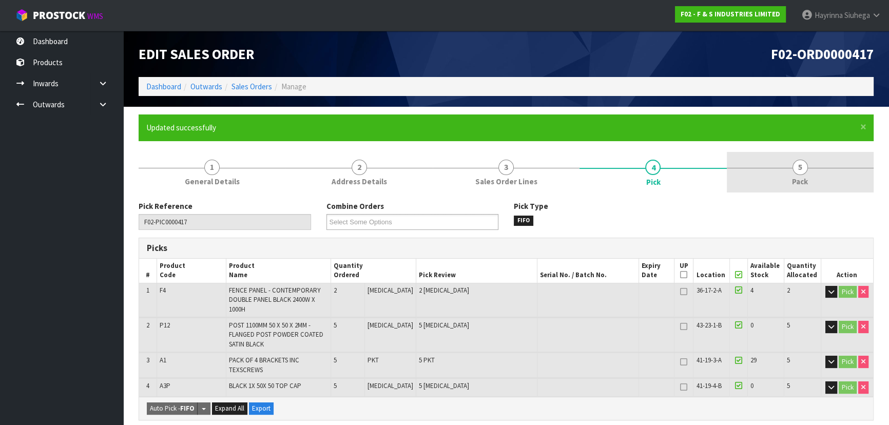
click at [801, 171] on span "5" at bounding box center [800, 167] width 15 height 15
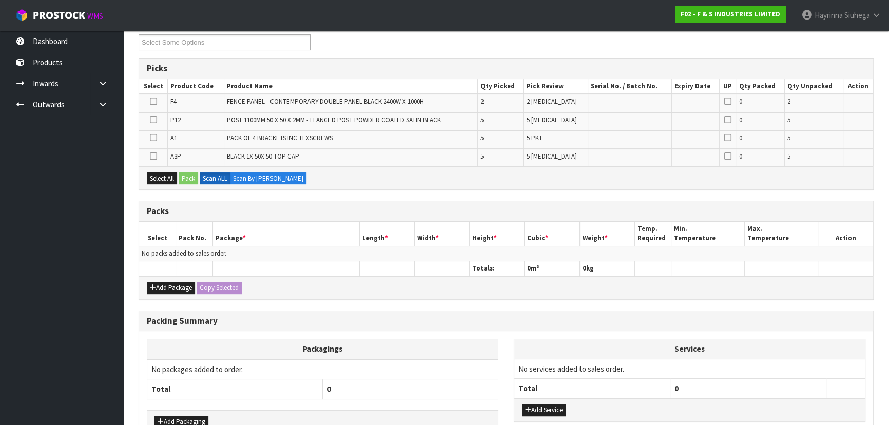
scroll to position [186, 0]
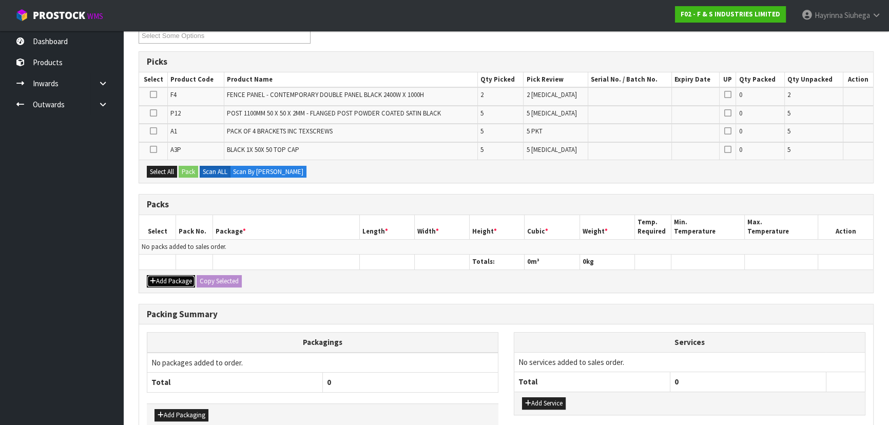
click at [171, 279] on button "Add Package" at bounding box center [171, 281] width 48 height 12
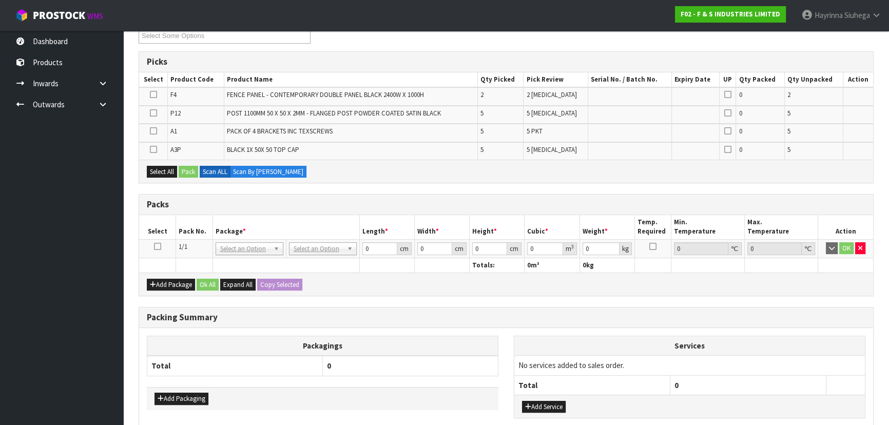
click at [159, 247] on icon at bounding box center [157, 246] width 7 height 1
click at [159, 169] on button "Select All" at bounding box center [162, 172] width 30 height 12
click at [191, 169] on button "Pack" at bounding box center [189, 172] width 20 height 12
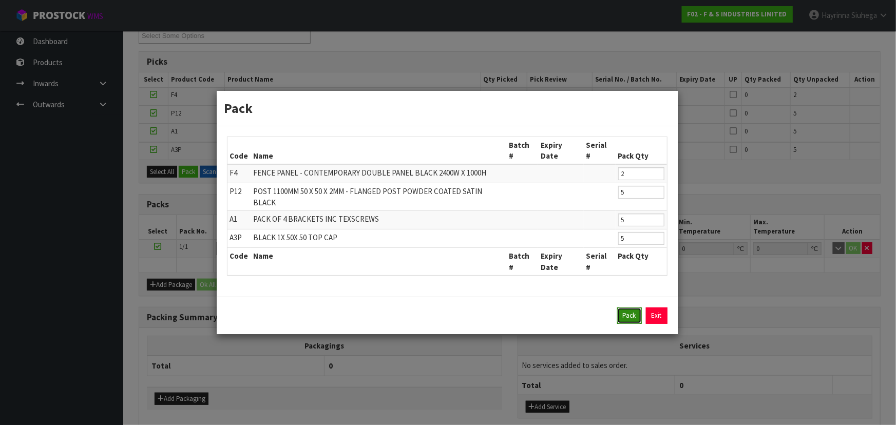
click at [633, 308] on button "Pack" at bounding box center [629, 316] width 25 height 16
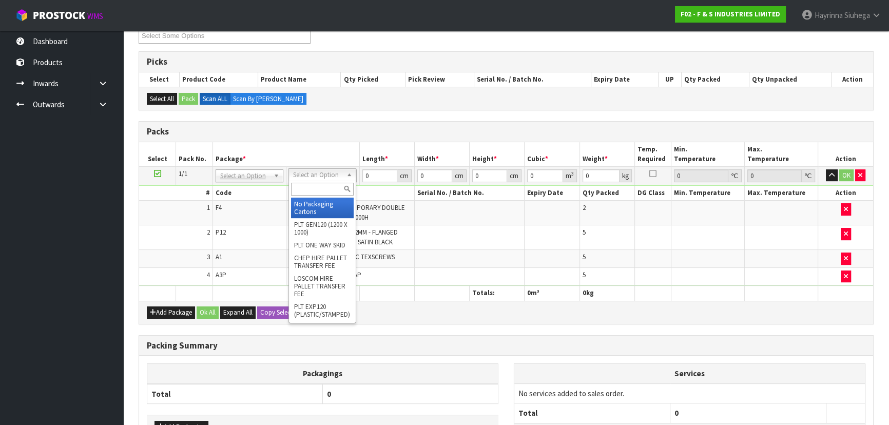
click at [319, 191] on input "text" at bounding box center [322, 189] width 63 height 13
type input "RE"
type input "21.55"
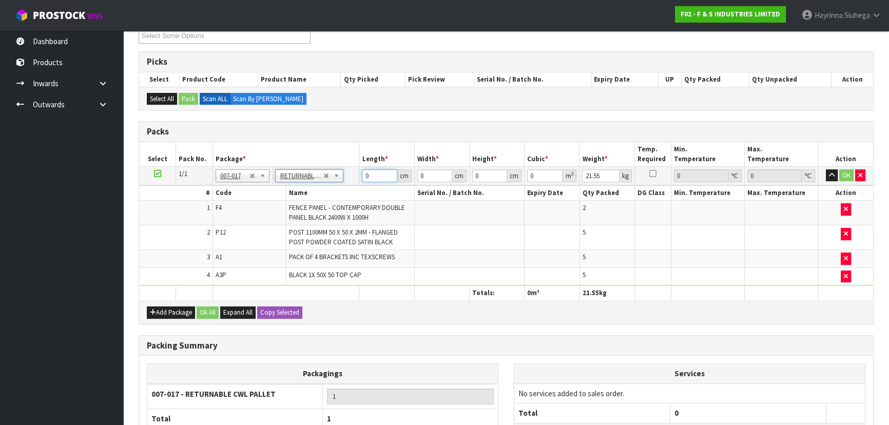
click at [362, 172] on input "0" at bounding box center [379, 175] width 35 height 13
type input "240"
type input "100"
type input "2"
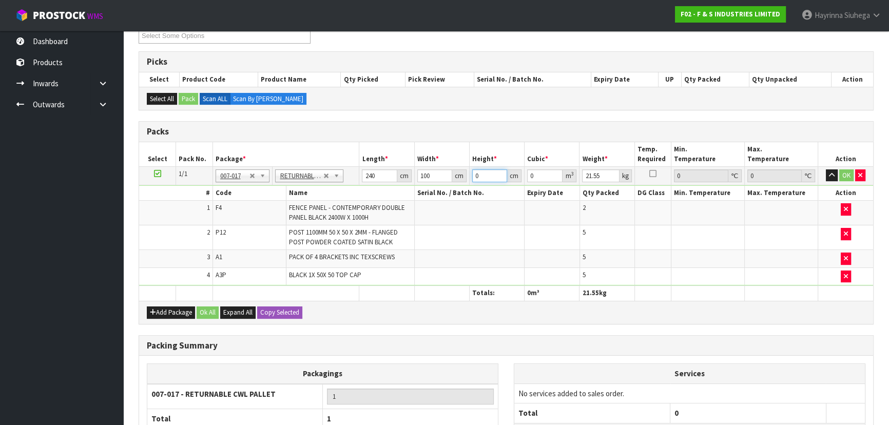
type input "0.048"
type input "21"
type input "0.504"
type input "21"
type input "31"
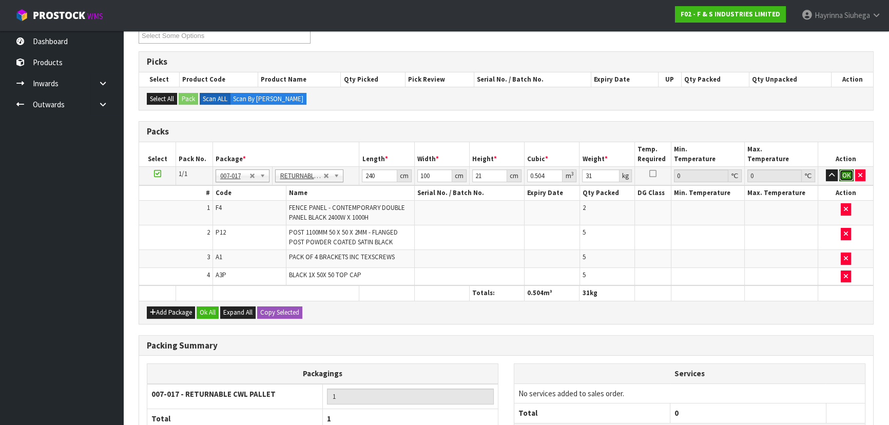
click button "OK" at bounding box center [847, 175] width 14 height 12
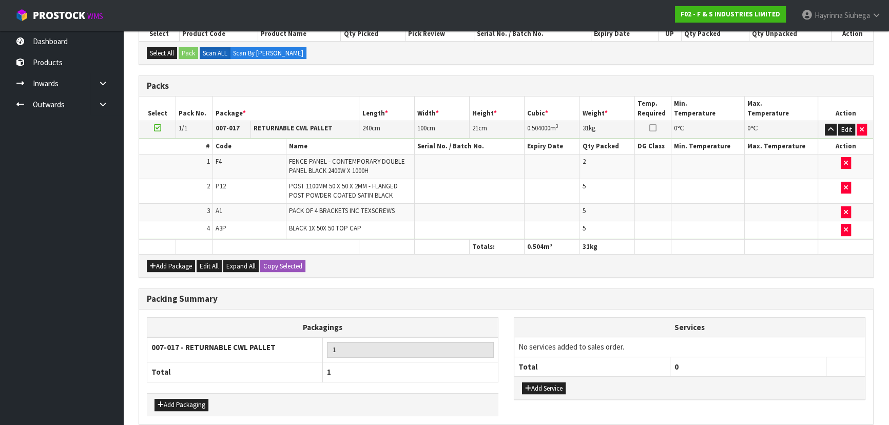
scroll to position [277, 0]
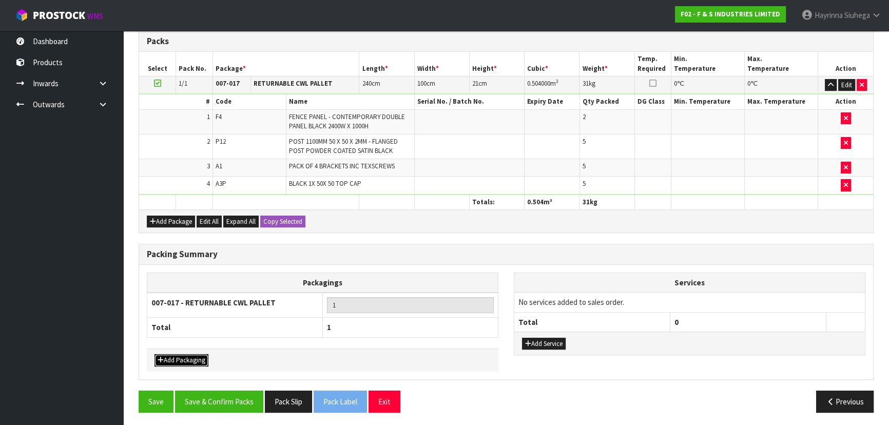
click at [180, 355] on button "Add Packaging" at bounding box center [182, 360] width 54 height 12
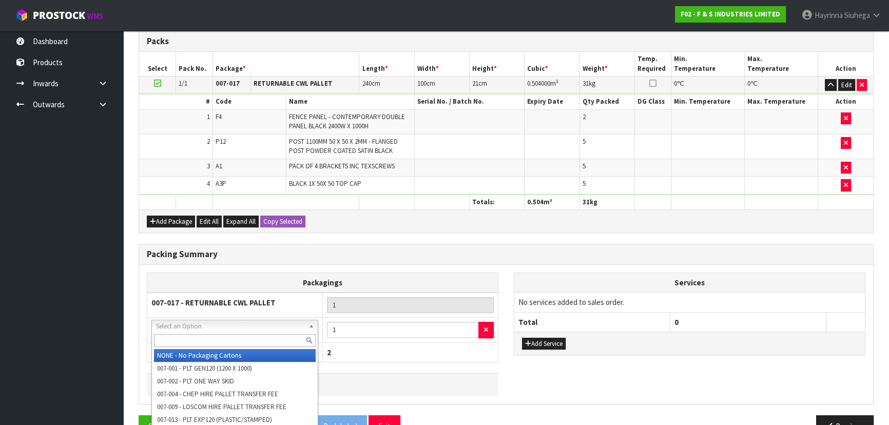
click at [232, 339] on input "text" at bounding box center [235, 340] width 162 height 13
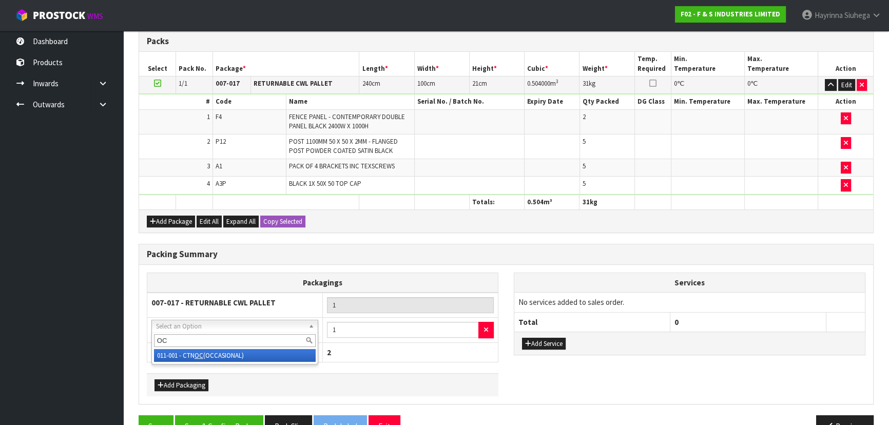
type input "OC"
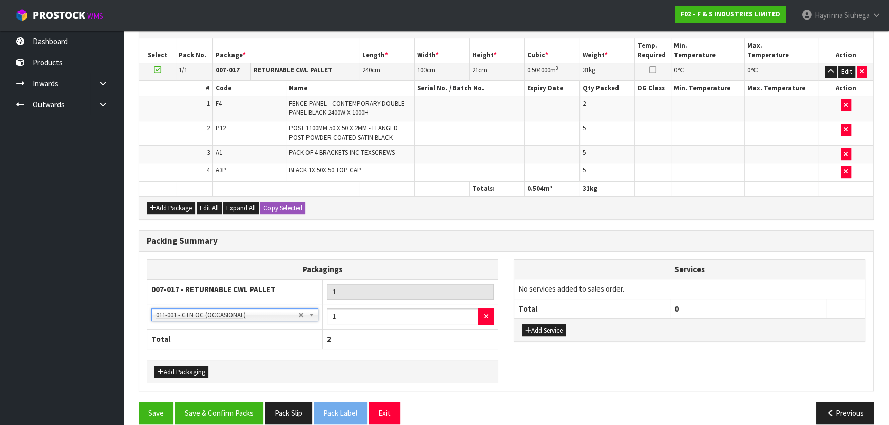
scroll to position [301, 0]
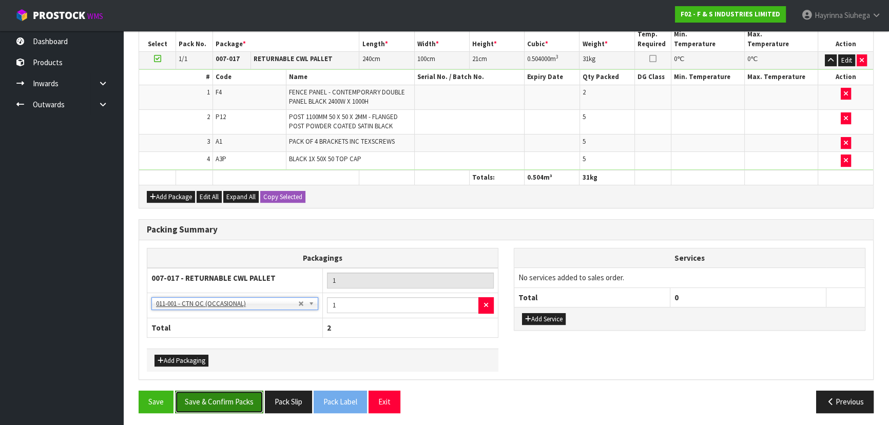
click at [222, 403] on button "Save & Confirm Packs" at bounding box center [219, 402] width 88 height 22
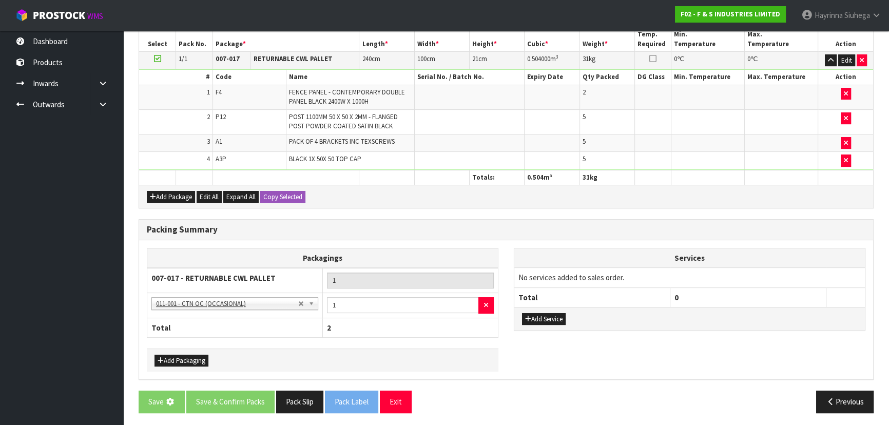
scroll to position [0, 0]
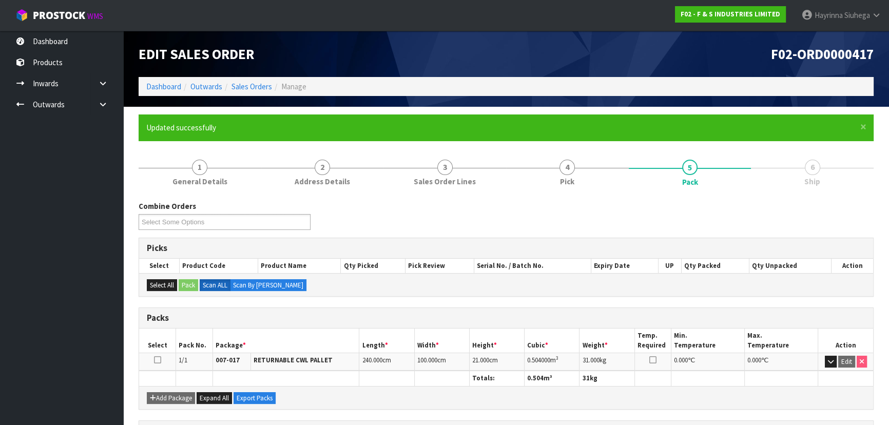
click at [157, 91] on li "Dashboard" at bounding box center [163, 86] width 35 height 11
click at [160, 82] on link "Dashboard" at bounding box center [163, 87] width 35 height 10
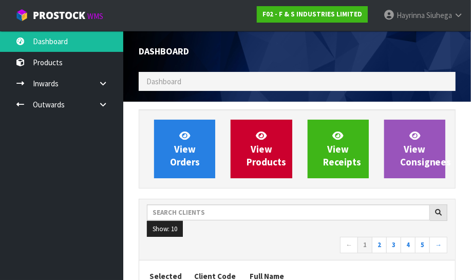
scroll to position [747, 332]
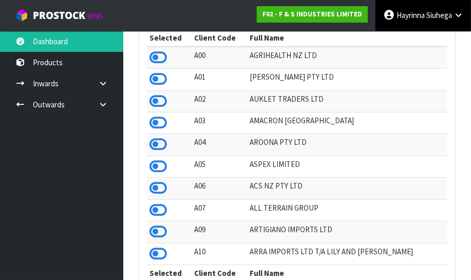
click at [422, 7] on link "Hayrinna Siuhega" at bounding box center [423, 15] width 96 height 31
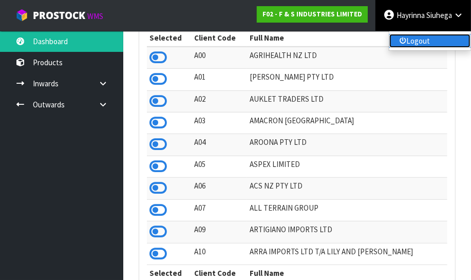
click at [418, 40] on link "Logout" at bounding box center [429, 41] width 81 height 14
